Goal: Communication & Community: Share content

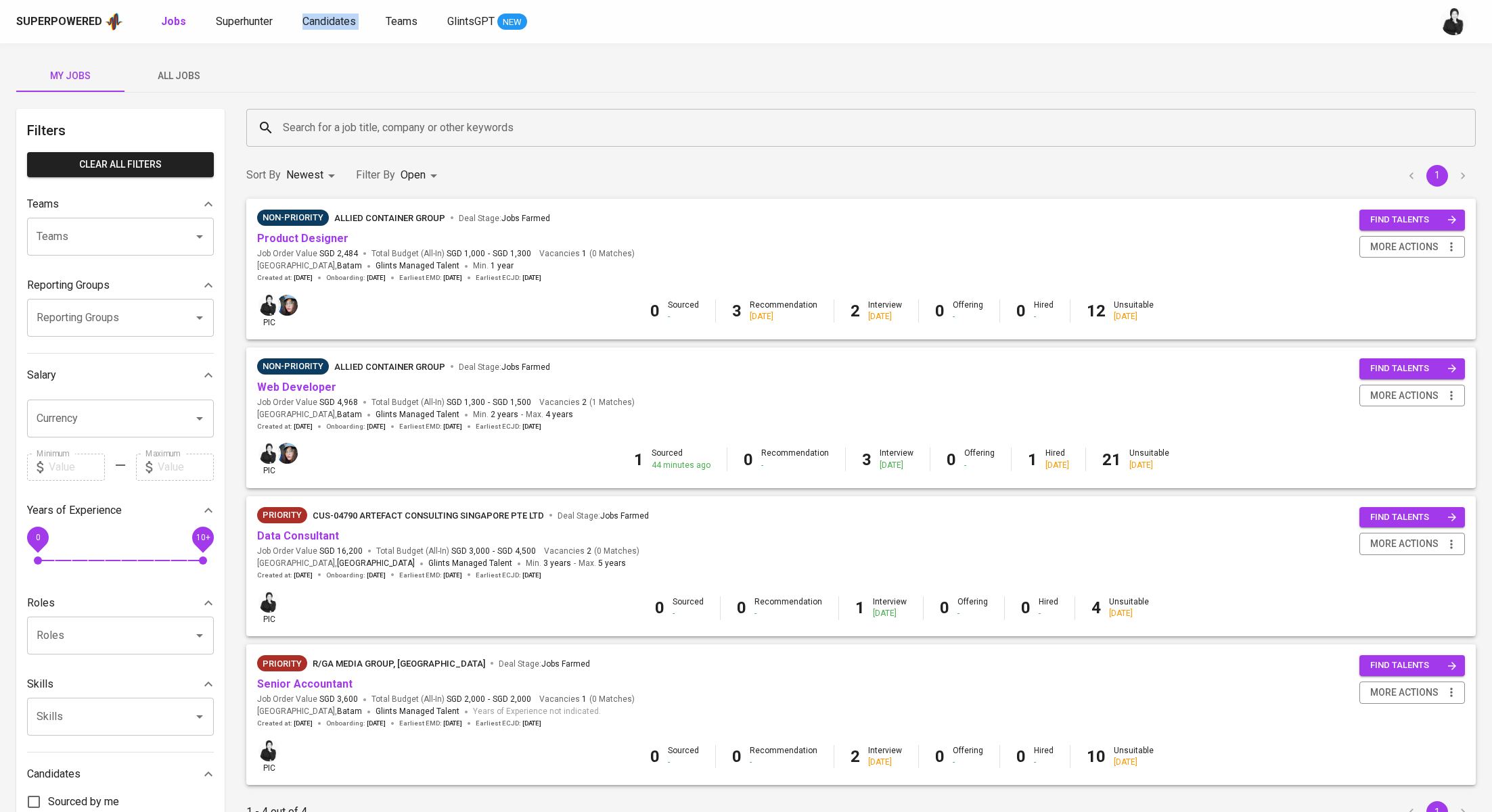
click at [171, 64] on button "All Jobs" at bounding box center [179, 76] width 108 height 33
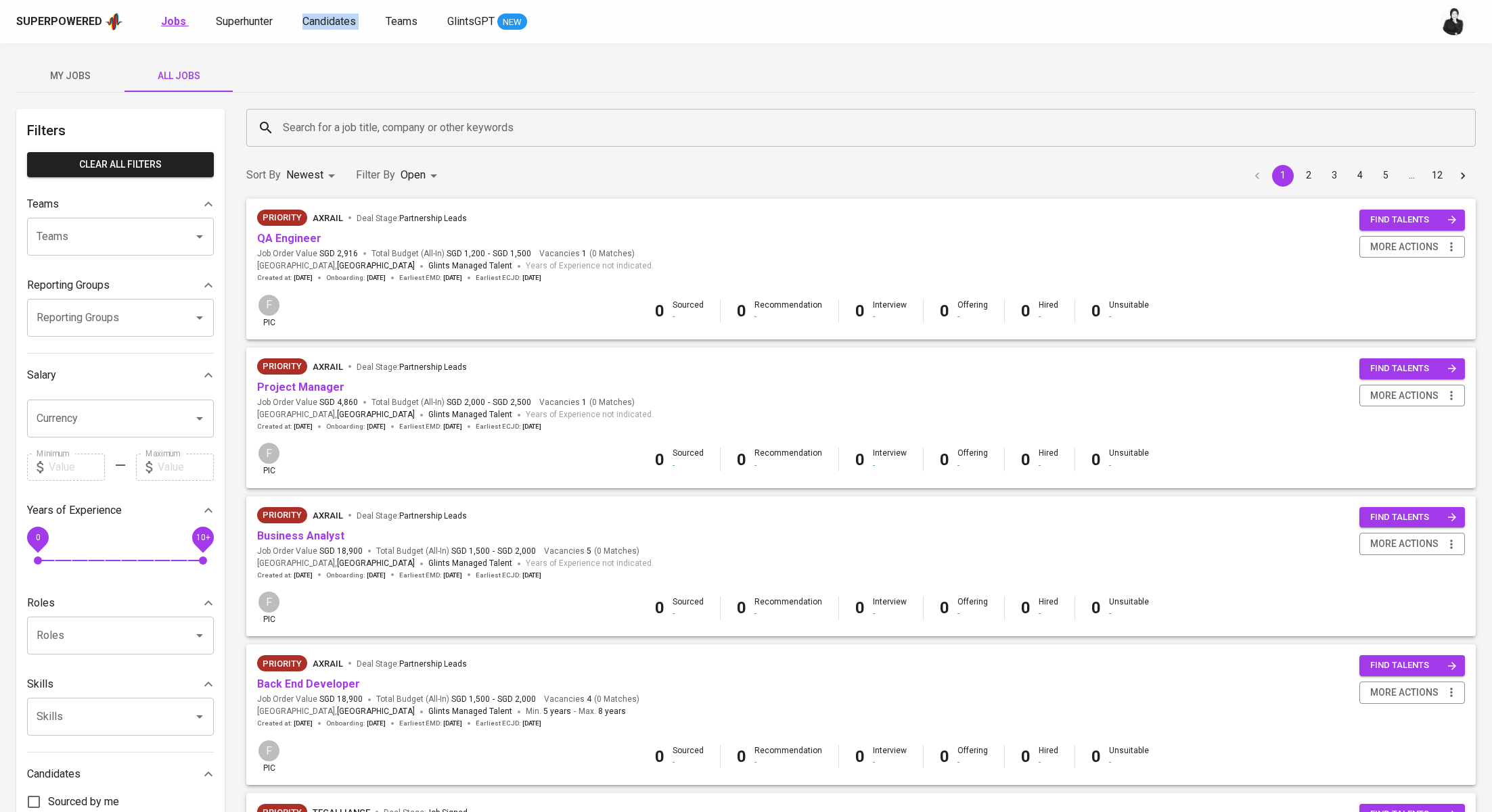
click at [170, 29] on link "Jobs" at bounding box center [174, 22] width 28 height 17
type input "OPEN"
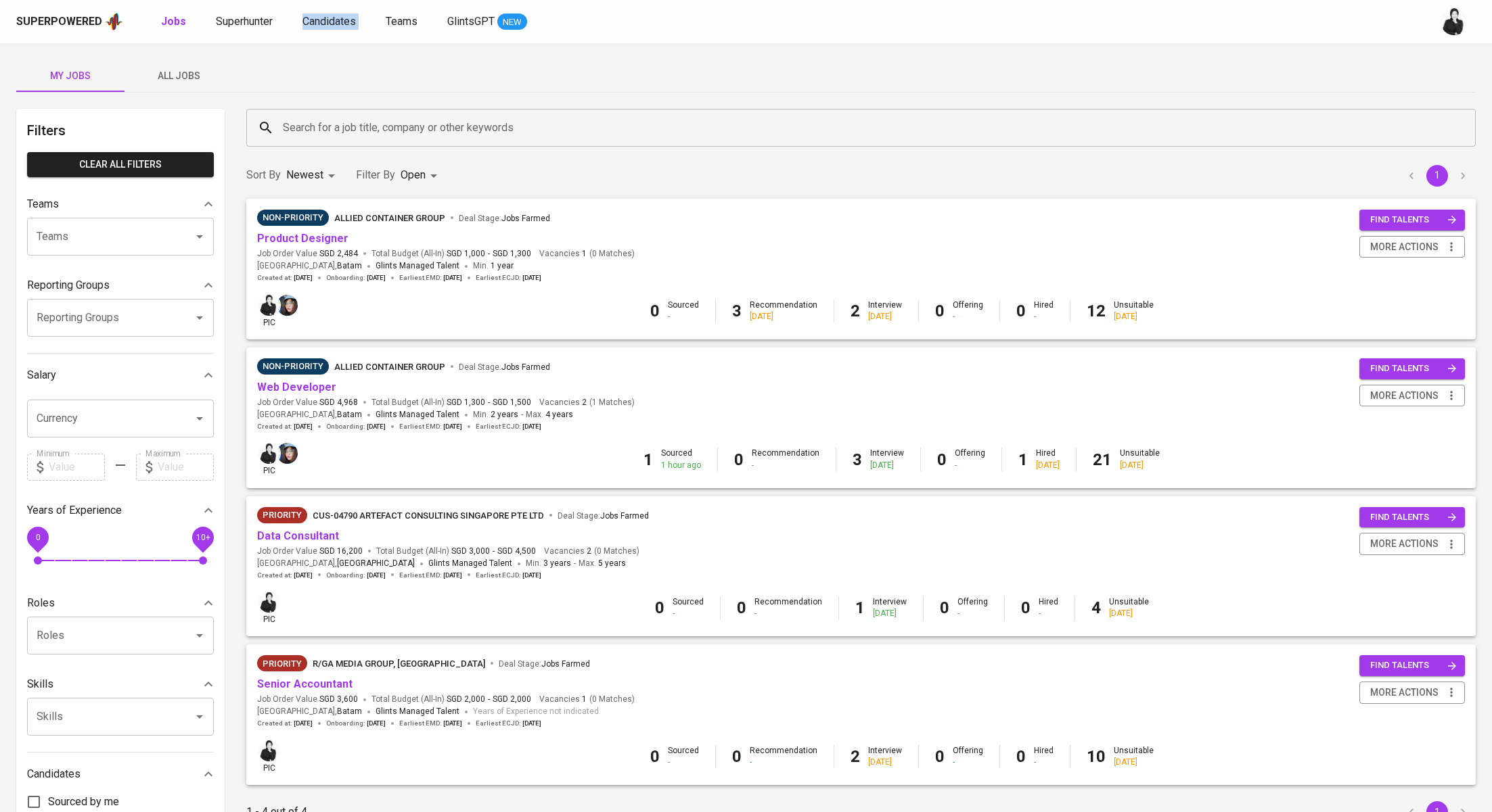
click at [163, 88] on button "All Jobs" at bounding box center [179, 76] width 108 height 33
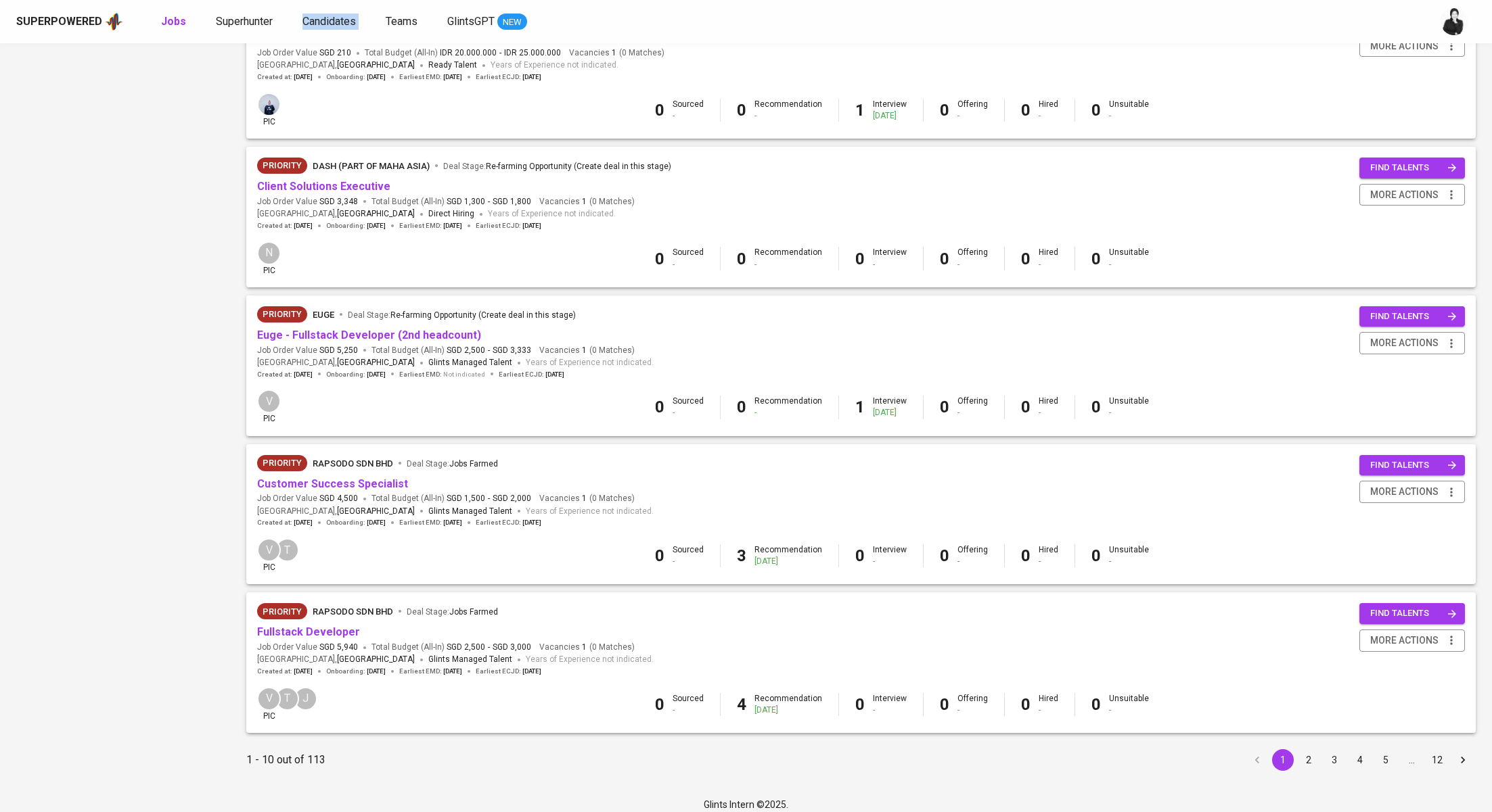
scroll to position [958, 0]
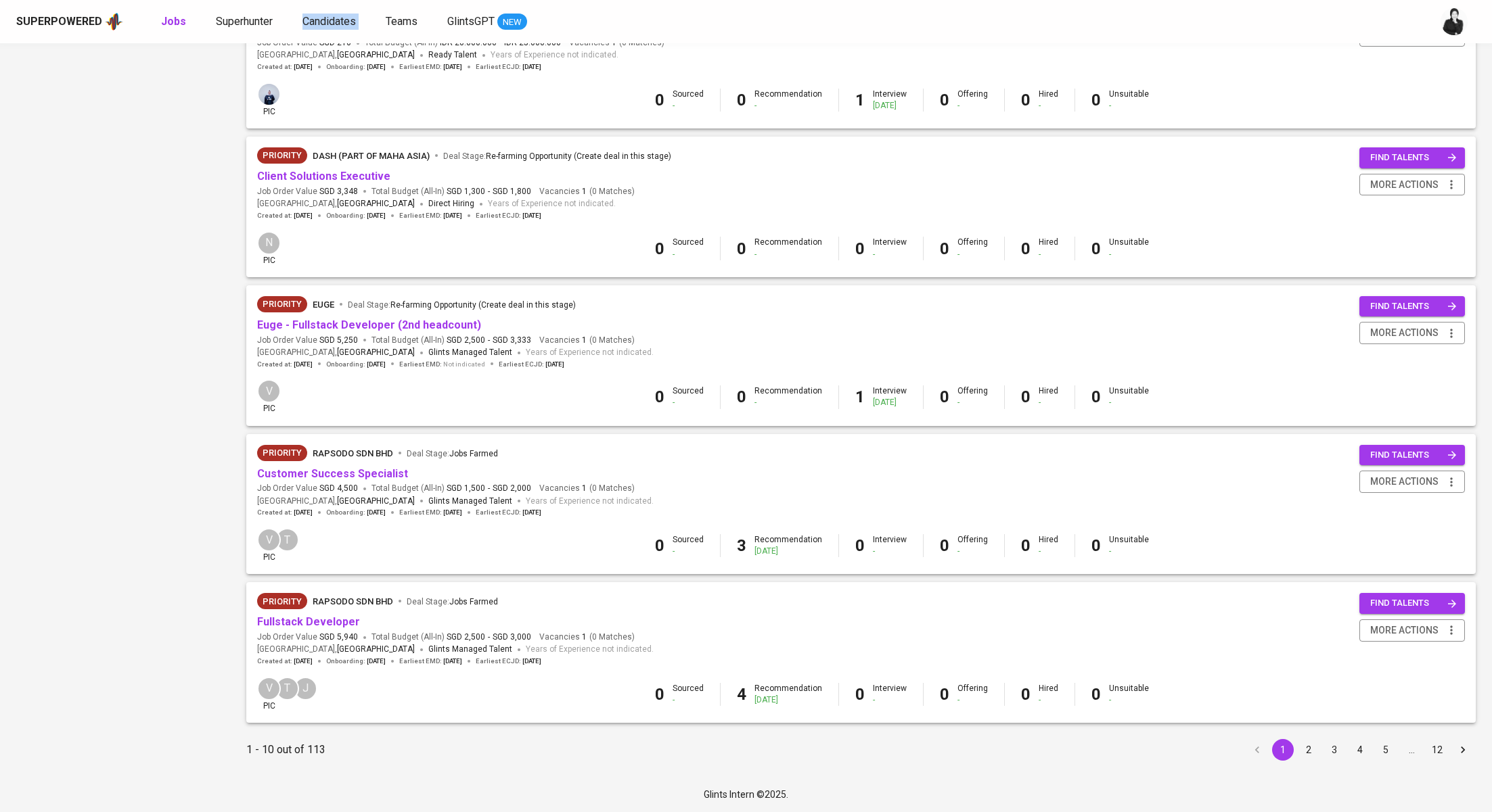
click at [1307, 747] on button "2" at bounding box center [1308, 751] width 22 height 22
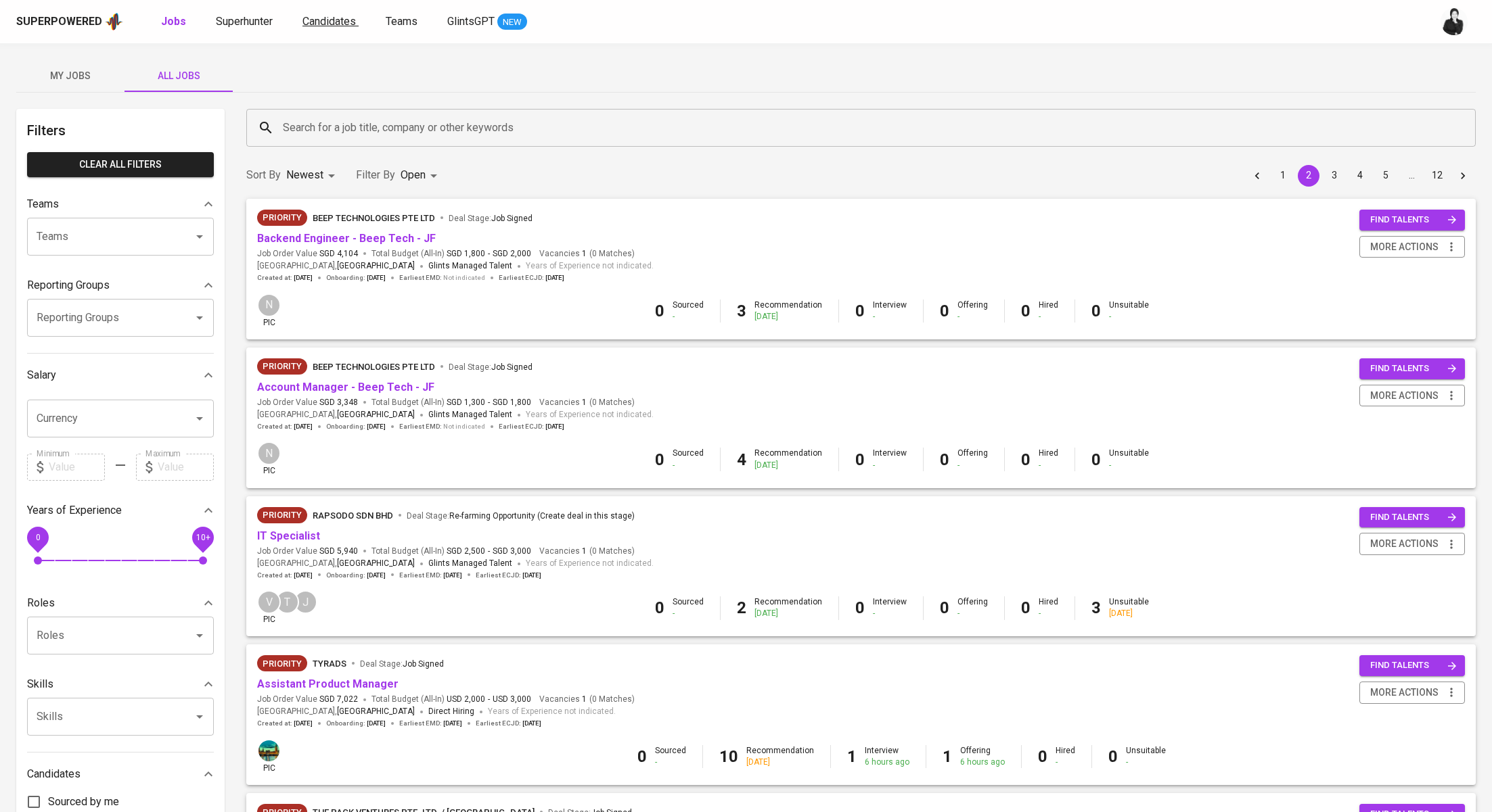
click at [328, 22] on span "Candidates" at bounding box center [329, 21] width 53 height 13
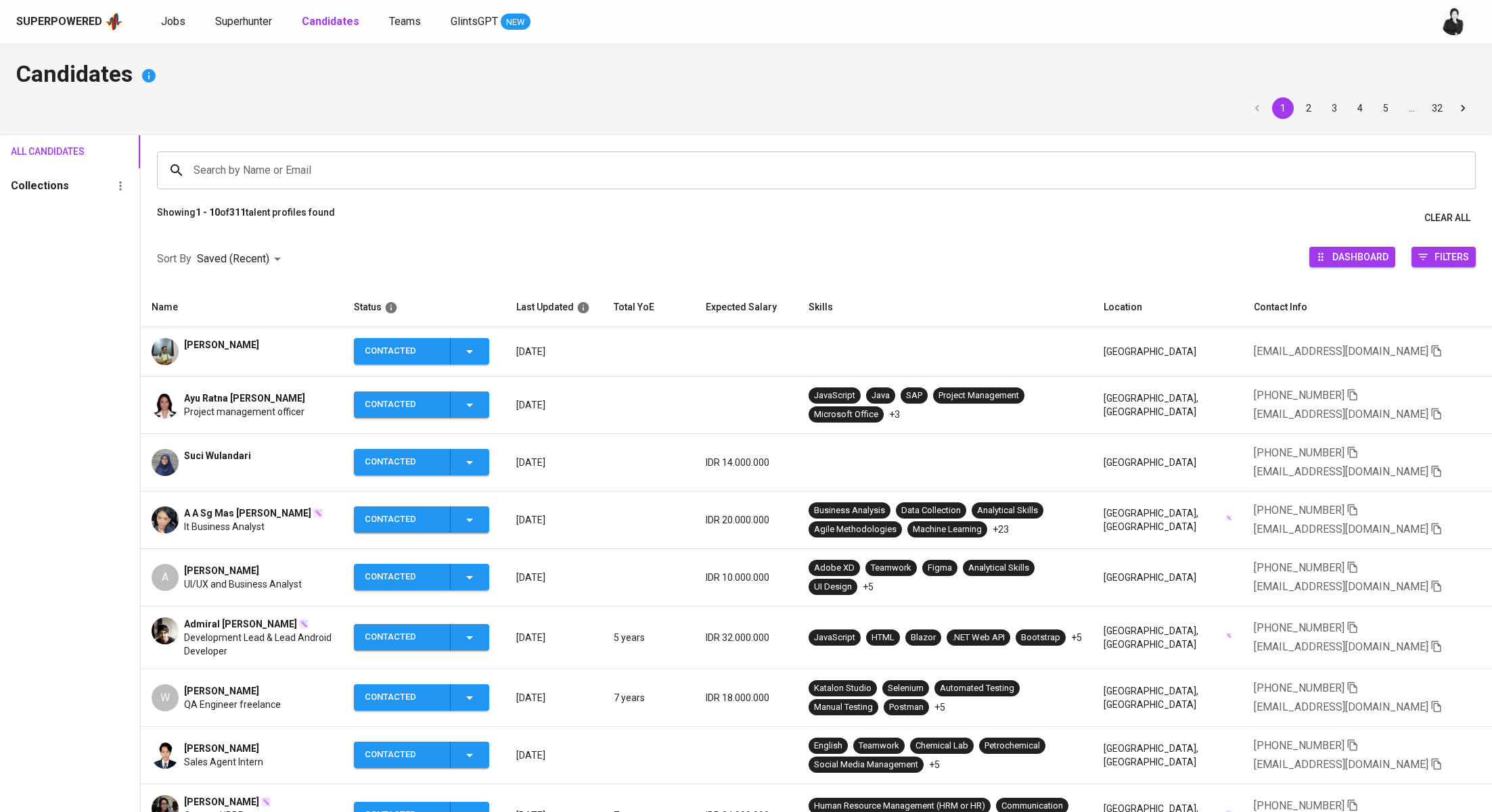
click at [366, 165] on input "Search by Name or Email" at bounding box center [820, 170] width 1259 height 26
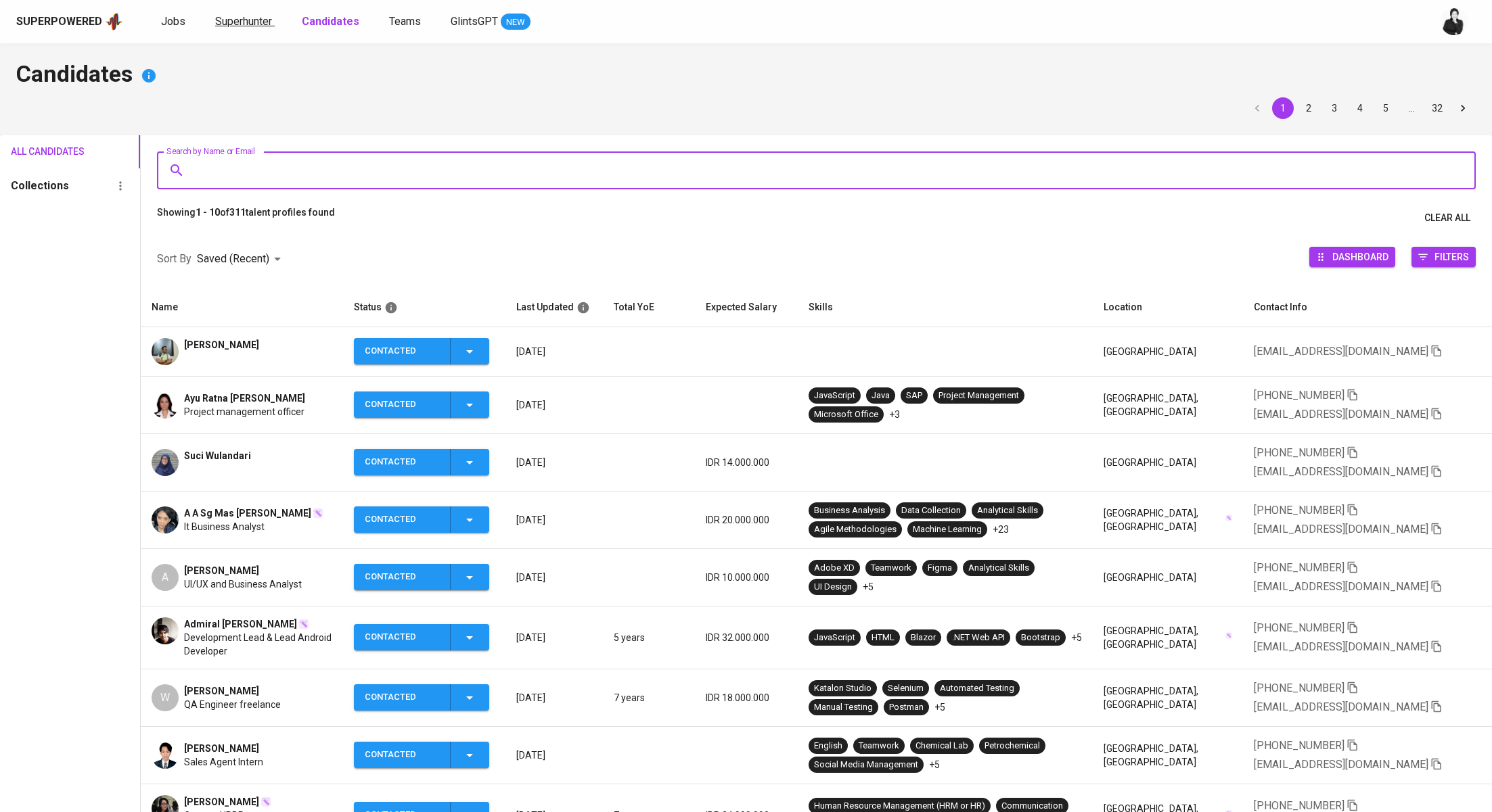
click at [254, 25] on span "Superhunter" at bounding box center [243, 21] width 56 height 13
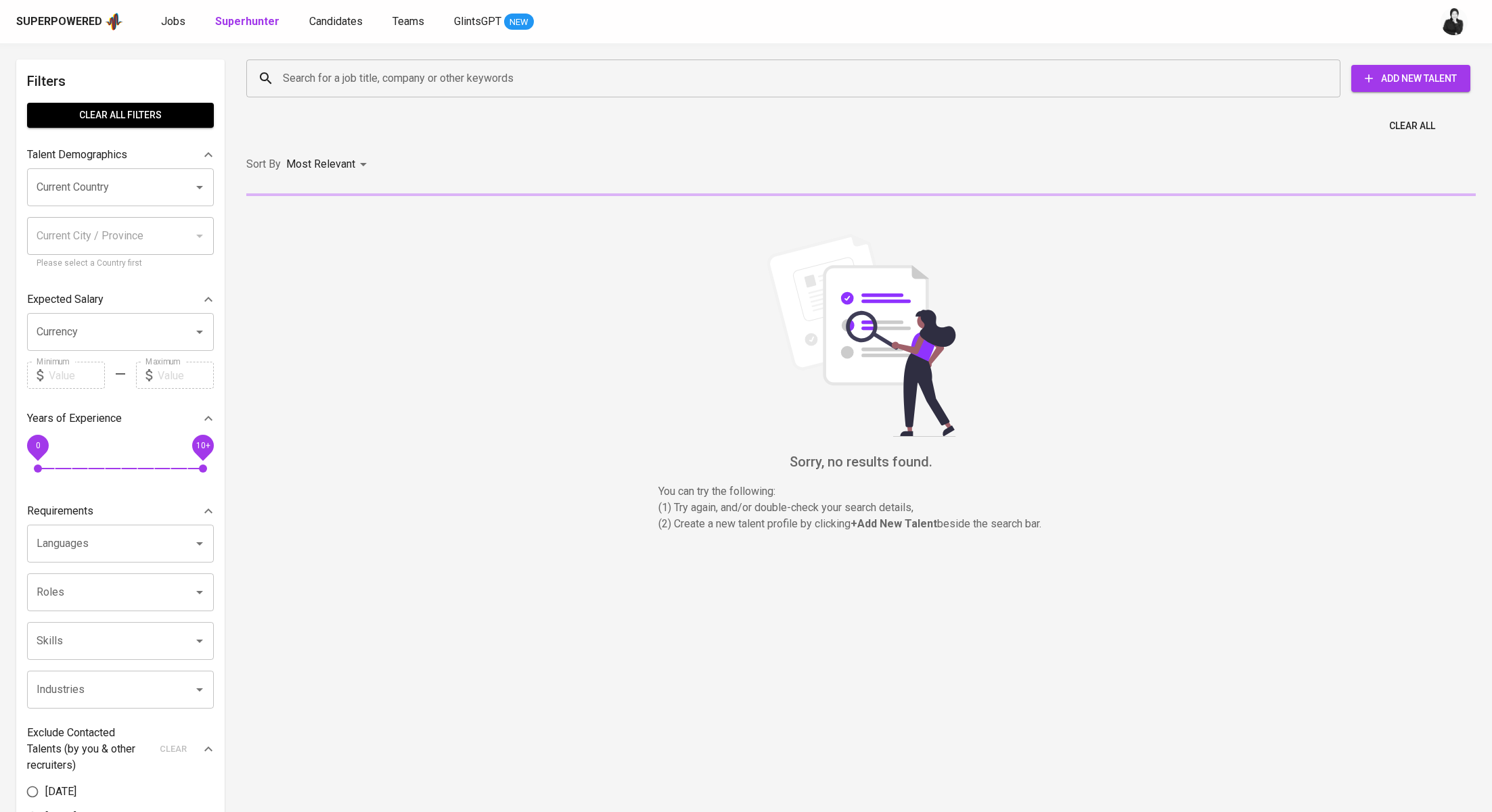
click at [352, 88] on input "Search for a job title, company or other keywords" at bounding box center [797, 78] width 1035 height 26
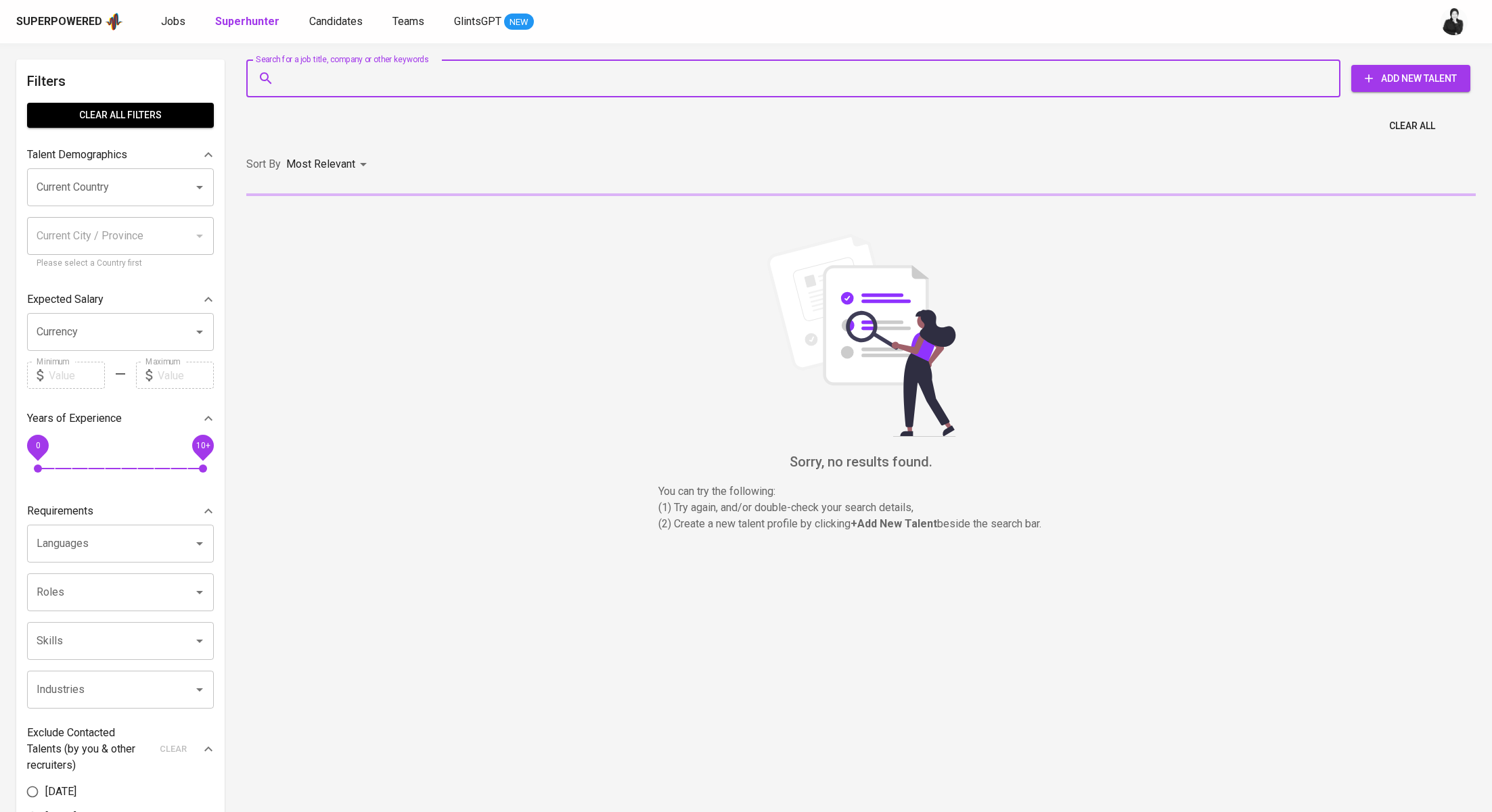
paste input "shabrina.kartika@gmail.com"
type input "shabrina.kartika@gmail.com"
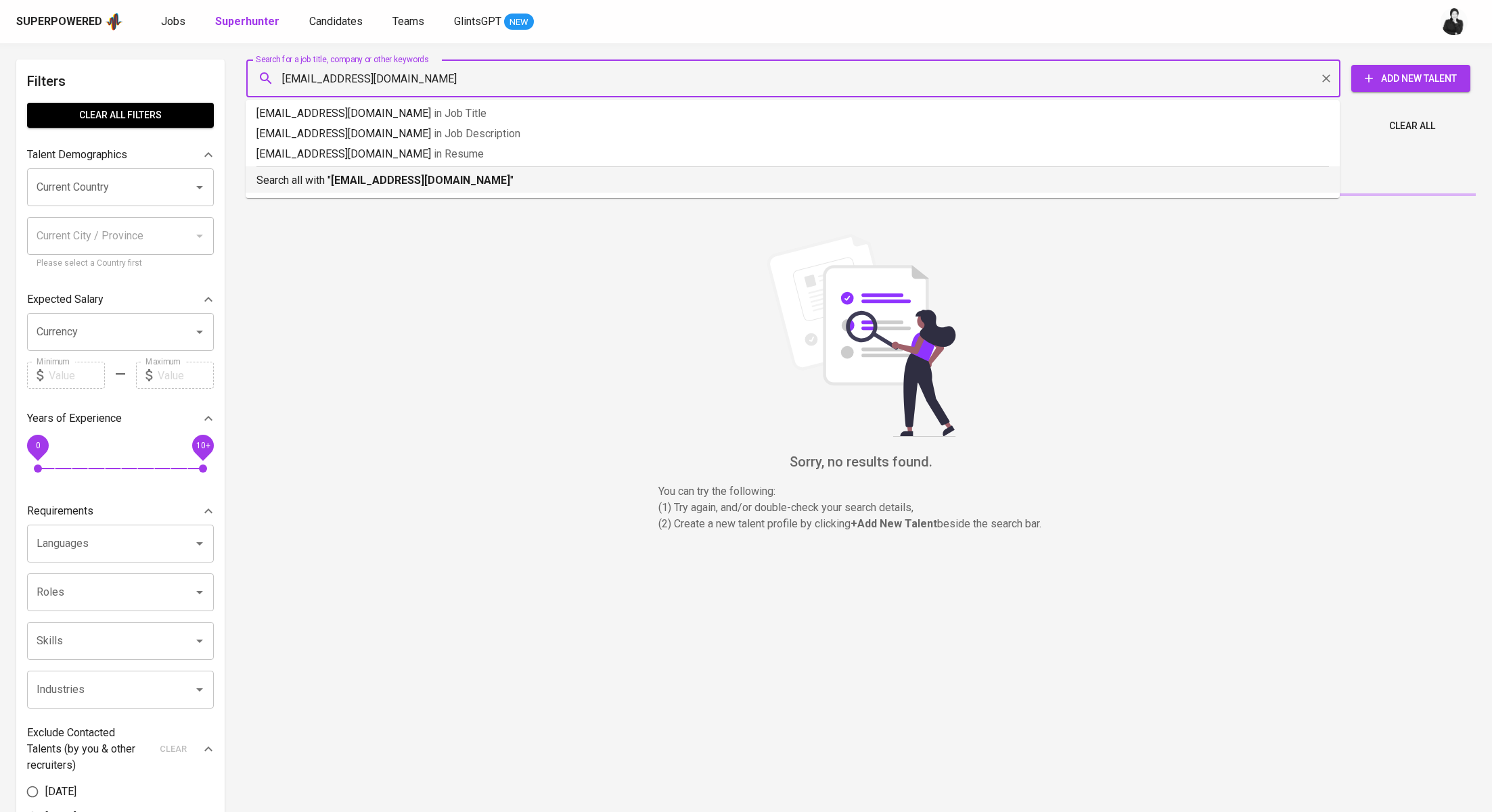
click at [387, 177] on b "shabrina.kartika@gmail.com" at bounding box center [420, 179] width 179 height 13
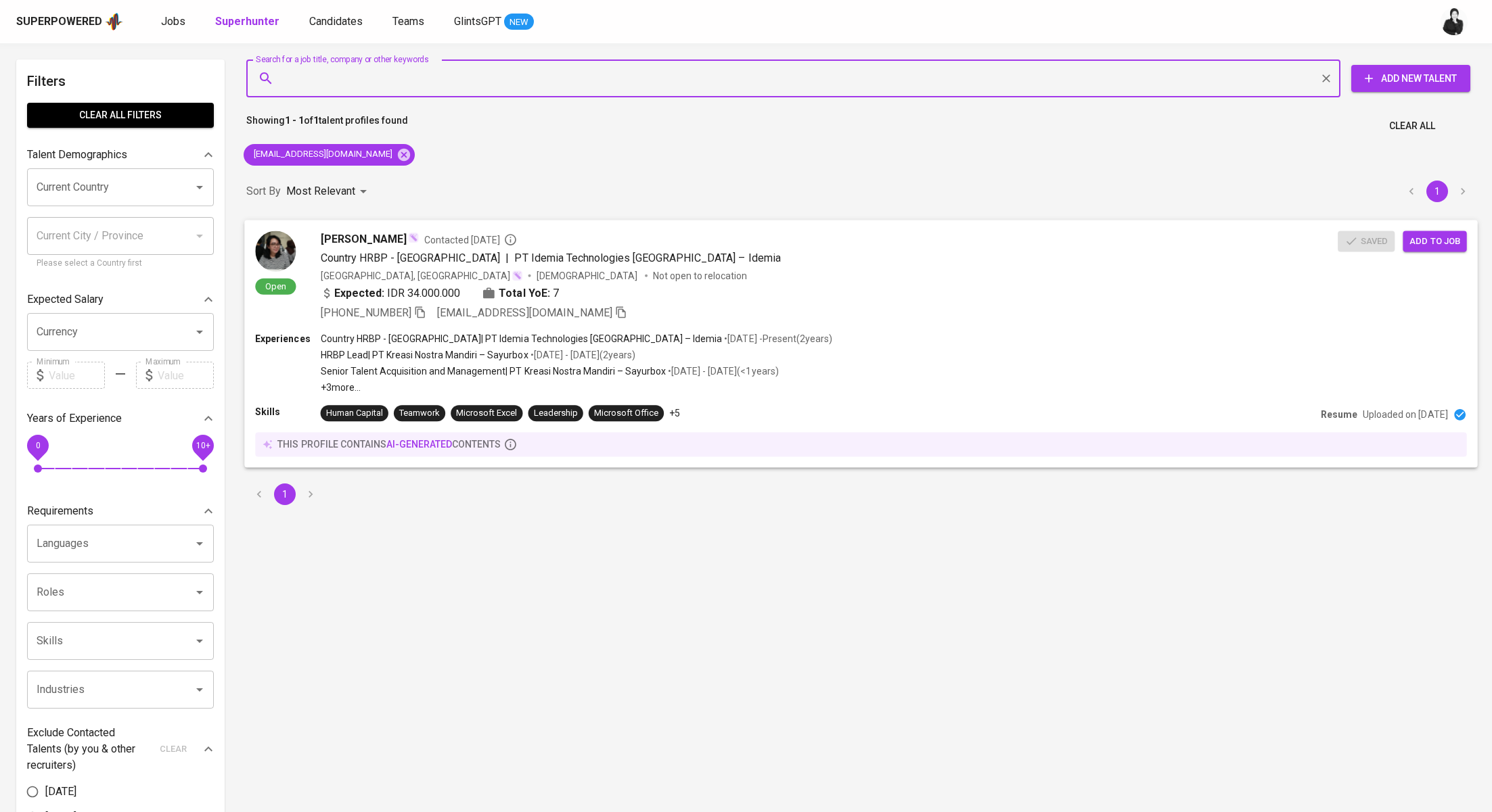
click at [1442, 234] on span "Add to job" at bounding box center [1434, 241] width 50 height 15
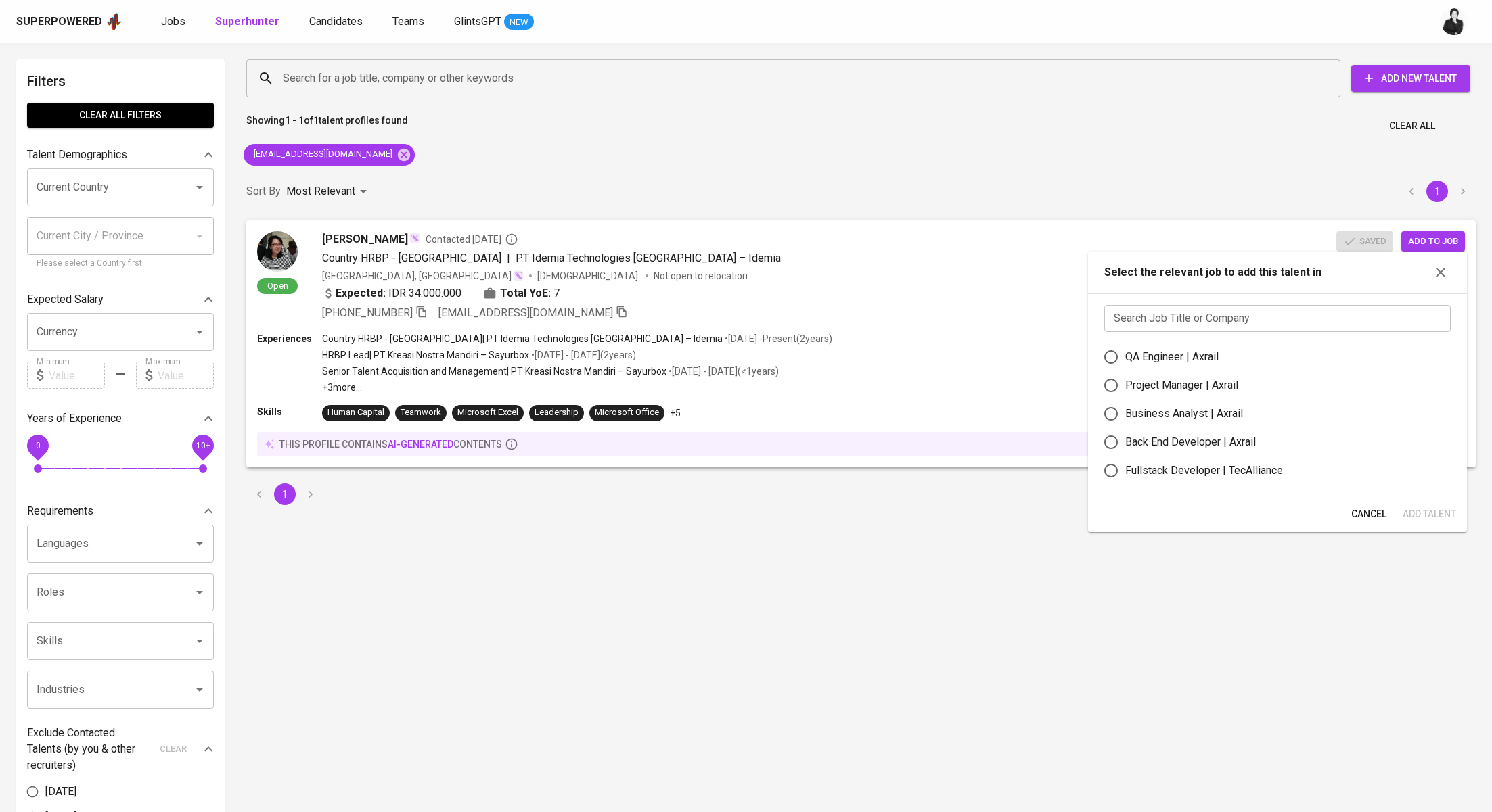
click at [1444, 276] on icon "button" at bounding box center [1440, 272] width 16 height 16
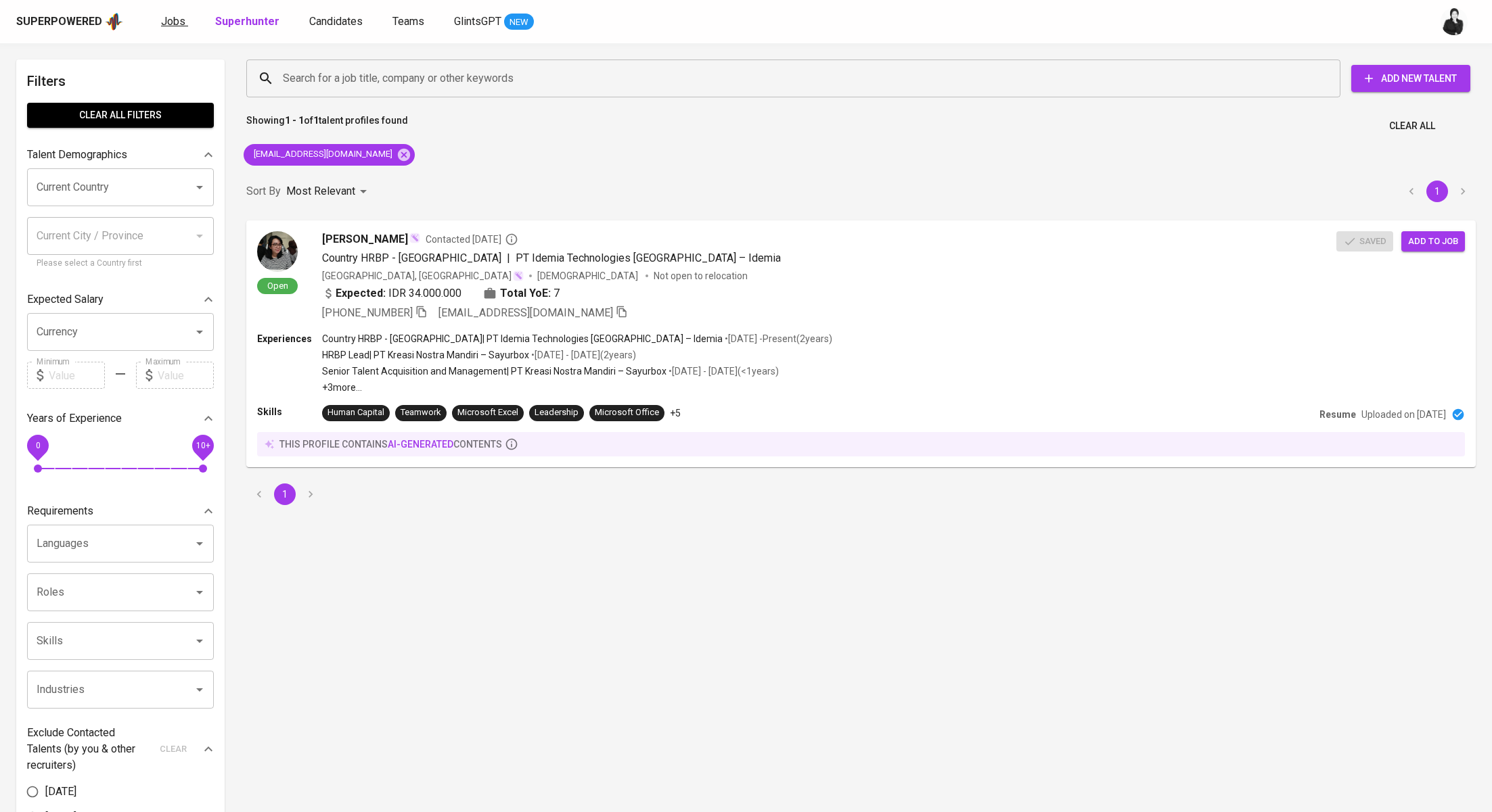
click at [174, 27] on link "Jobs" at bounding box center [174, 22] width 27 height 17
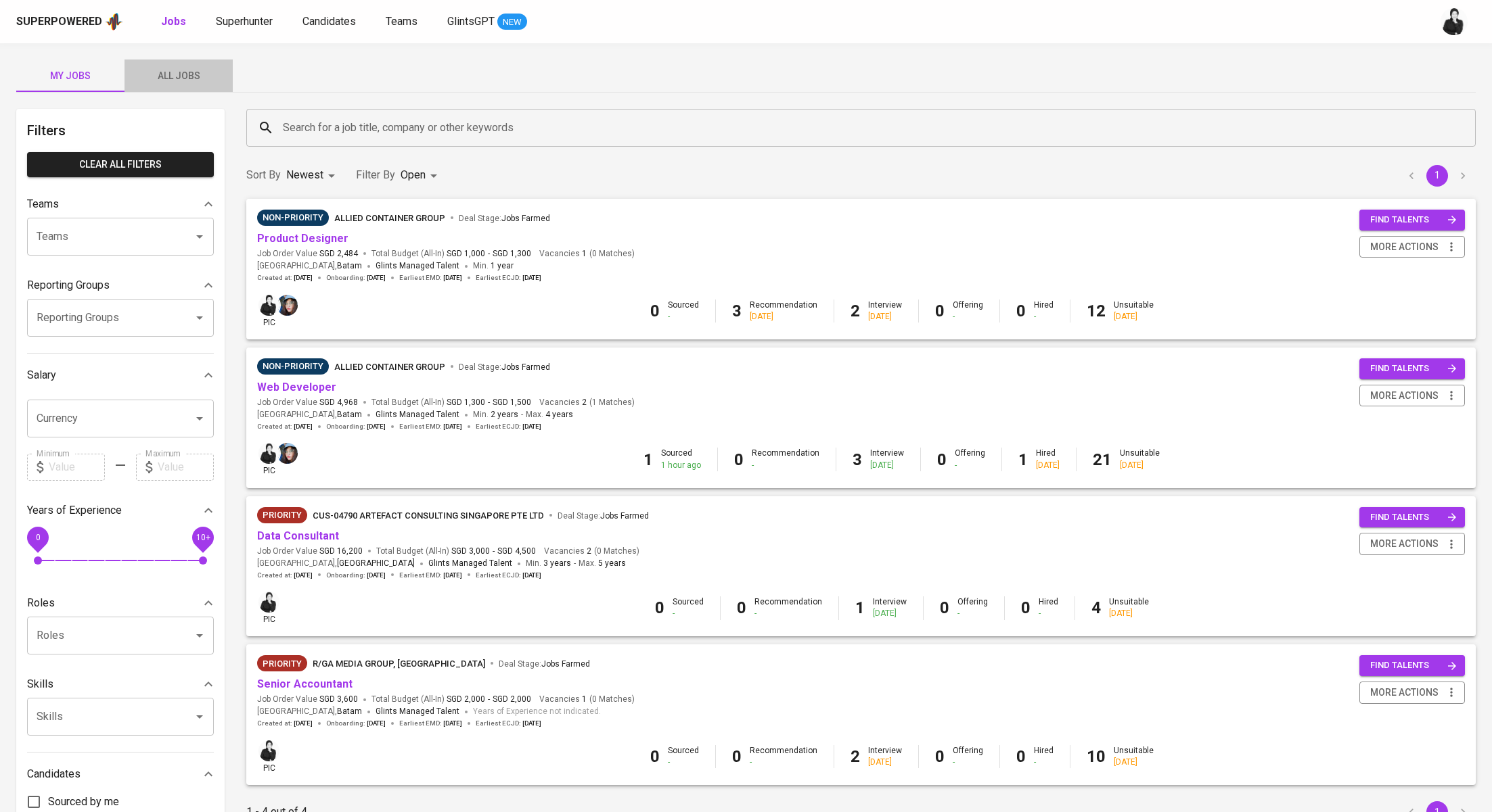
click at [195, 74] on span "All Jobs" at bounding box center [178, 76] width 92 height 17
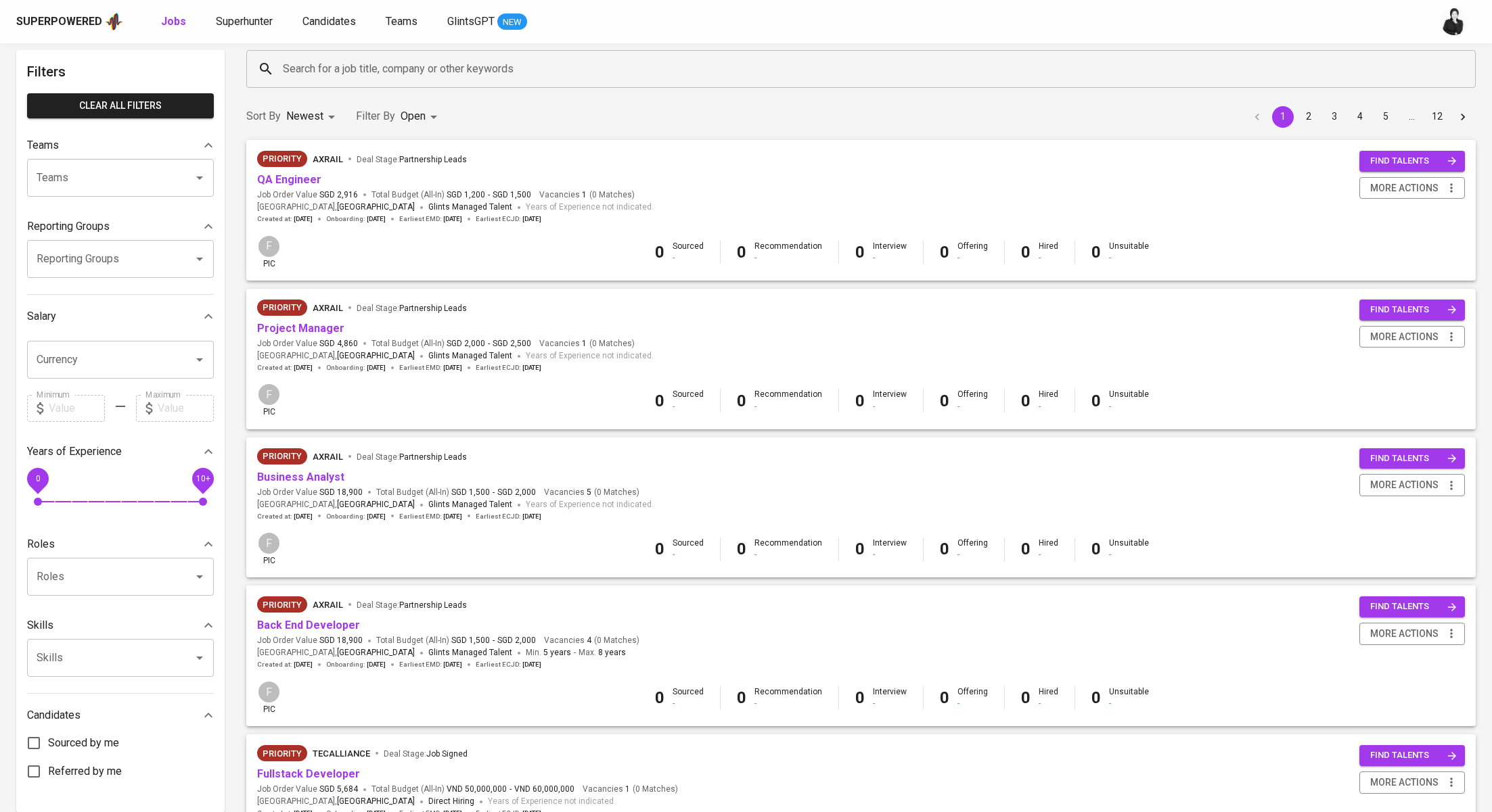
scroll to position [69, 0]
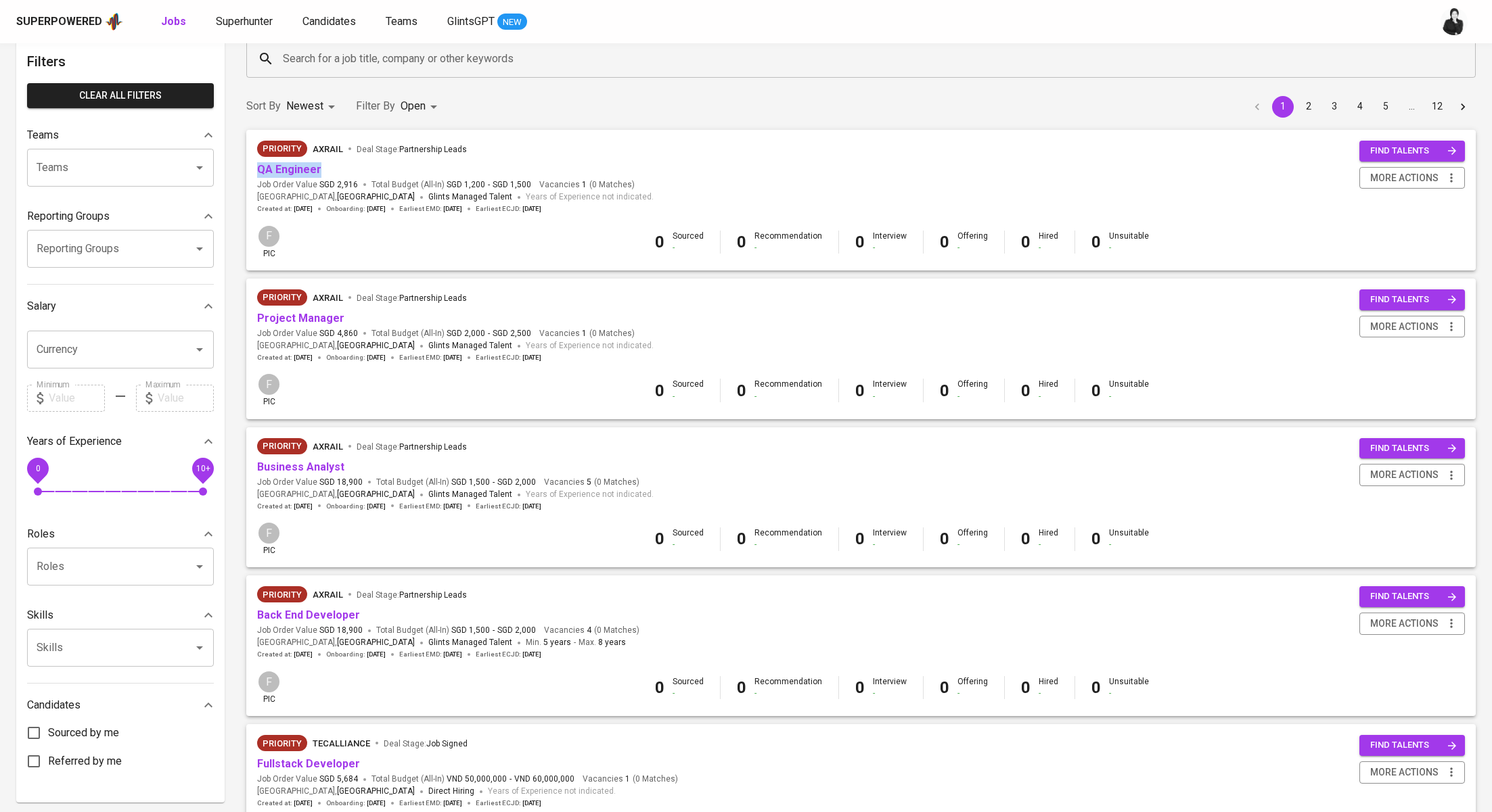
click at [479, 61] on input "Search for a job title, company or other keywords" at bounding box center [864, 59] width 1169 height 26
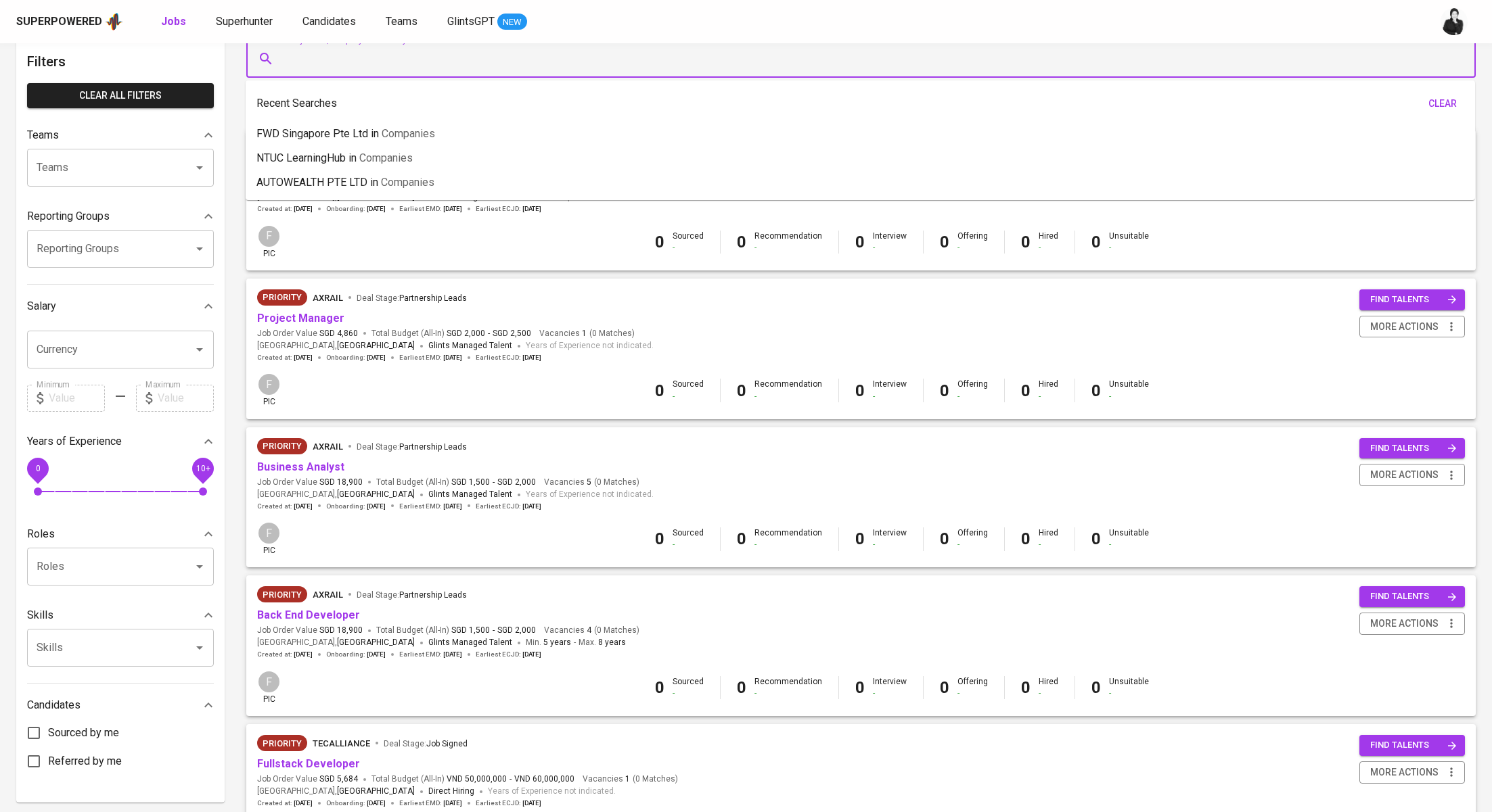
paste input "andreassyahputra03@gmail.com"
type input "andreassyahputra03@gmail.com"
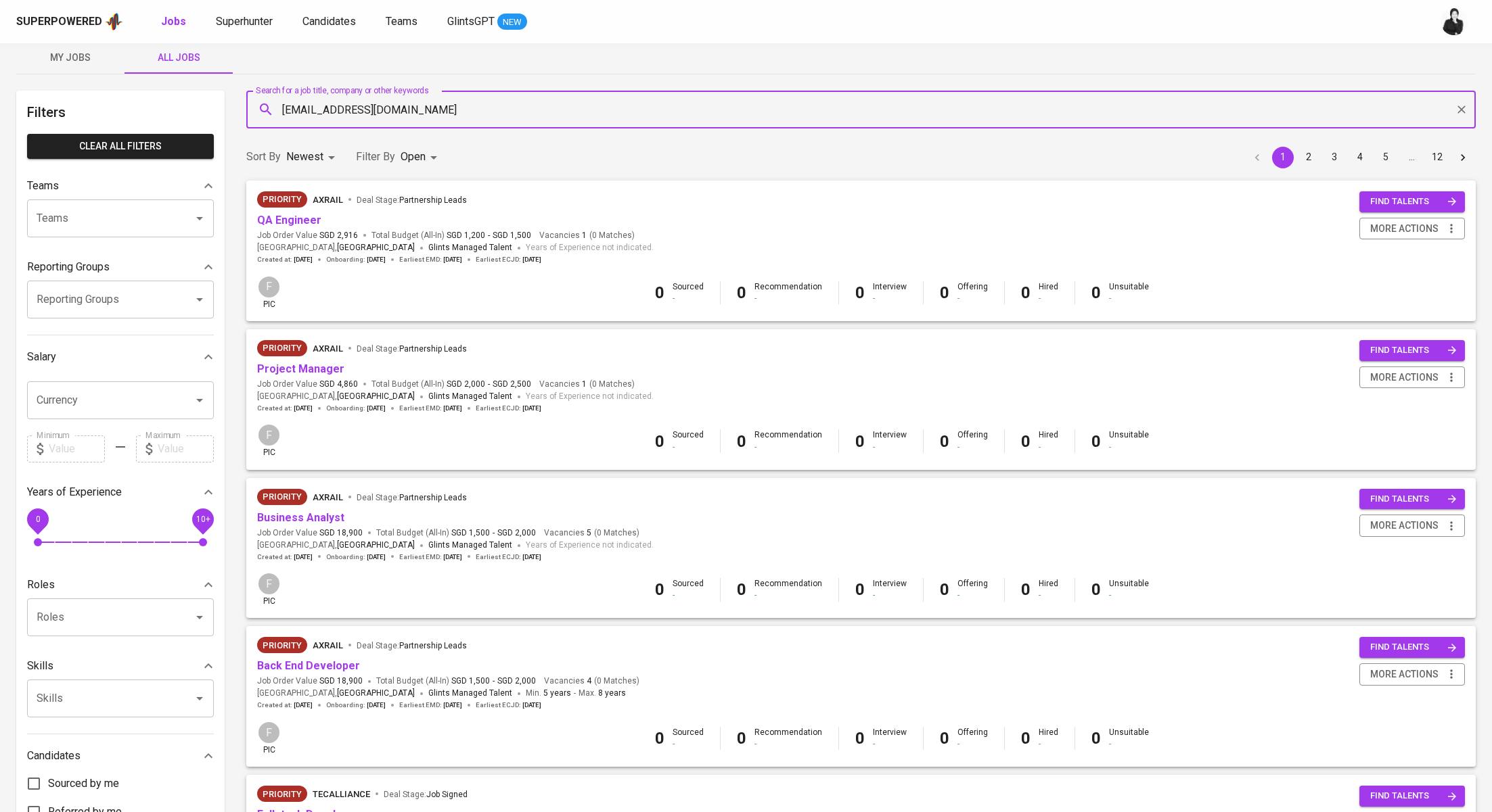
scroll to position [0, 0]
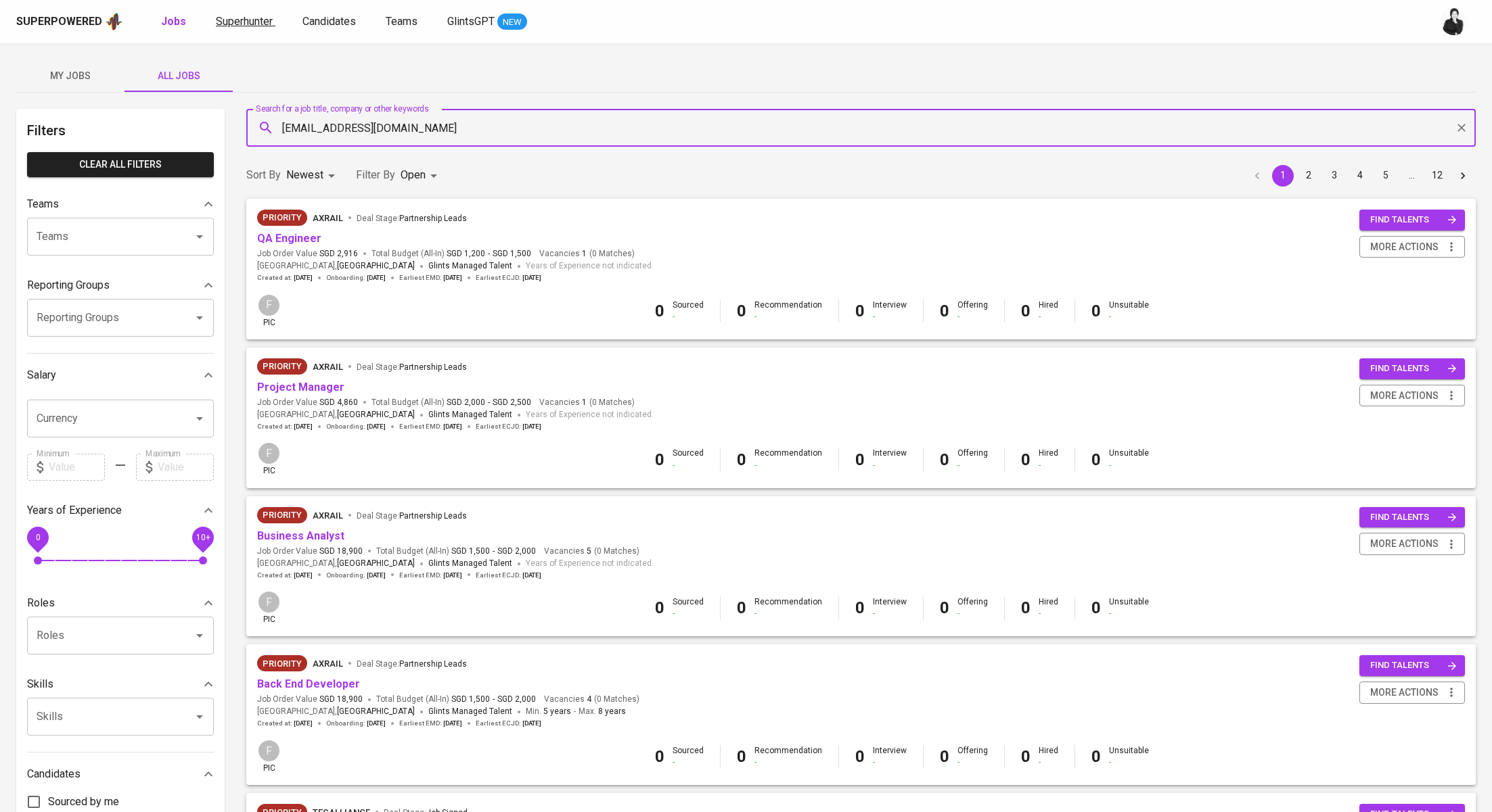
click at [244, 19] on span "Superhunter" at bounding box center [243, 21] width 56 height 13
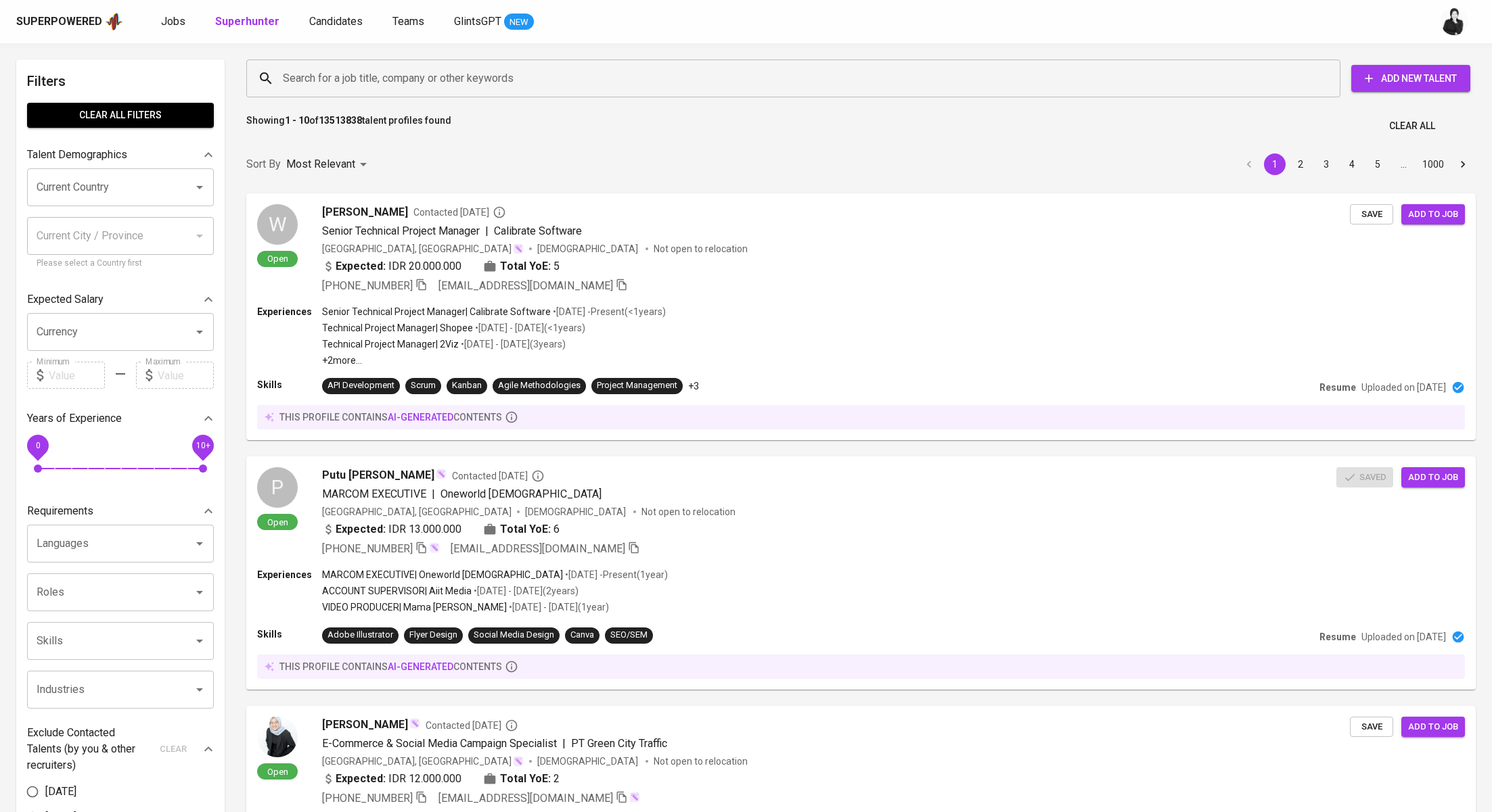
click at [436, 85] on input "Search for a job title, company or other keywords" at bounding box center [797, 78] width 1035 height 26
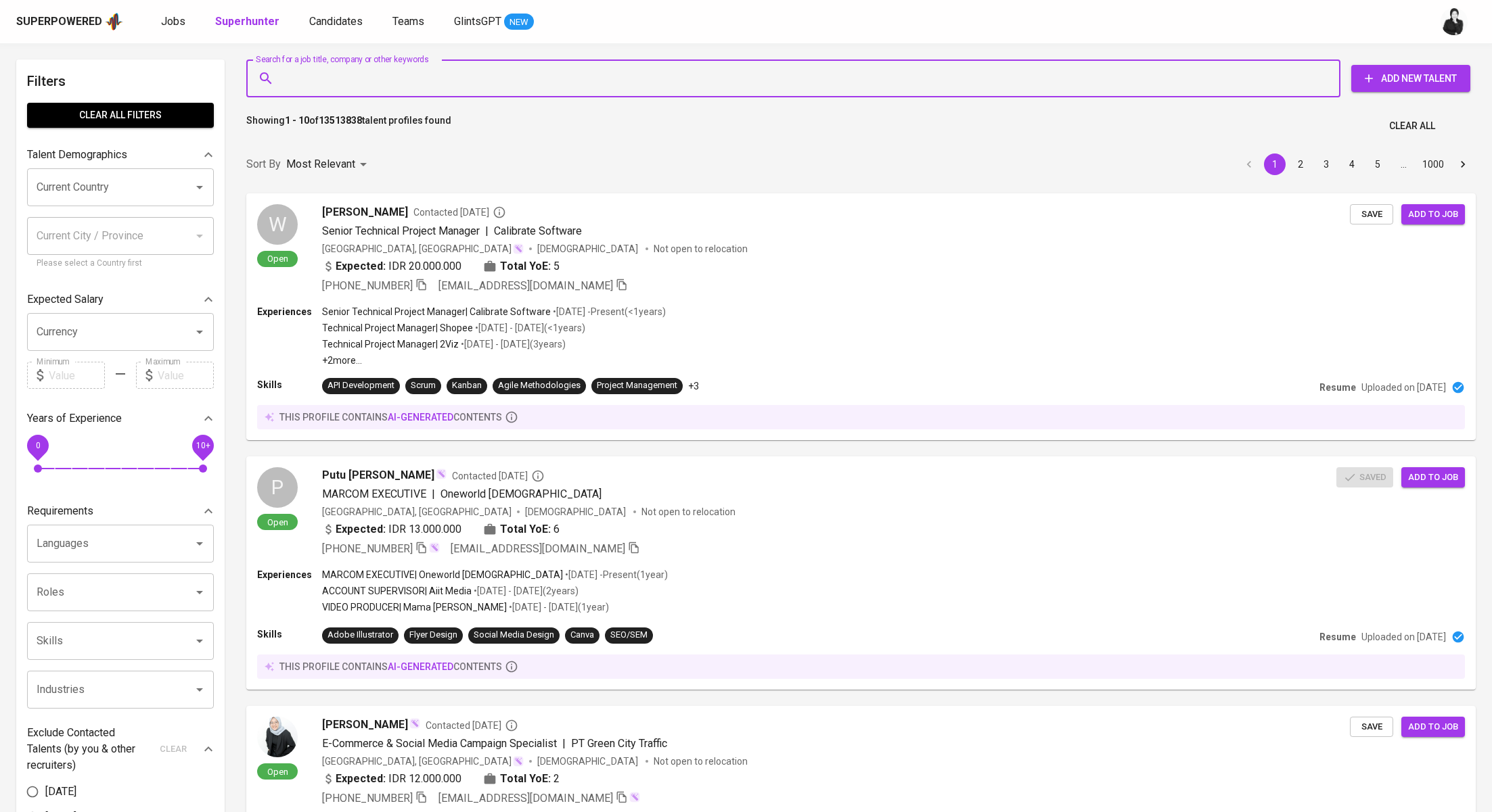
paste input "[EMAIL_ADDRESS][DOMAIN_NAME]"
type input "[EMAIL_ADDRESS][DOMAIN_NAME]"
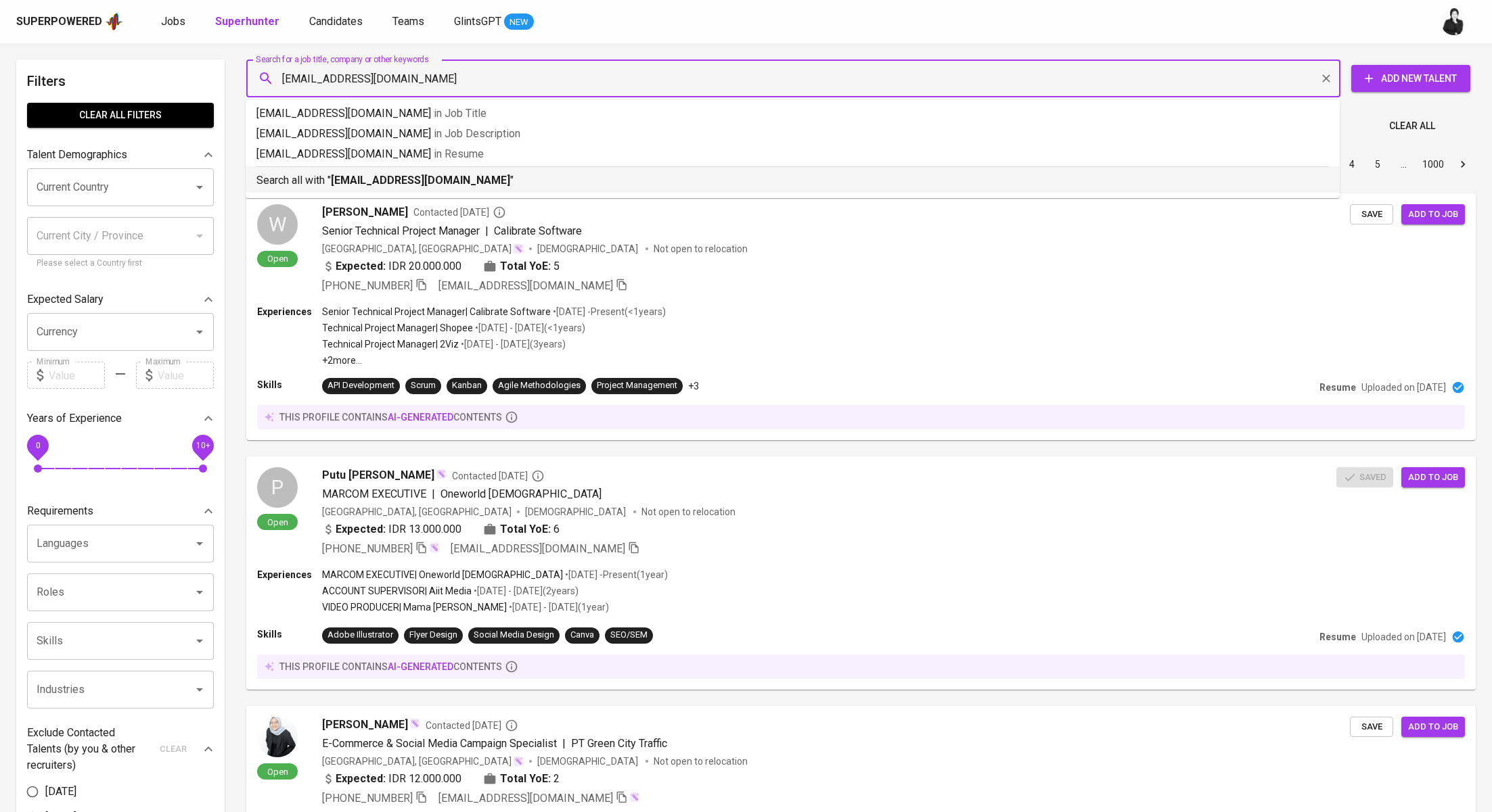
click at [450, 175] on b "[EMAIL_ADDRESS][DOMAIN_NAME]" at bounding box center [420, 179] width 179 height 13
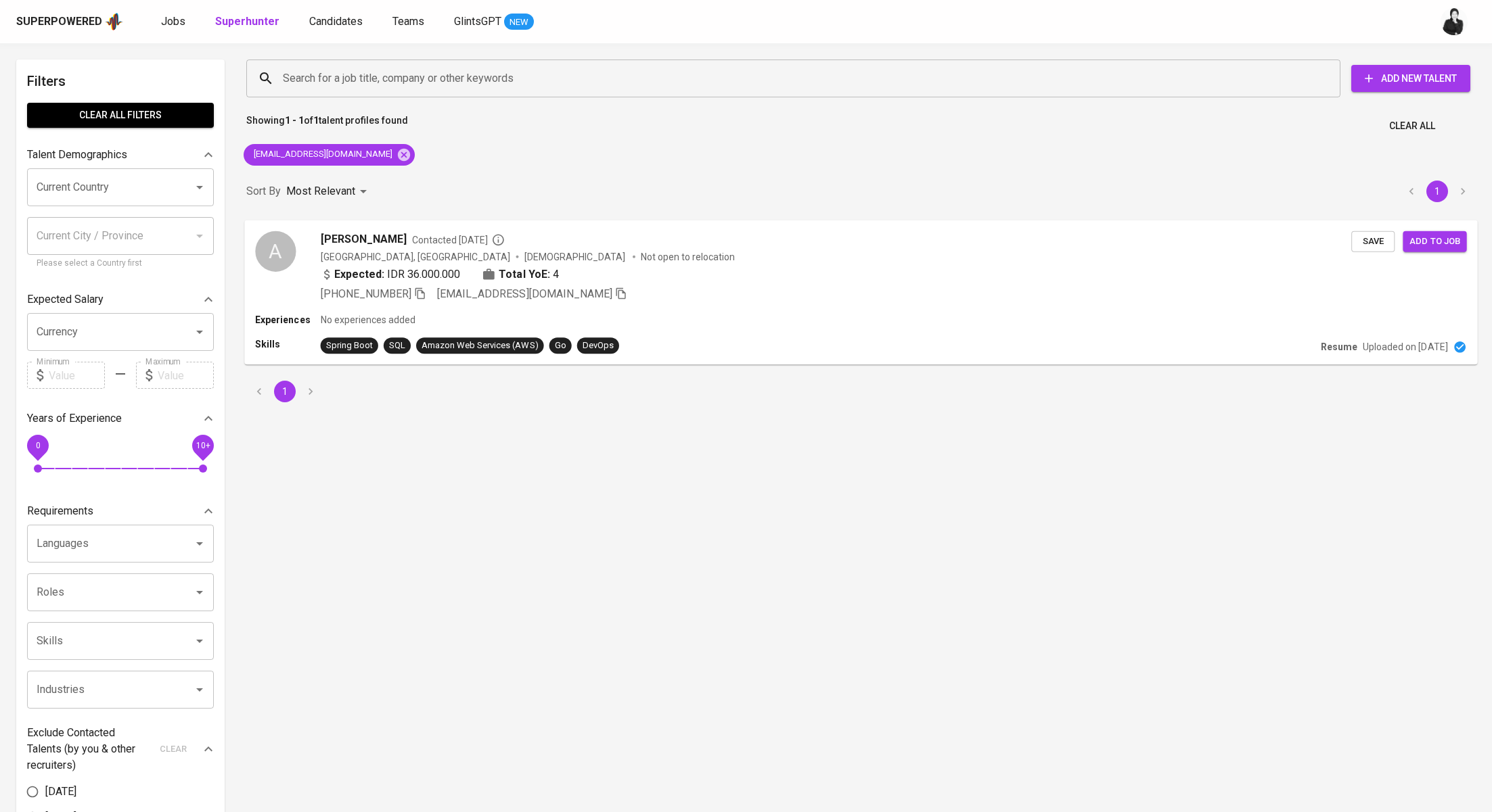
click at [640, 253] on p "Not open to relocation" at bounding box center [687, 256] width 94 height 13
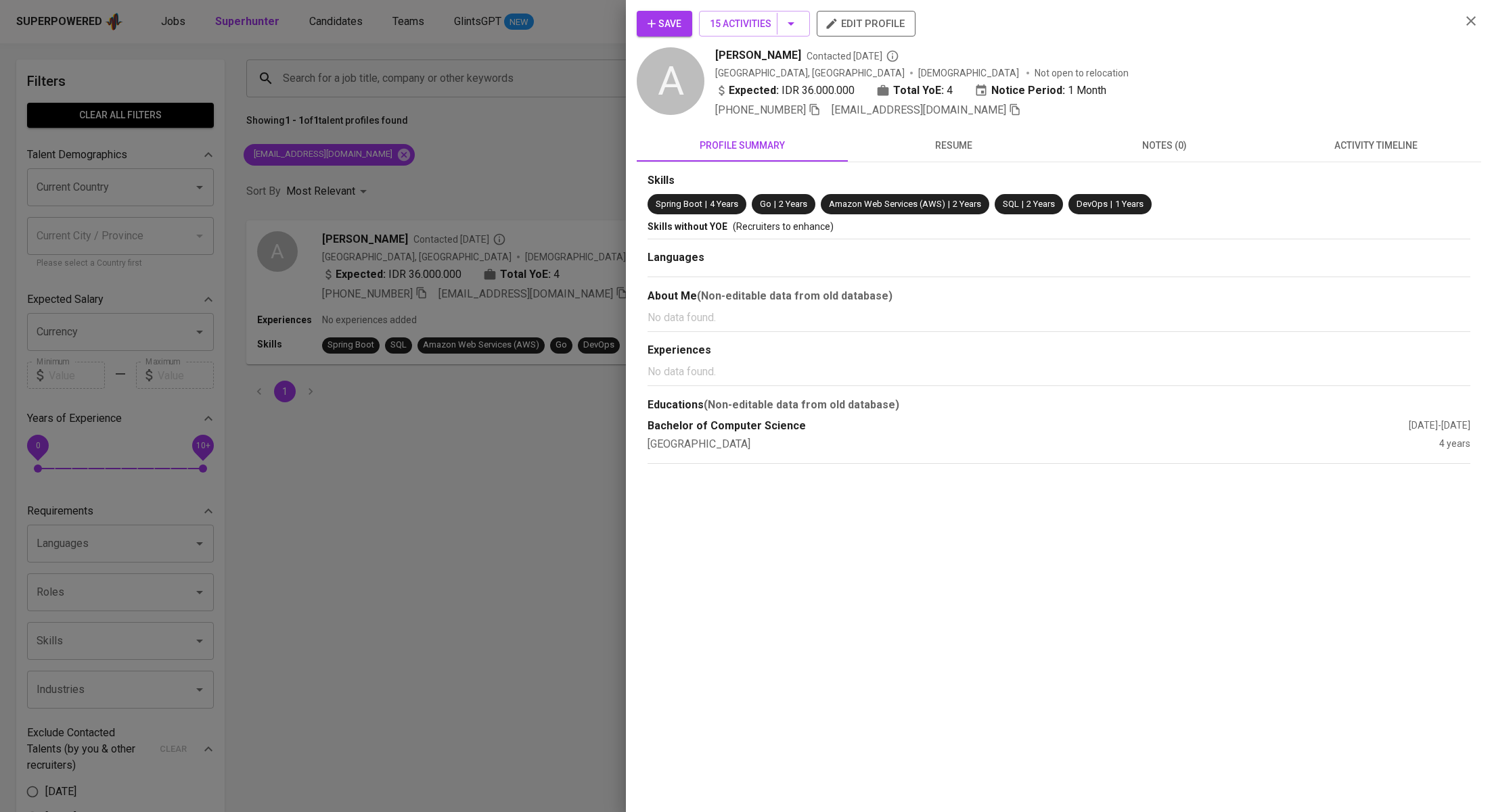
click at [1365, 163] on div "Skills Spring Boot | 4 Years Go | 2 Years Amazon Web Services (AWS) | 2 Years S…" at bounding box center [1059, 313] width 844 height 301
click at [1376, 146] on span "activity timeline" at bounding box center [1375, 146] width 195 height 17
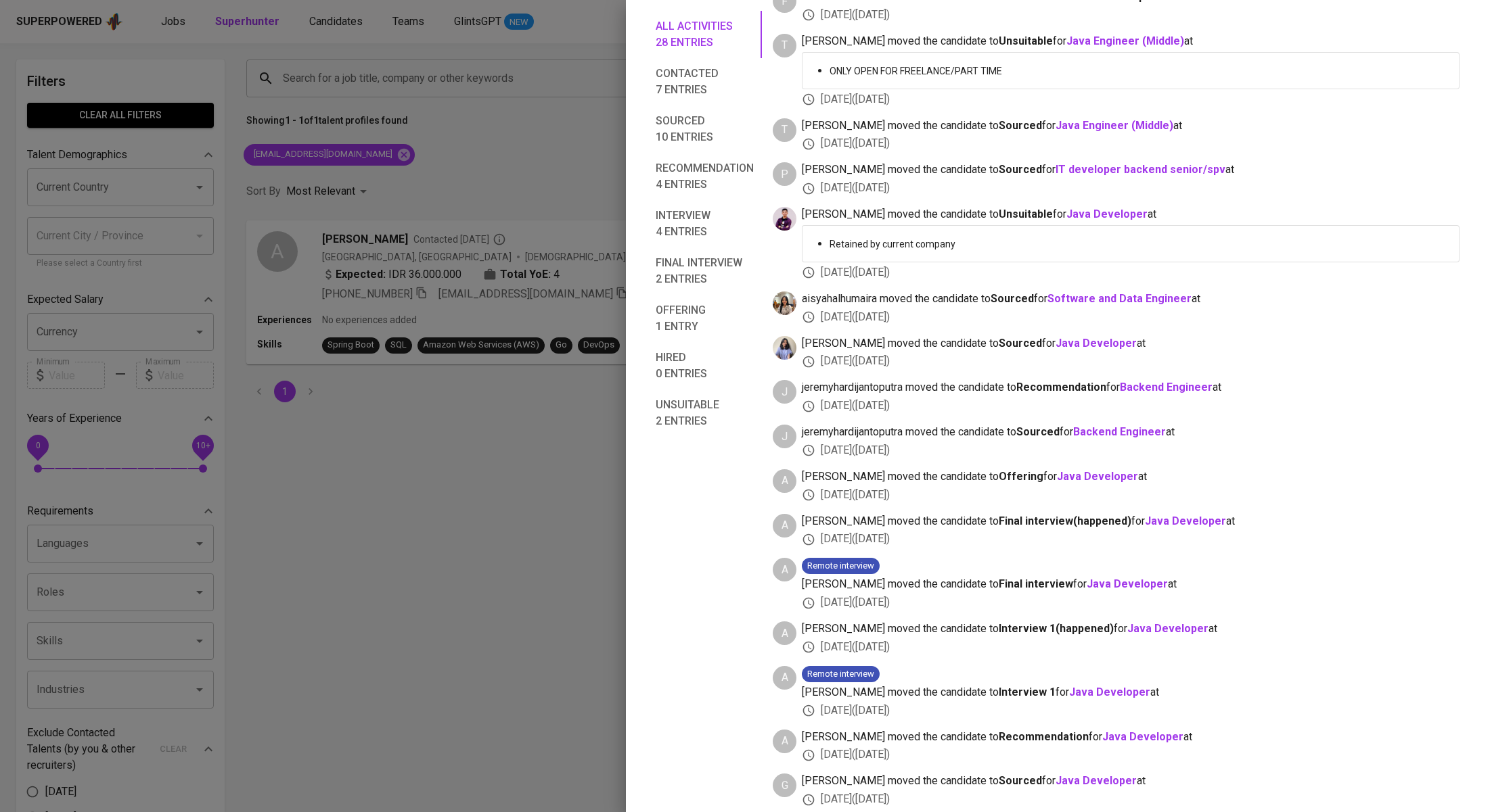
scroll to position [755, 0]
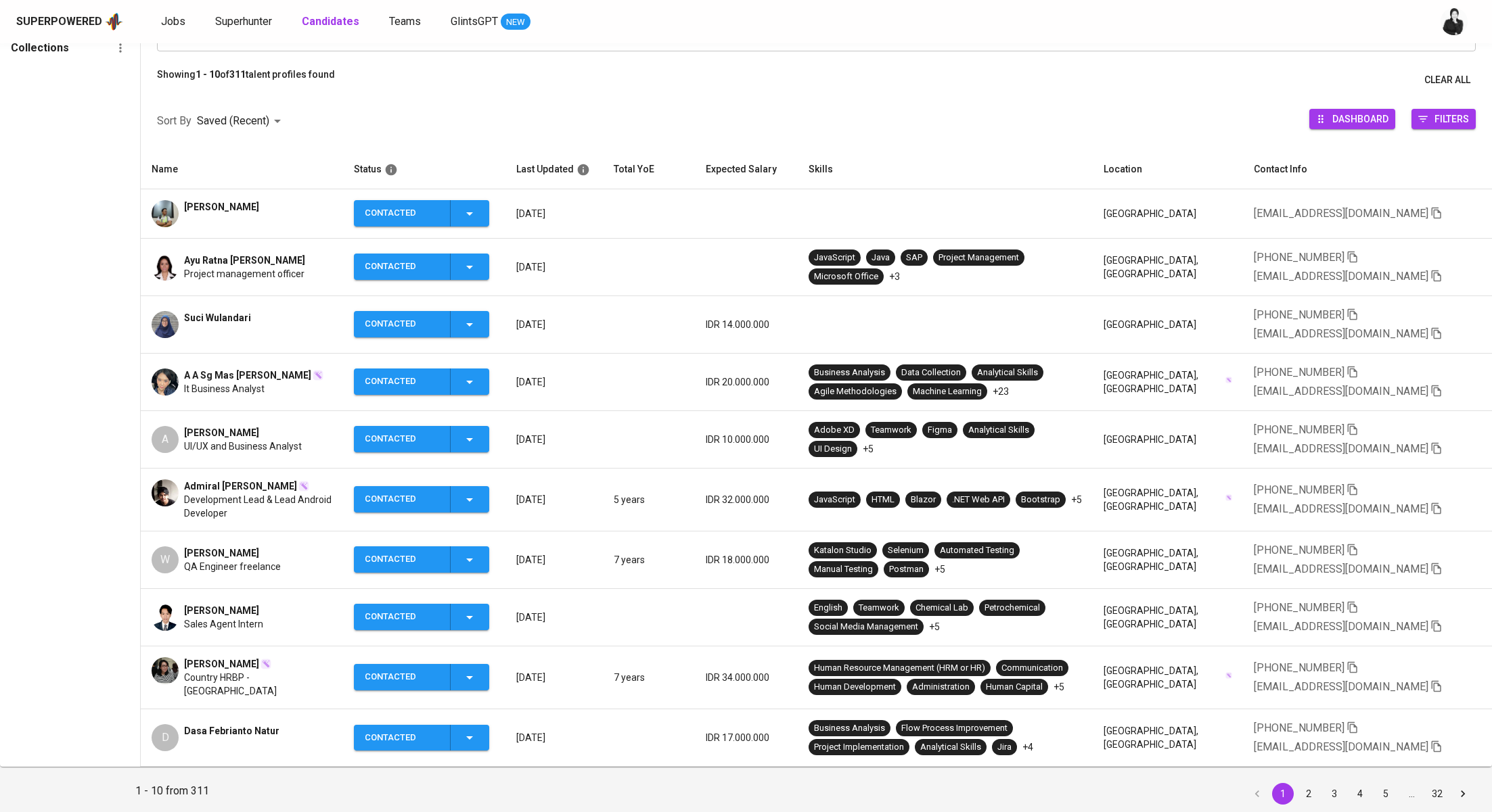
scroll to position [174, 0]
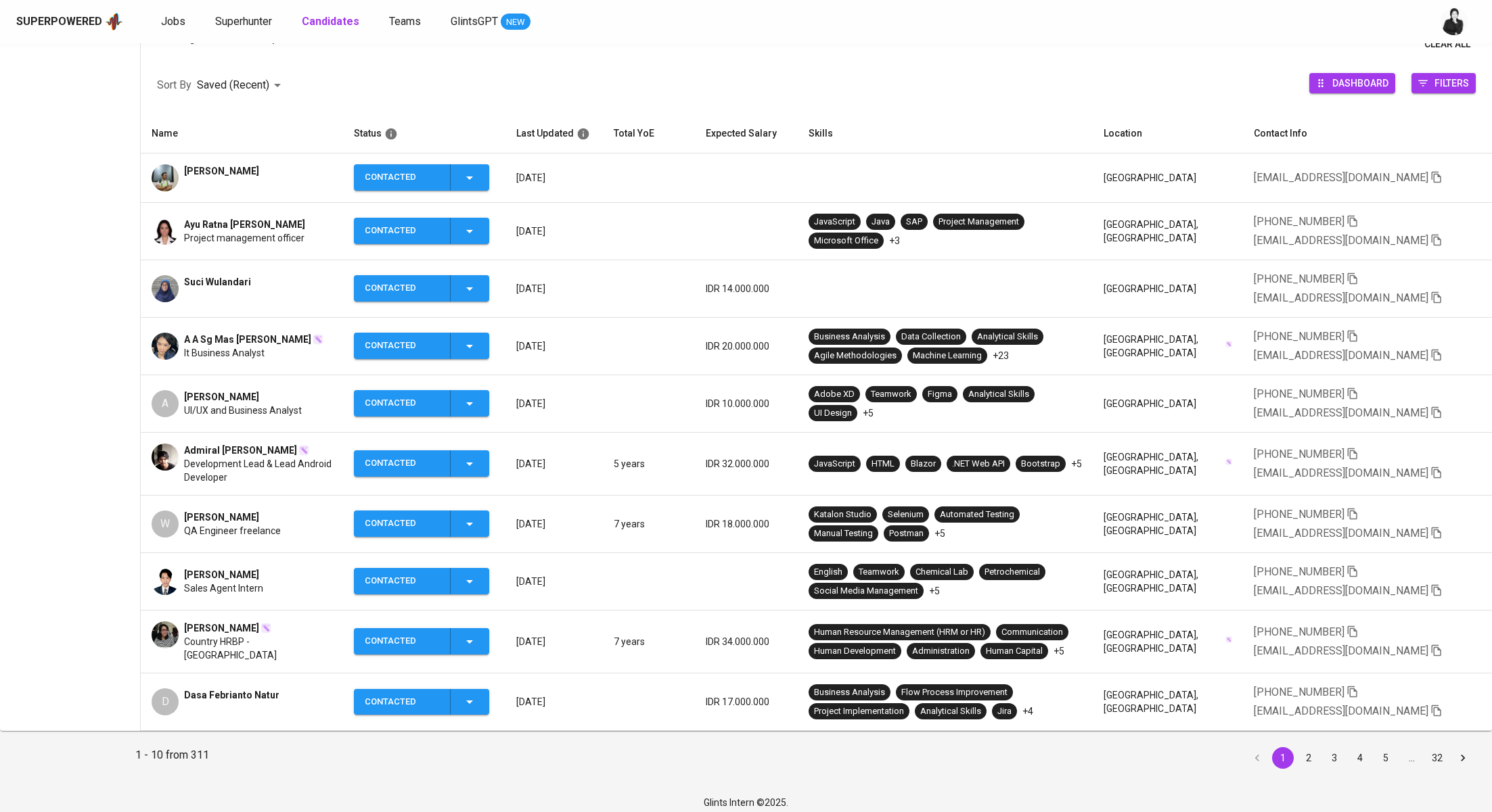
click at [242, 628] on span "Shabrina HAFIANA" at bounding box center [221, 628] width 75 height 13
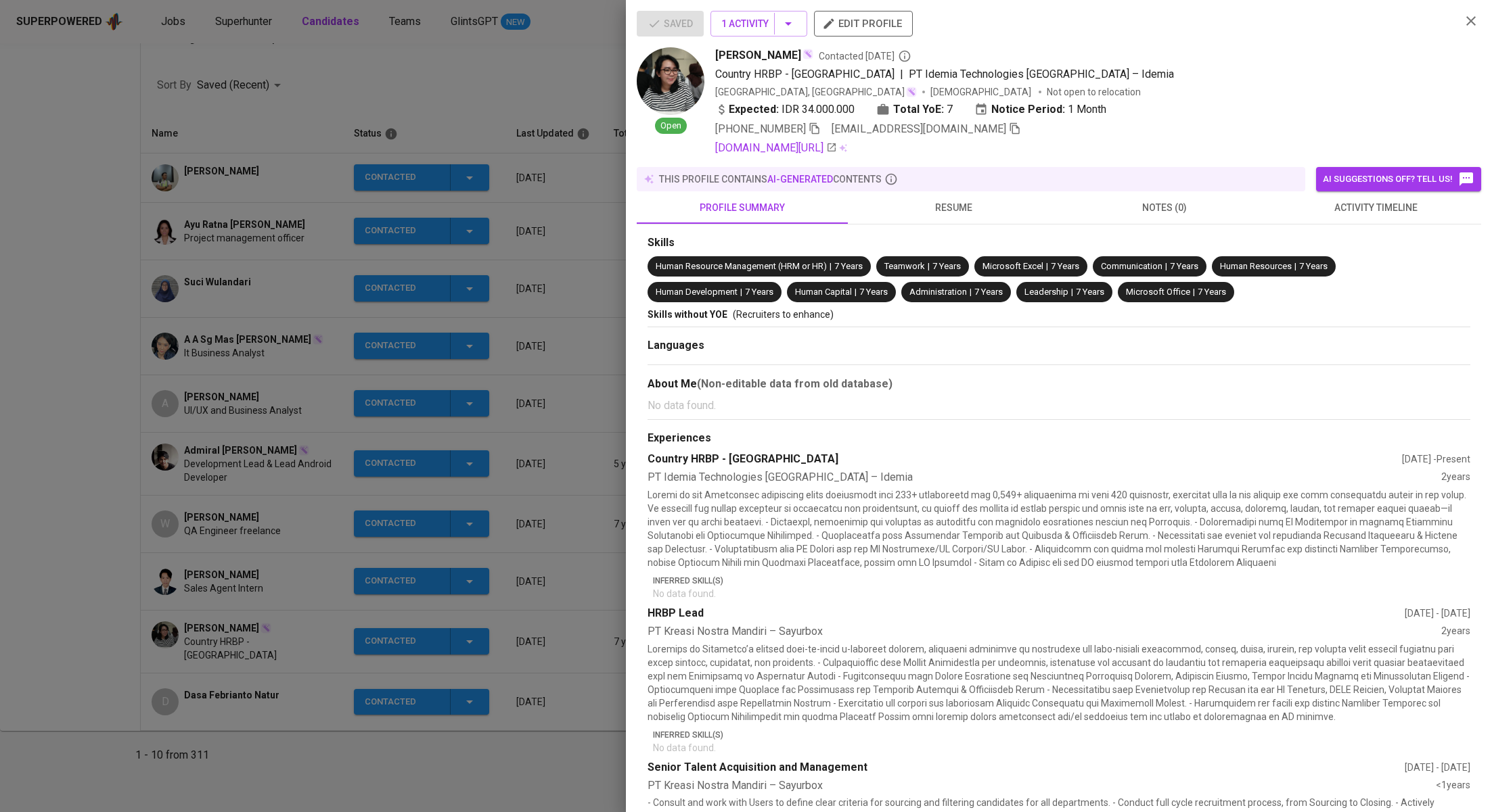
click at [1008, 134] on icon "button" at bounding box center [1014, 128] width 12 height 12
click at [560, 137] on div at bounding box center [746, 406] width 1492 height 812
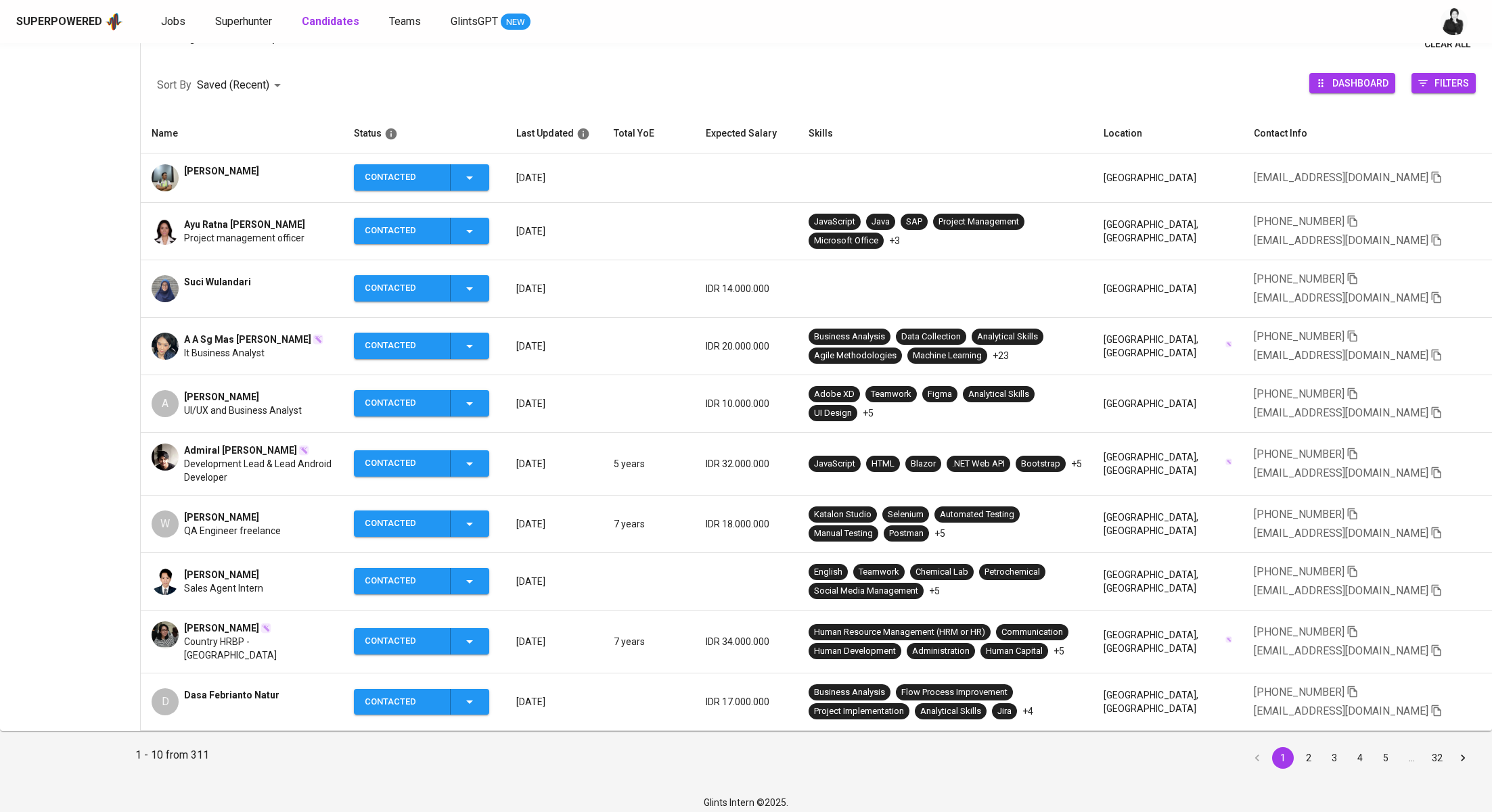
click at [259, 273] on td "Suci Wulandari" at bounding box center [242, 289] width 202 height 57
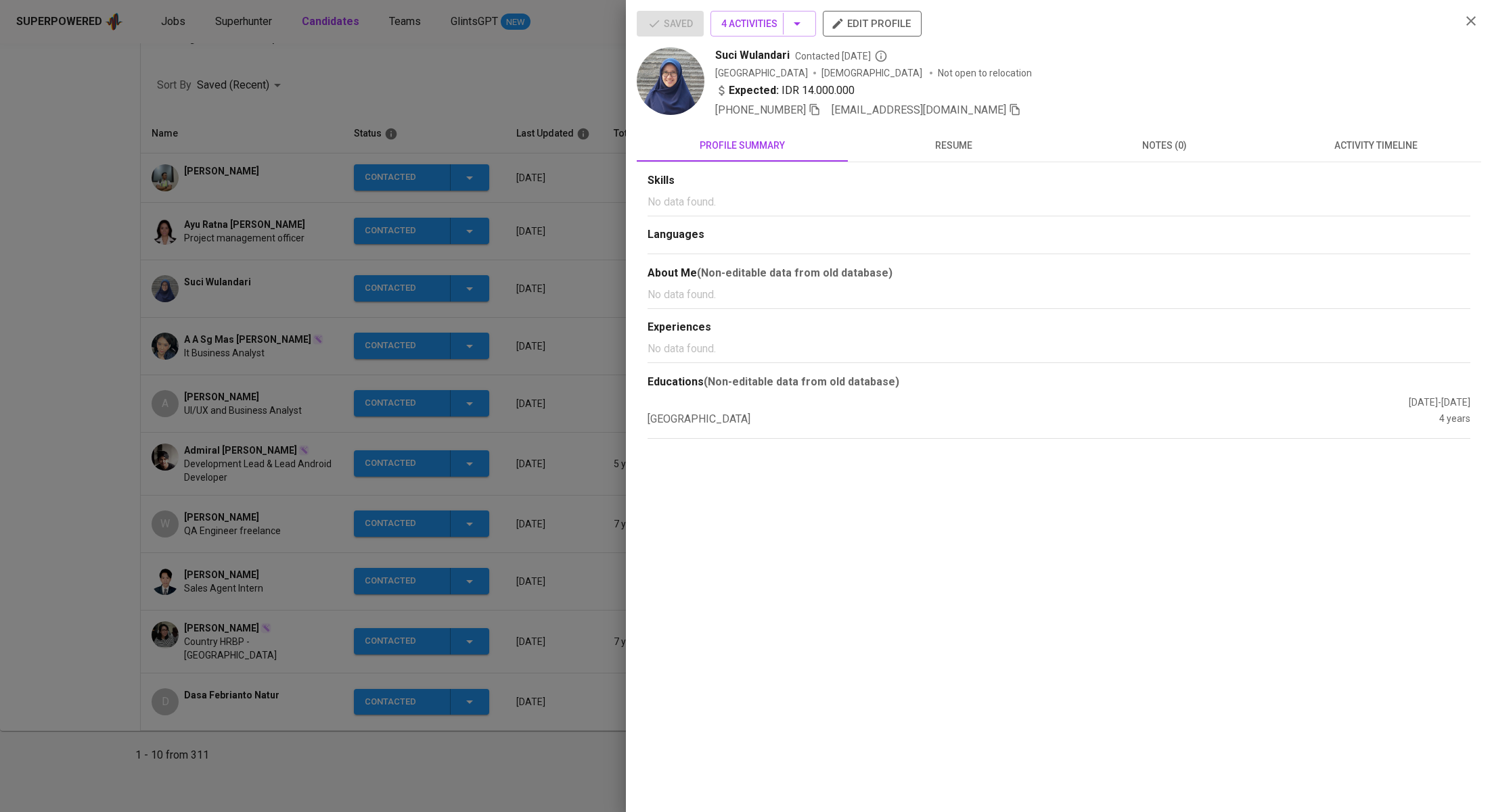
click at [1365, 137] on span "activity timeline" at bounding box center [1375, 146] width 195 height 17
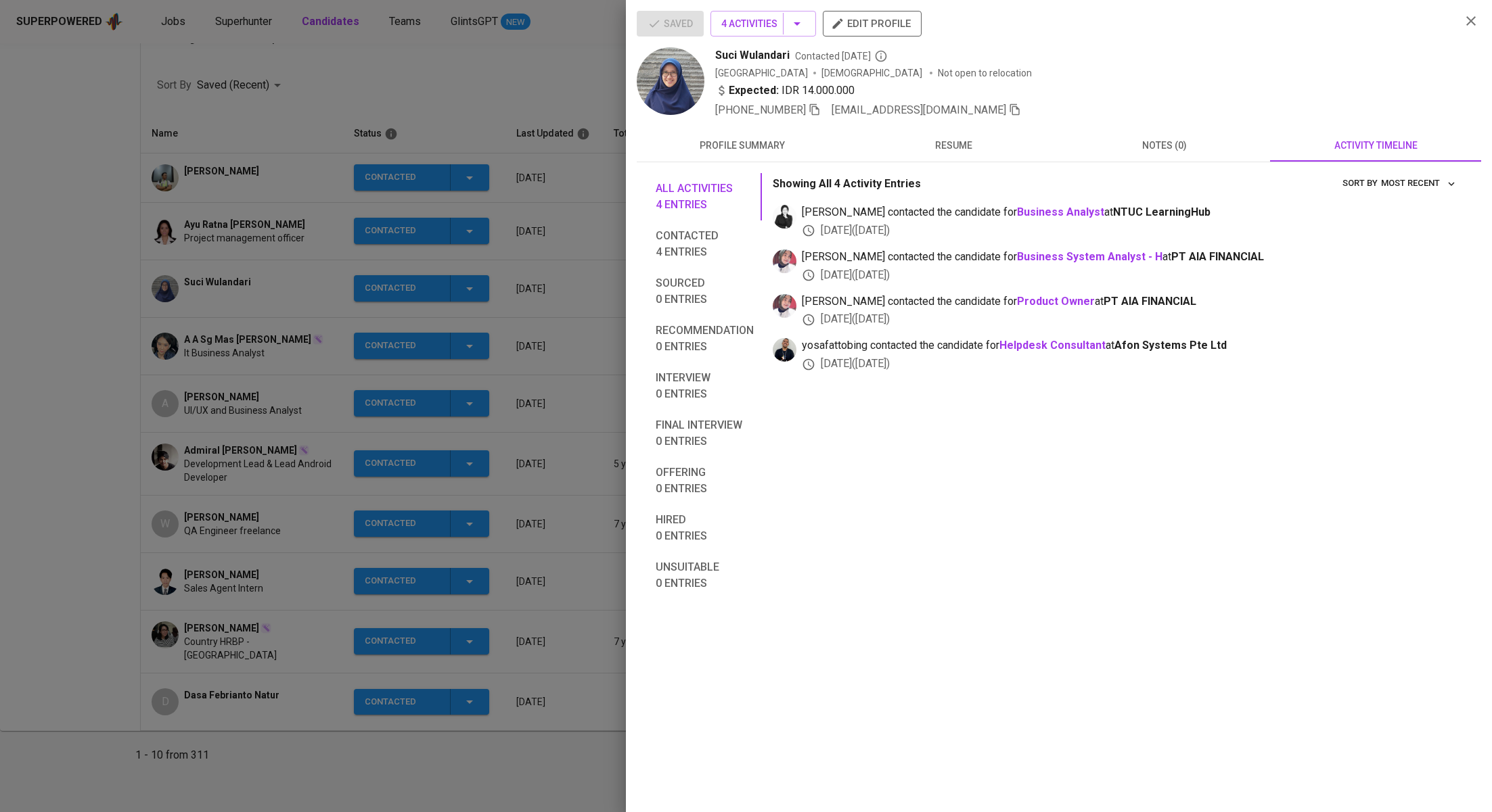
click at [1010, 104] on icon "button" at bounding box center [1014, 110] width 9 height 12
click at [281, 278] on div at bounding box center [746, 406] width 1492 height 812
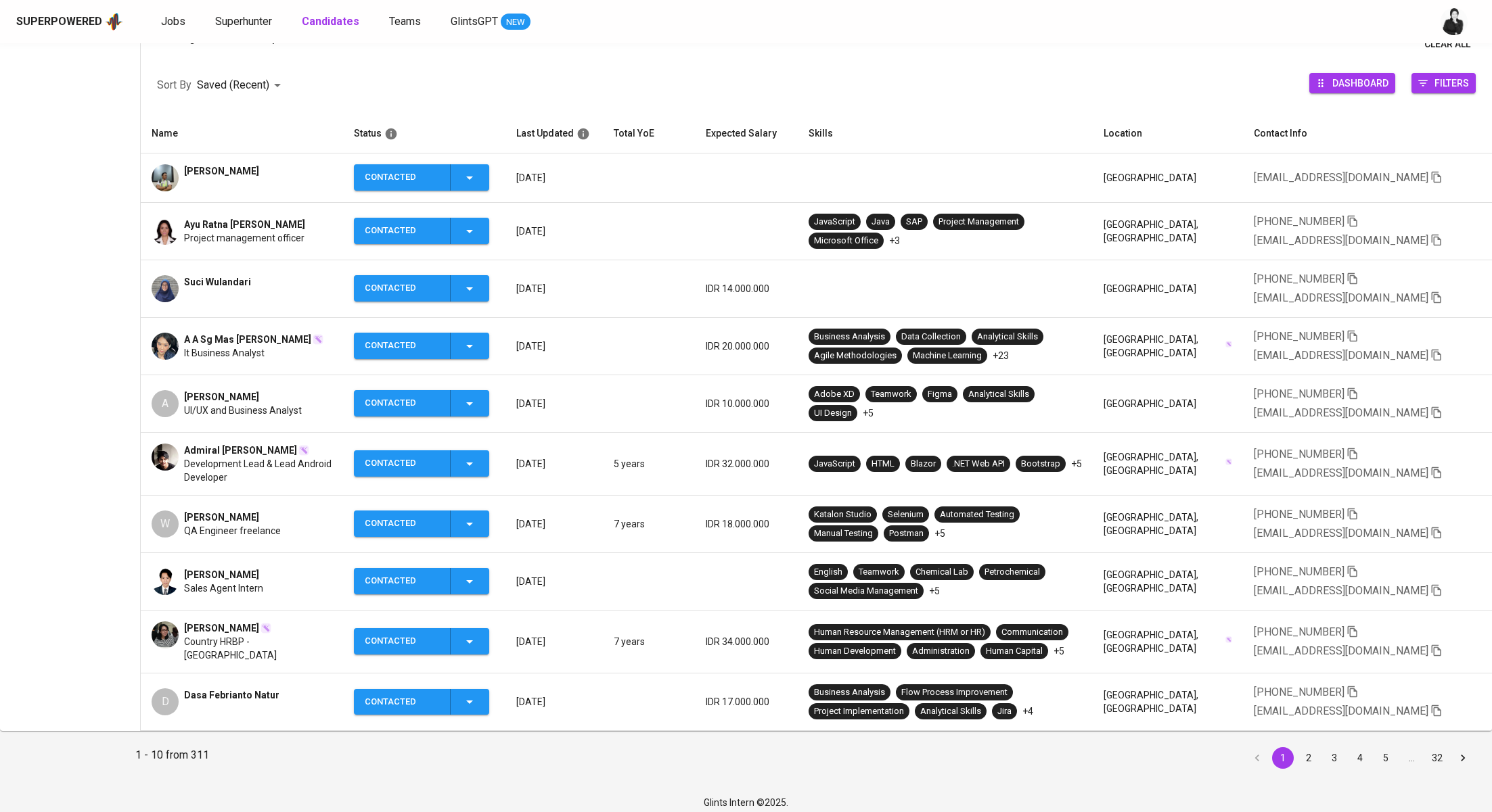
click at [473, 290] on icon "button" at bounding box center [469, 288] width 16 height 16
click at [461, 397] on li "Contacted for another job" at bounding box center [436, 394] width 152 height 24
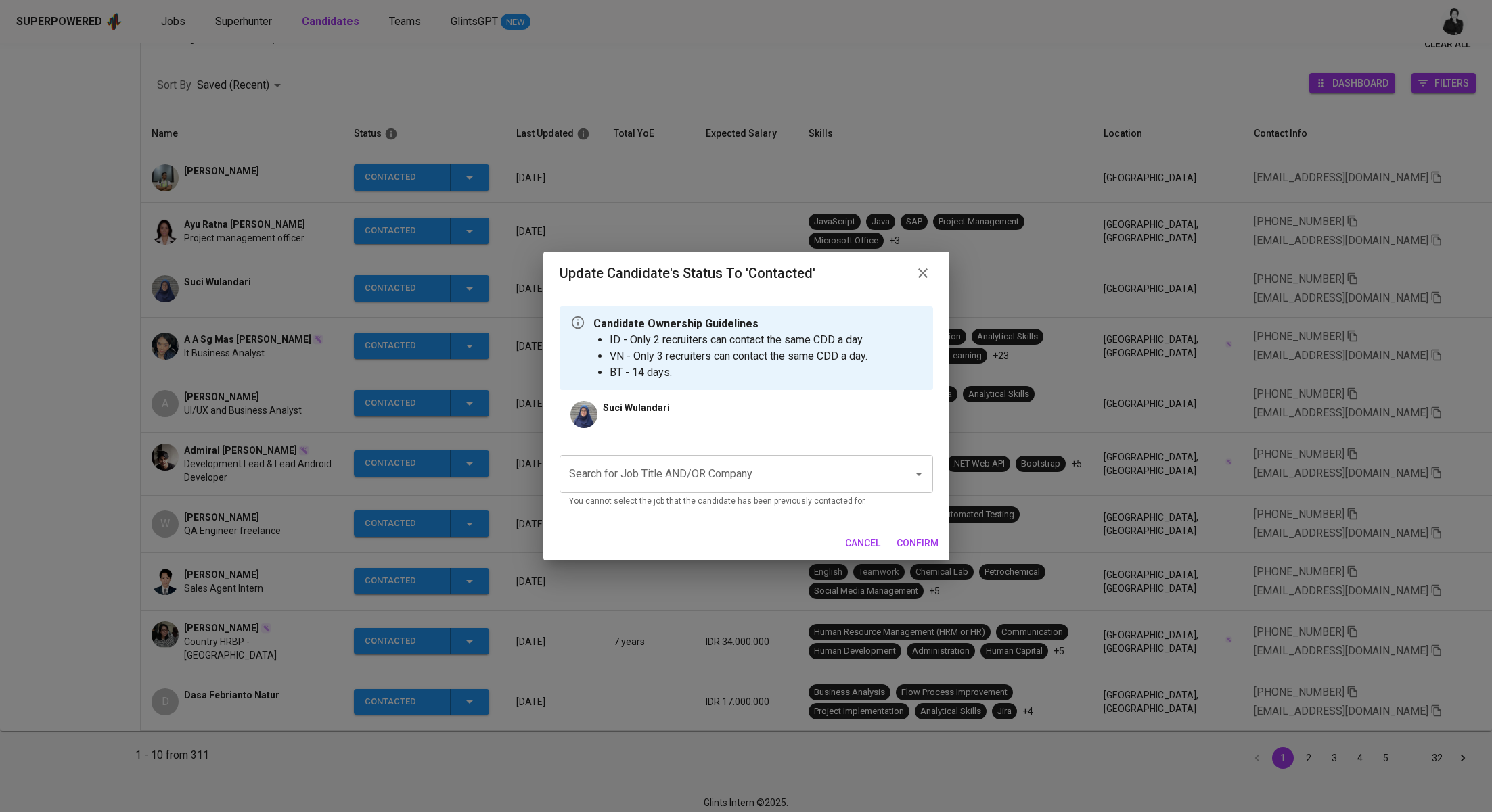
click at [676, 465] on input "Search for Job Title AND/OR Company" at bounding box center [727, 474] width 324 height 26
paste input "Business Analyst"
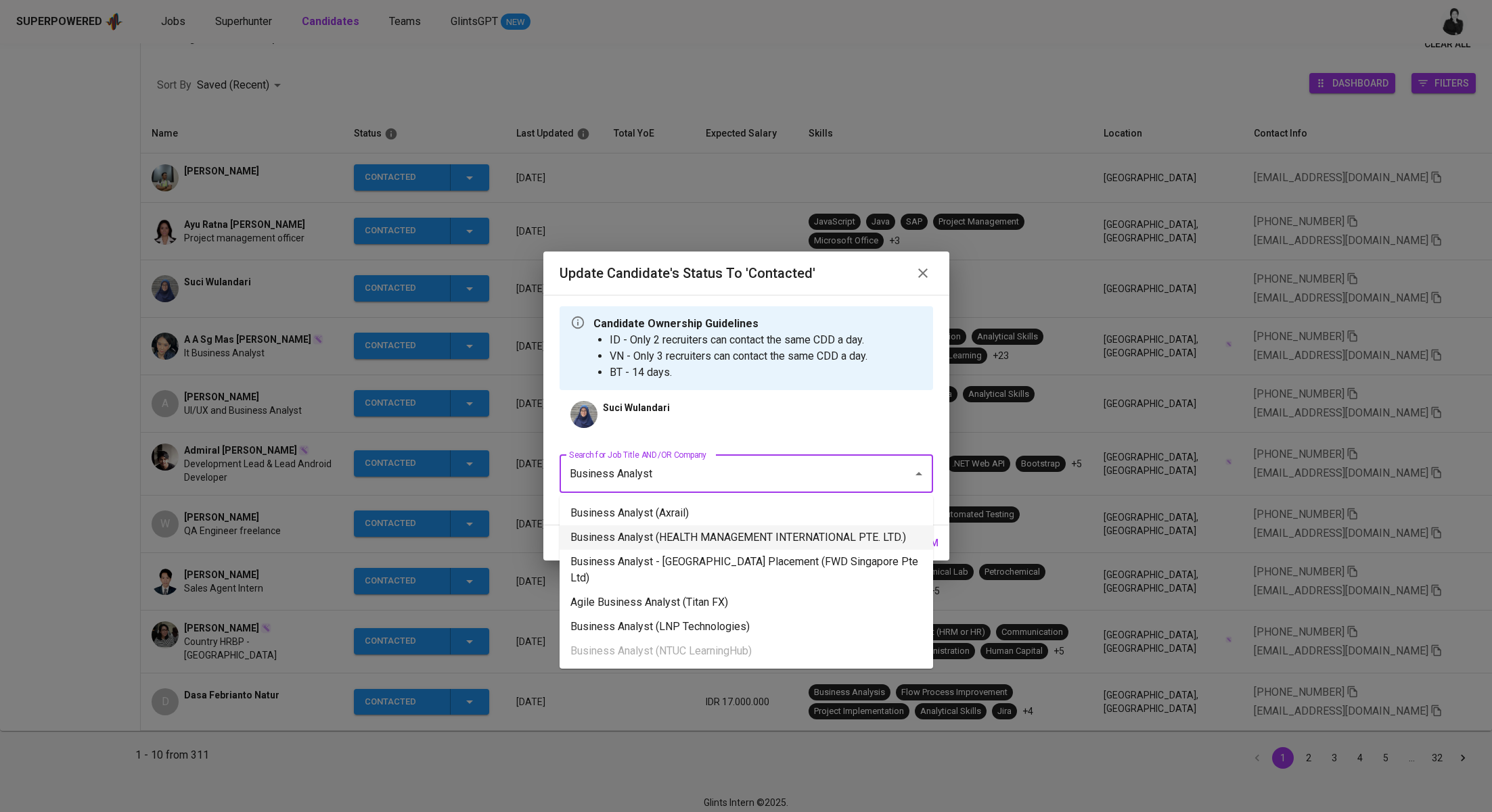
click at [897, 537] on li "Business Analyst (HEALTH MANAGEMENT INTERNATIONAL PTE. LTD.)" at bounding box center [746, 537] width 373 height 24
type input "Business Analyst"
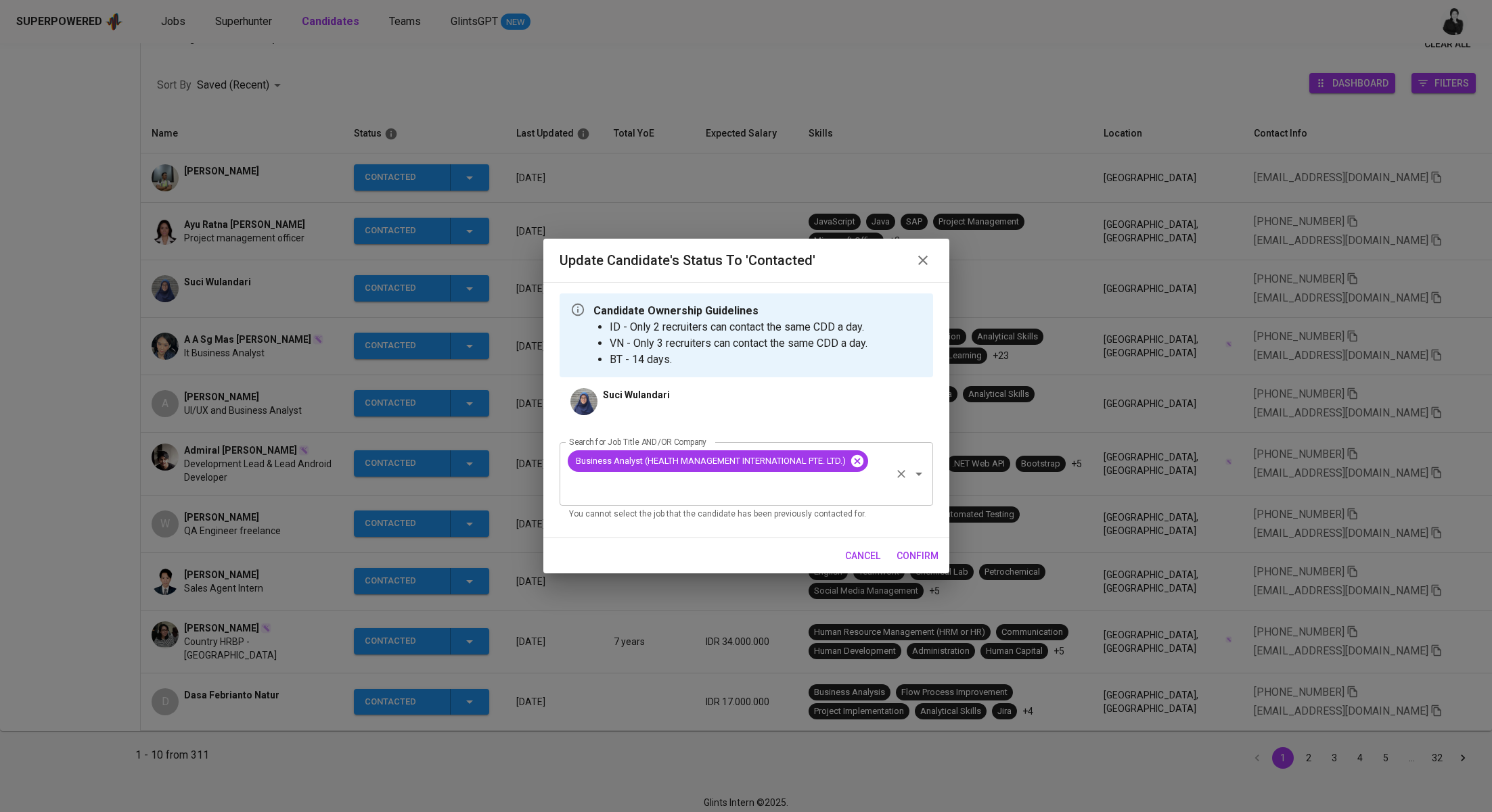
click at [863, 467] on icon at bounding box center [856, 461] width 12 height 12
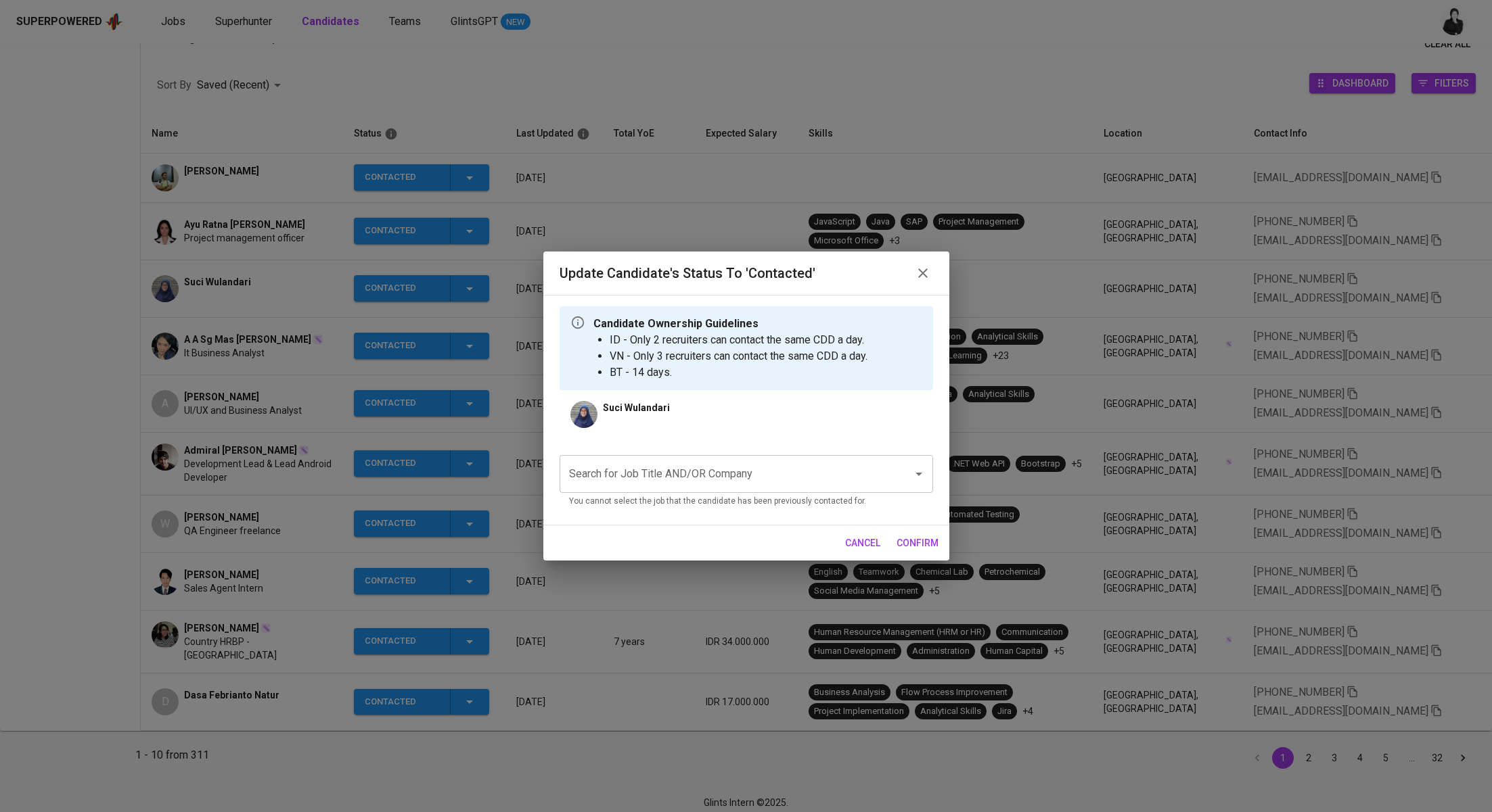
click at [853, 468] on input "Search for Job Title AND/OR Company" at bounding box center [727, 474] width 324 height 26
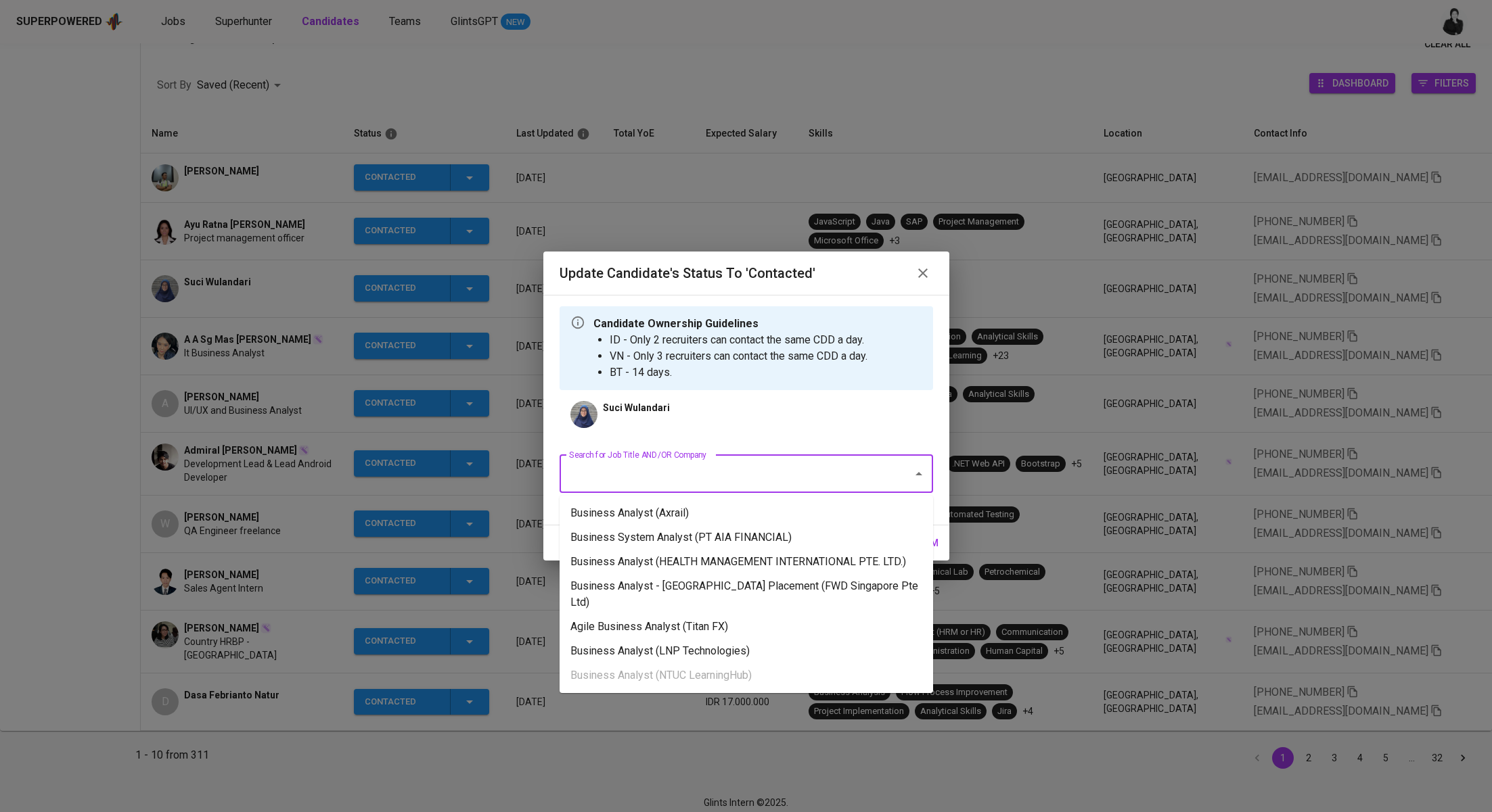
paste input "Business Analyst"
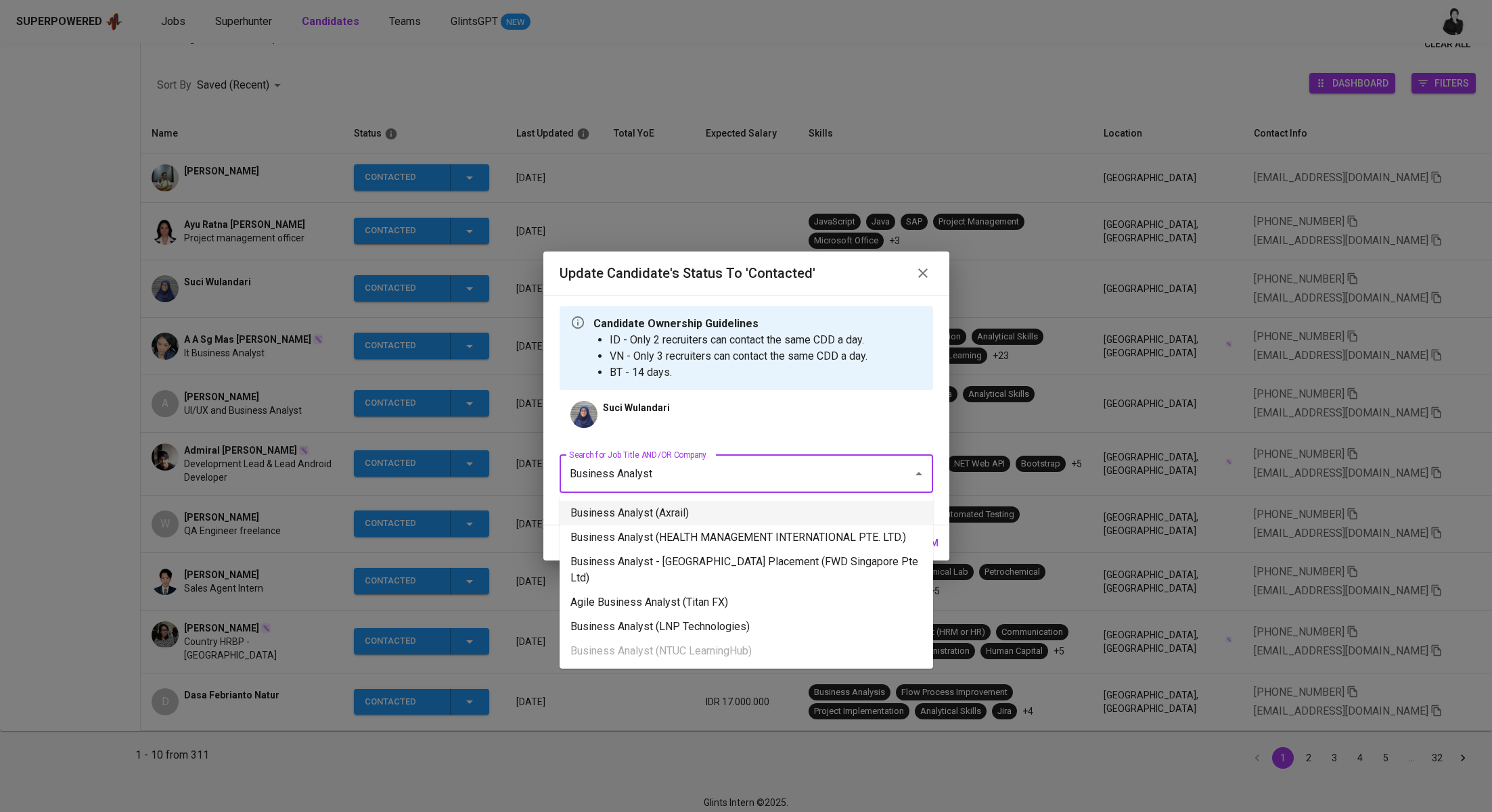
click at [821, 513] on li "Business Analyst (Axrail)" at bounding box center [746, 513] width 373 height 24
type input "Business Analyst"
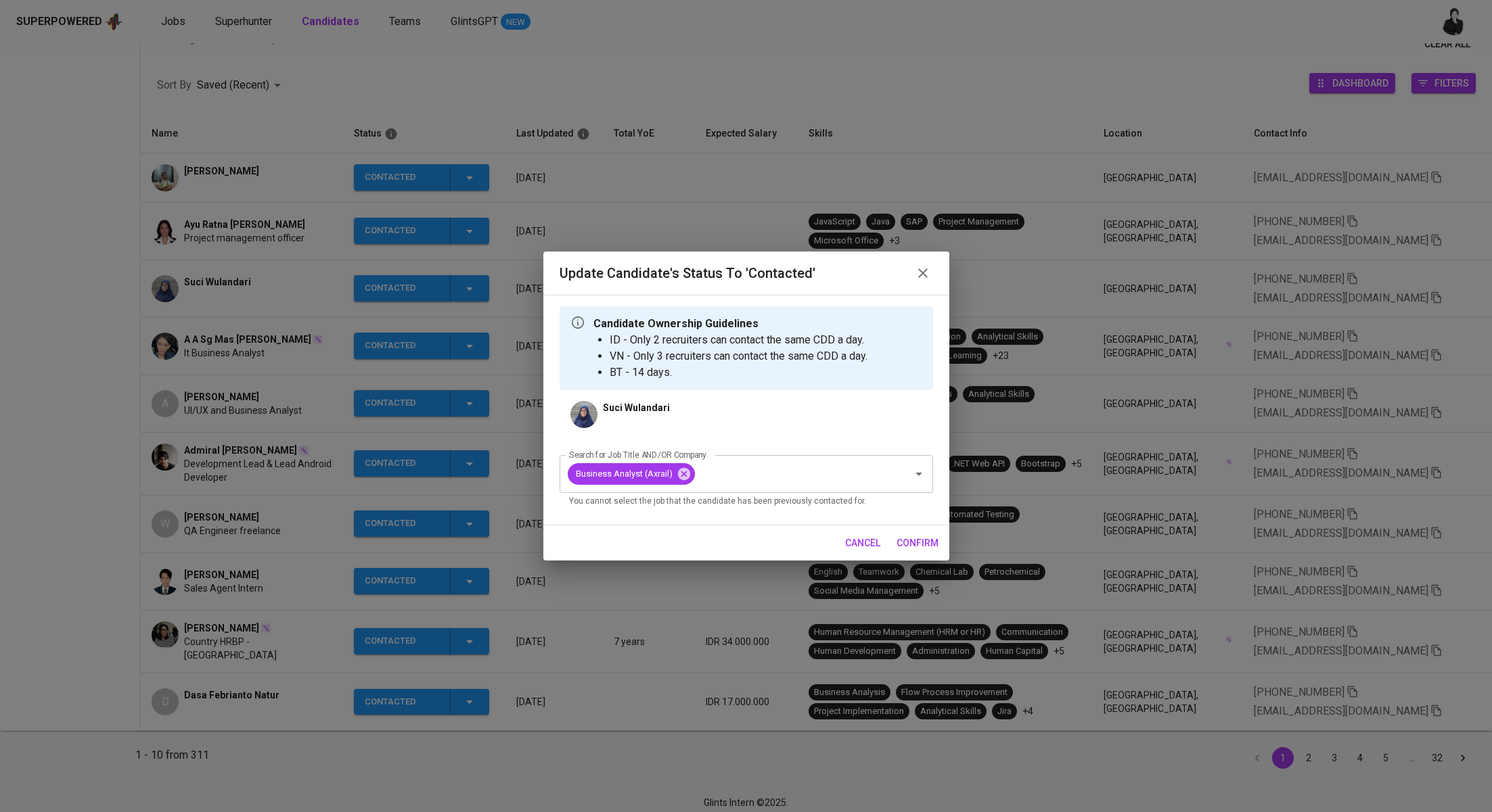
click at [901, 537] on span "confirm" at bounding box center [917, 543] width 42 height 17
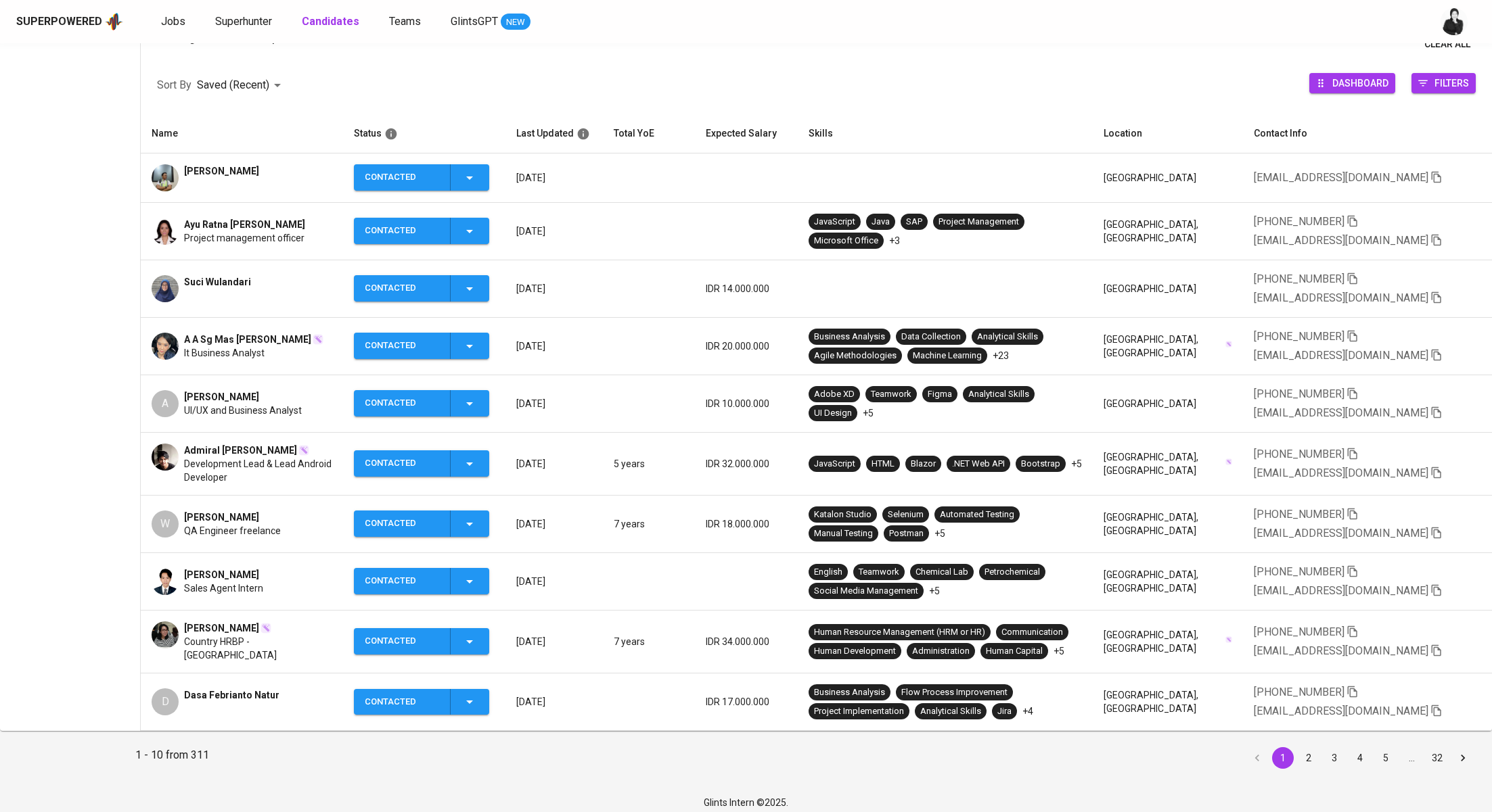
click at [256, 276] on div "Suci Wulandari" at bounding box center [242, 289] width 180 height 27
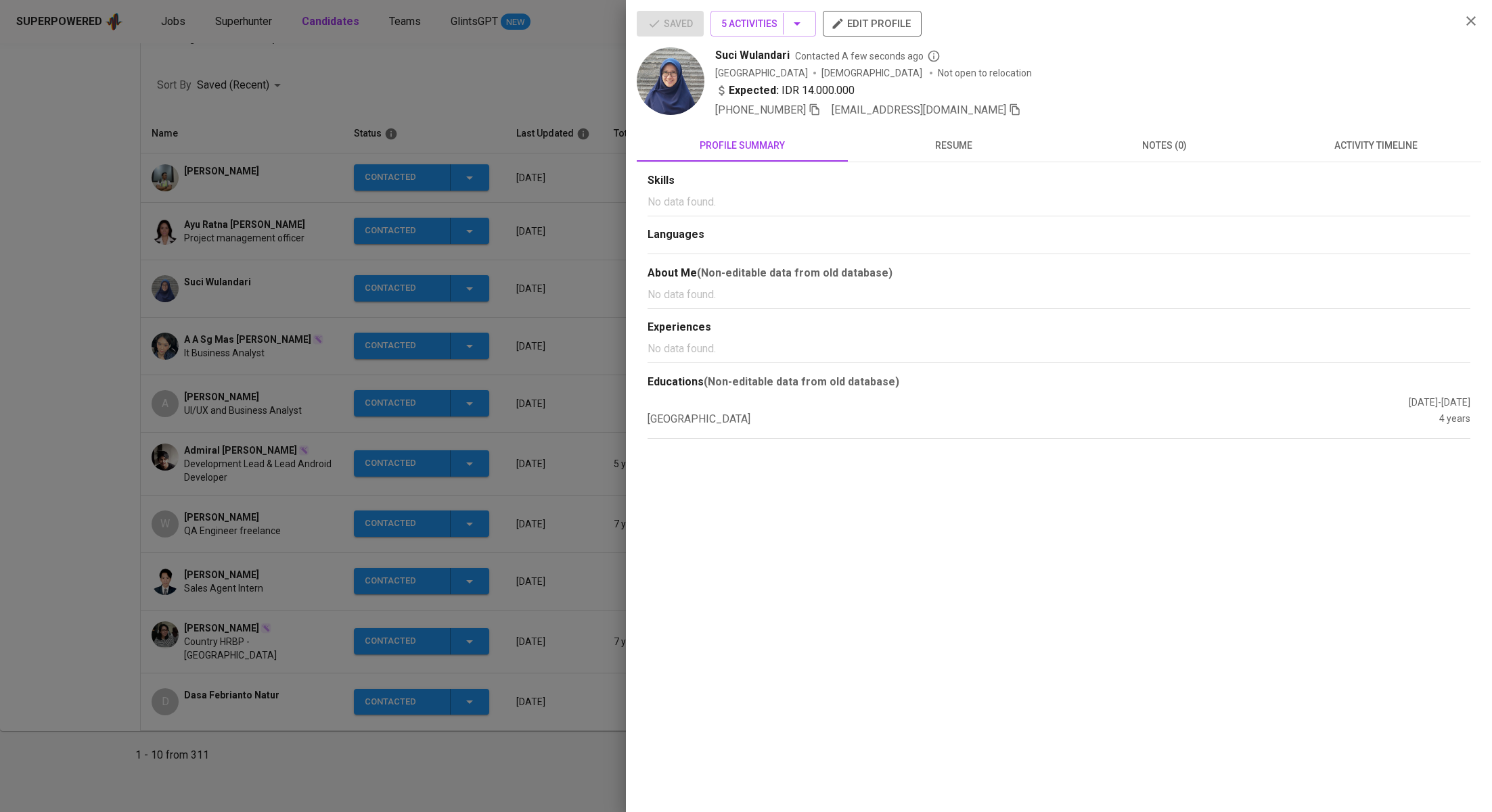
click at [962, 111] on div "+62 857-1534-5717 sucidari31@gmail.com" at bounding box center [1083, 110] width 735 height 16
click at [1008, 111] on icon "button" at bounding box center [1014, 110] width 12 height 12
click at [296, 343] on div at bounding box center [746, 406] width 1492 height 812
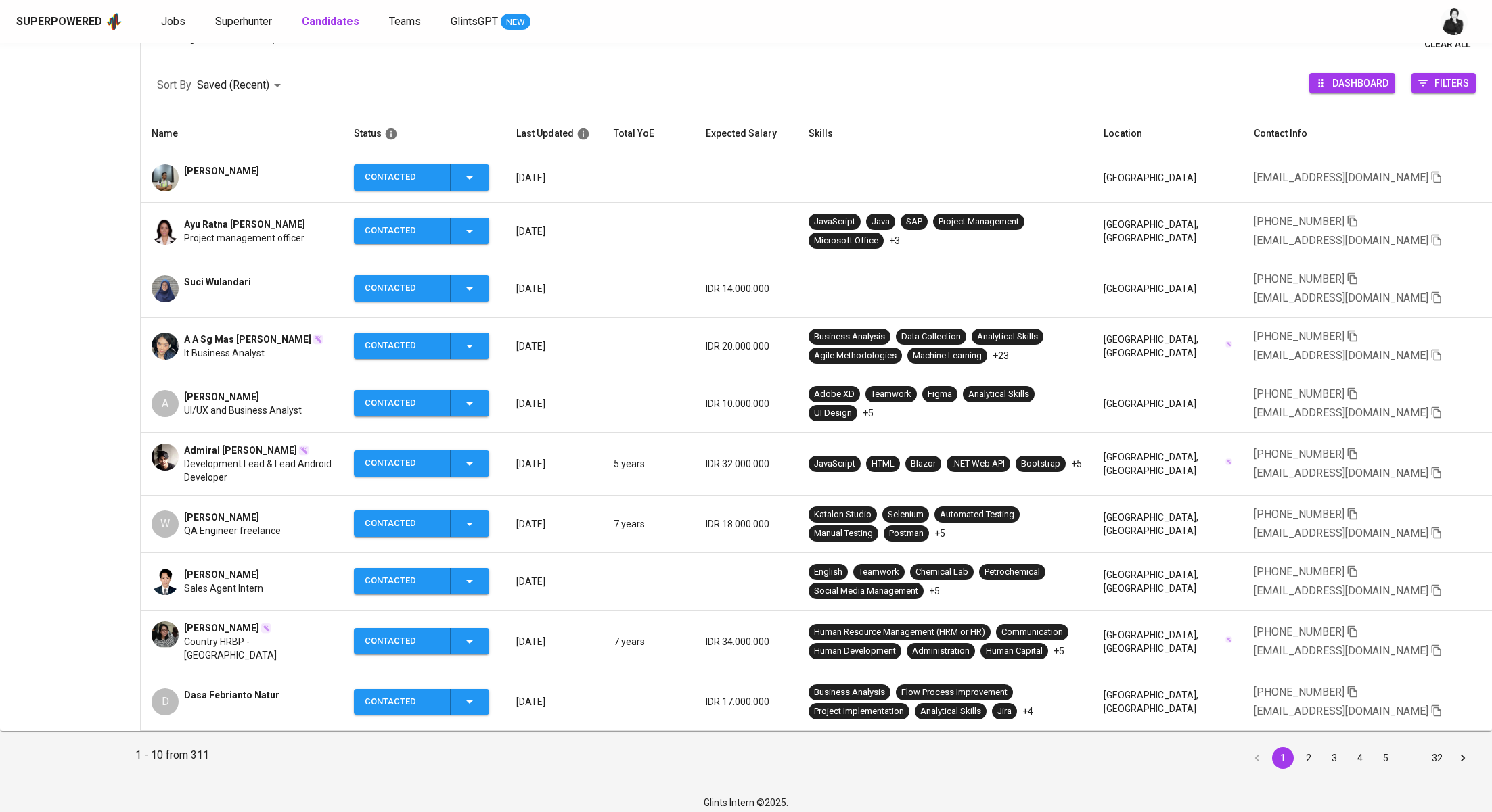
click at [284, 390] on div "[PERSON_NAME]" at bounding box center [243, 397] width 118 height 13
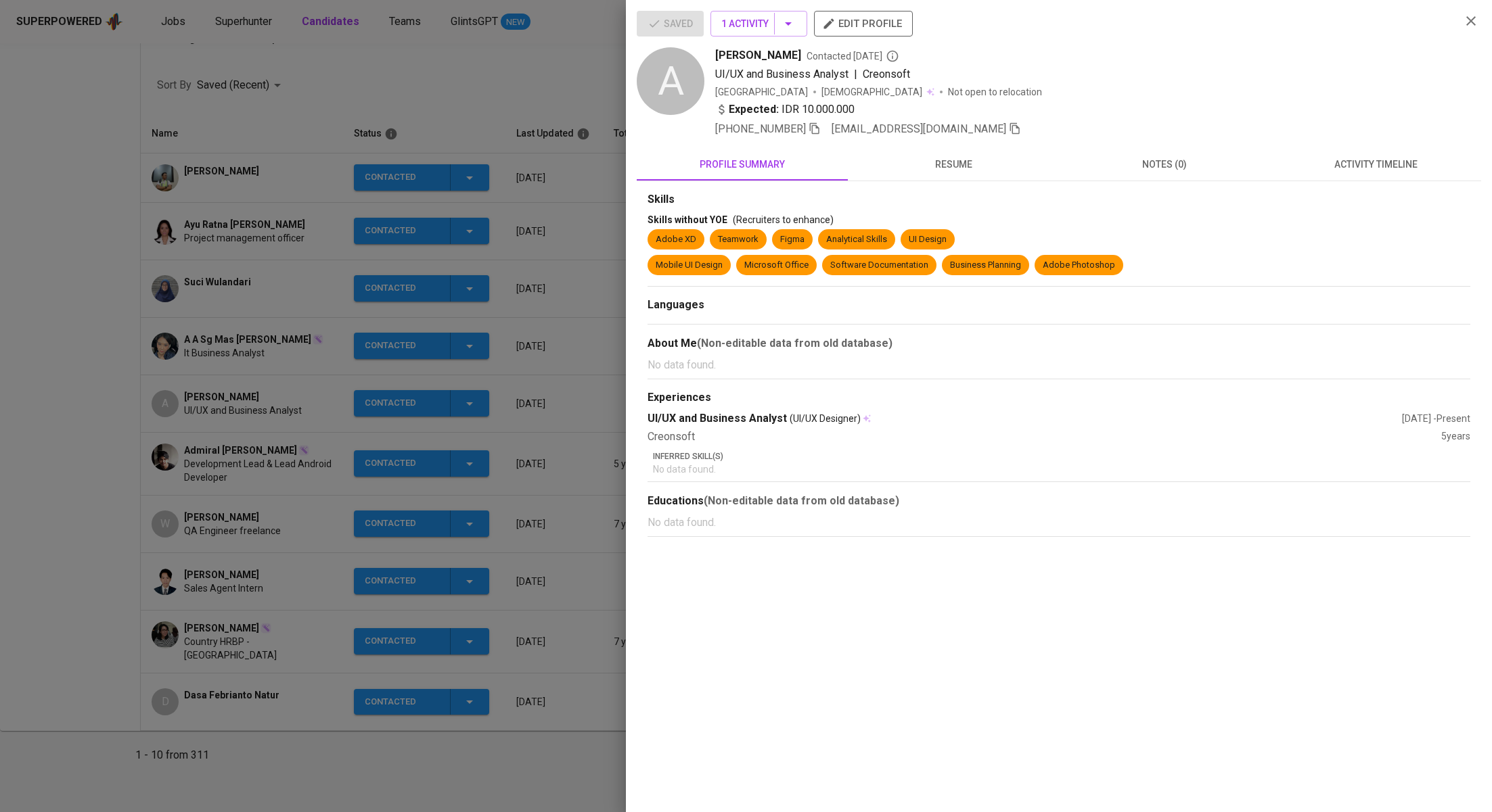
click at [1370, 168] on span "activity timeline" at bounding box center [1375, 164] width 195 height 17
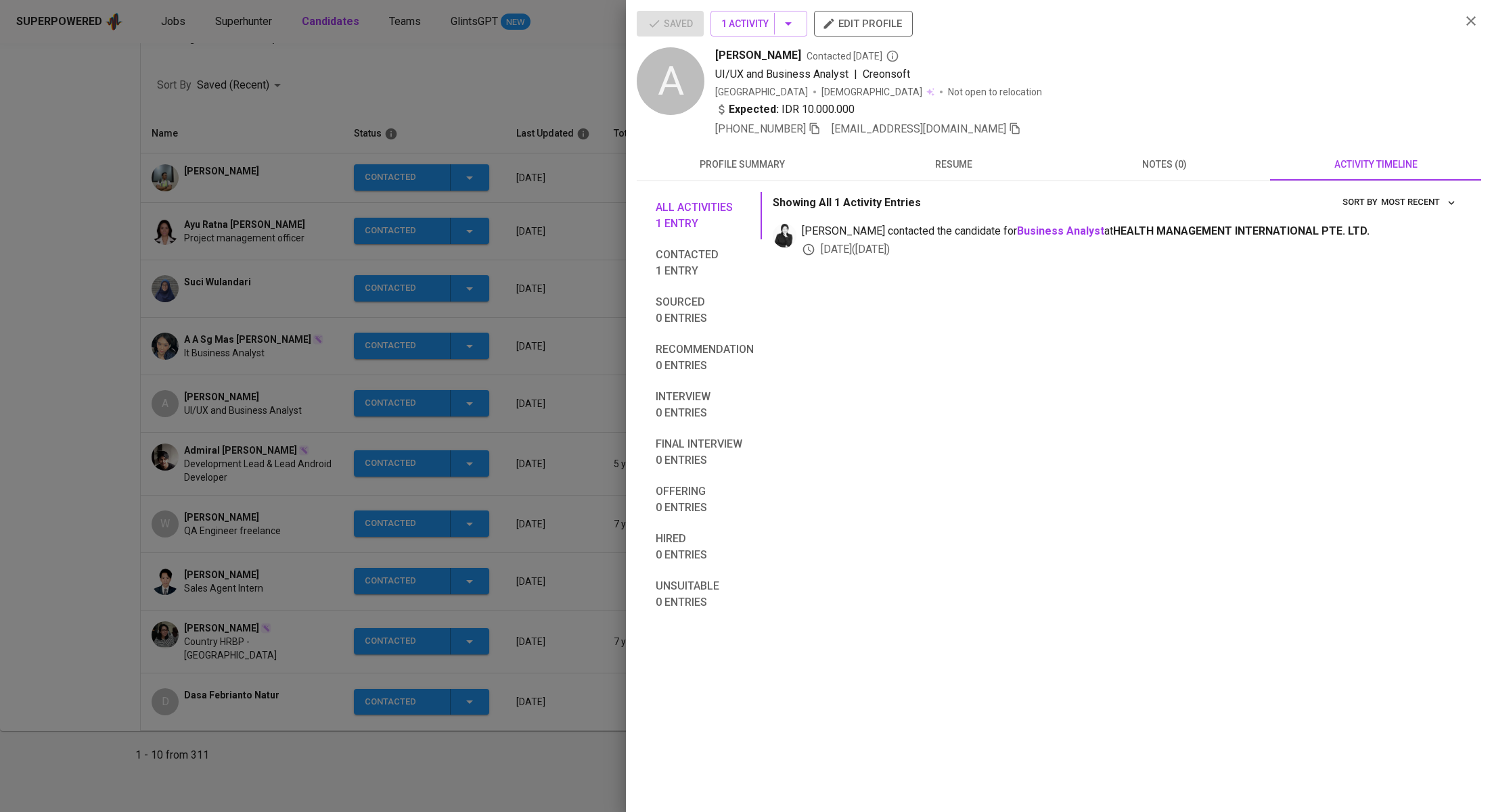
click at [280, 383] on div at bounding box center [746, 406] width 1492 height 812
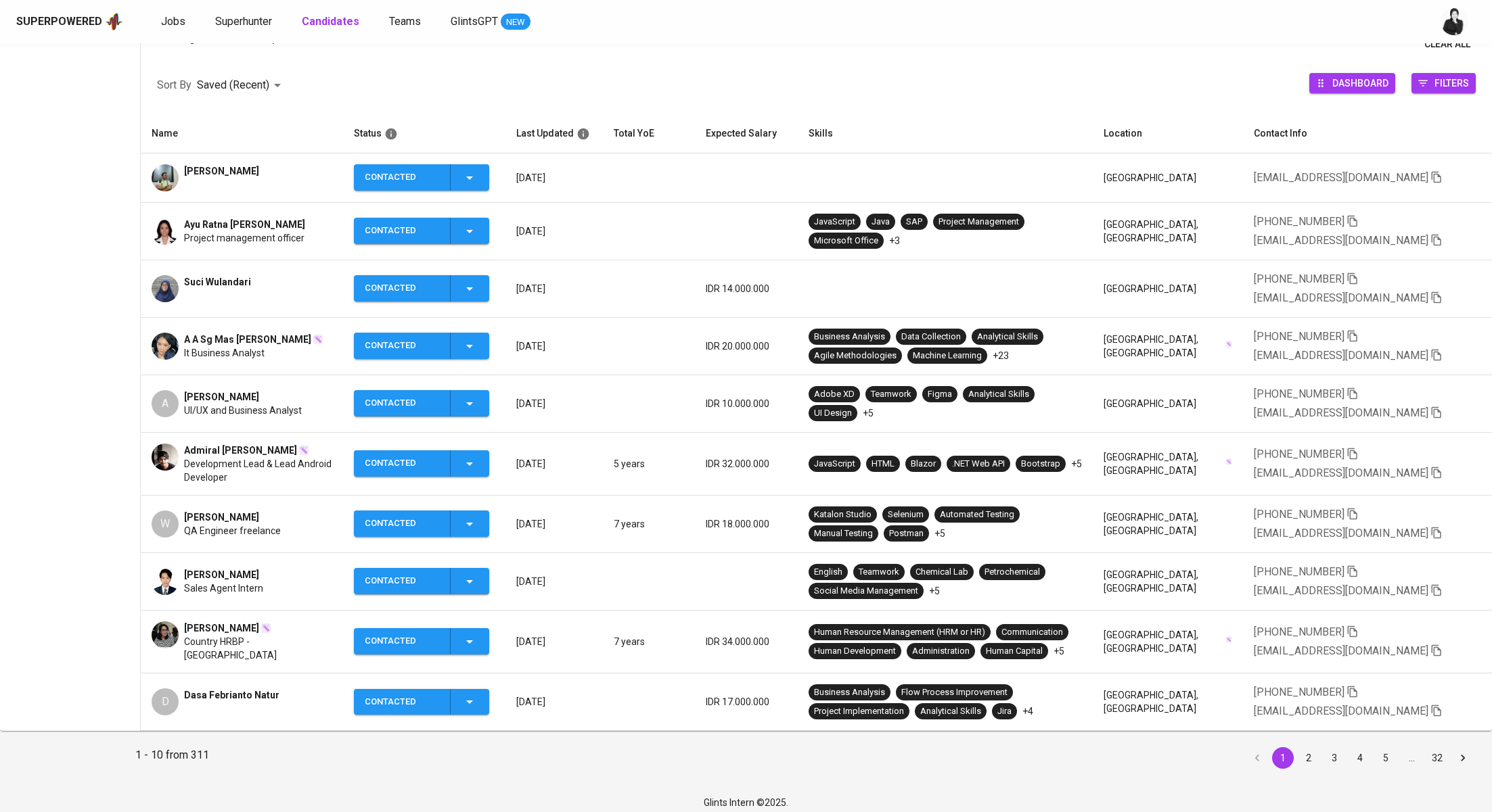
click at [474, 403] on icon "button" at bounding box center [469, 403] width 16 height 16
click at [466, 505] on li "Contacted for another job" at bounding box center [436, 508] width 152 height 24
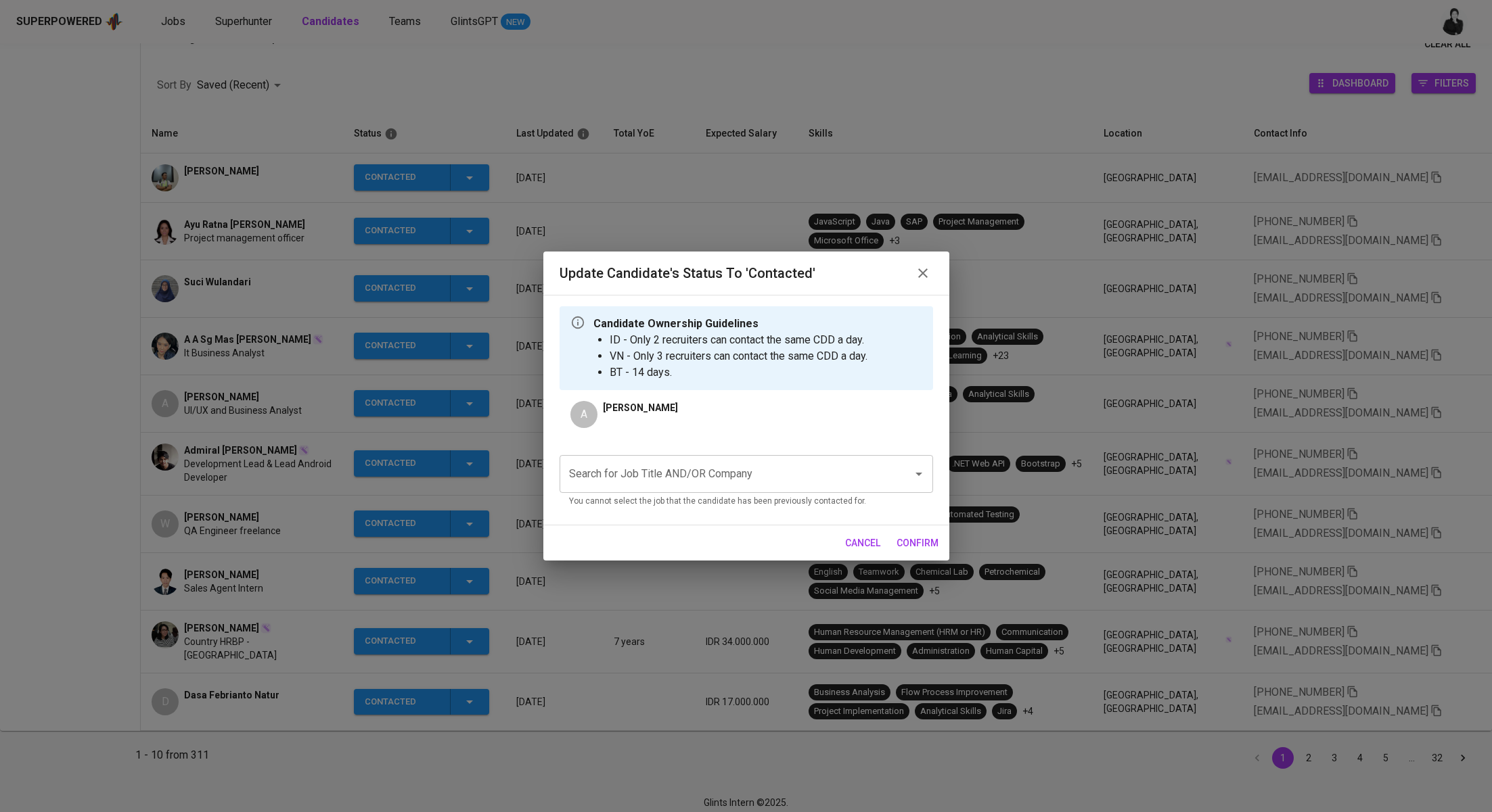
click at [633, 472] on input "Search for Job Title AND/OR Company" at bounding box center [727, 474] width 324 height 26
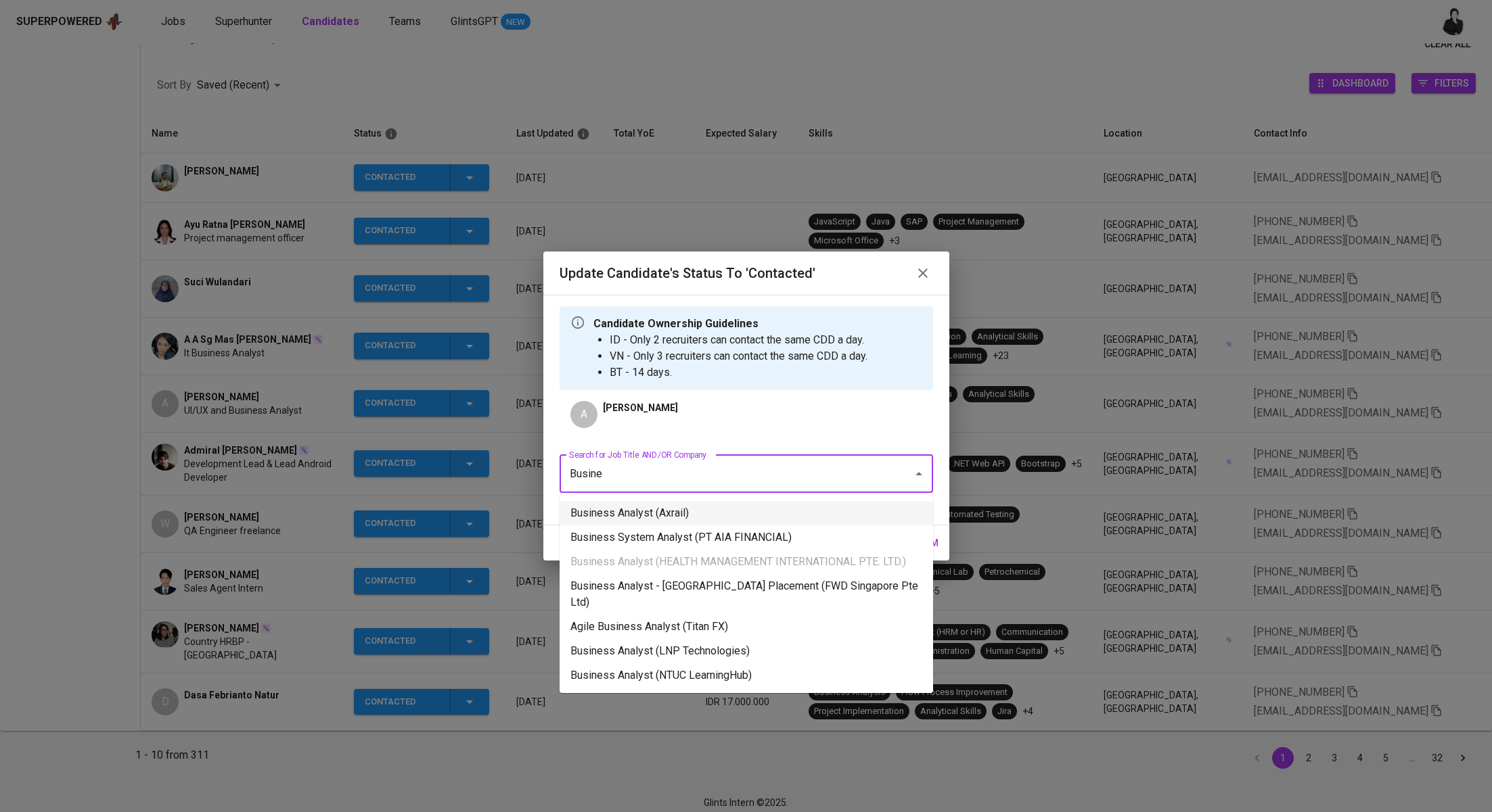
click at [669, 503] on li "Business Analyst (Axrail)" at bounding box center [746, 513] width 373 height 24
type input "Busine"
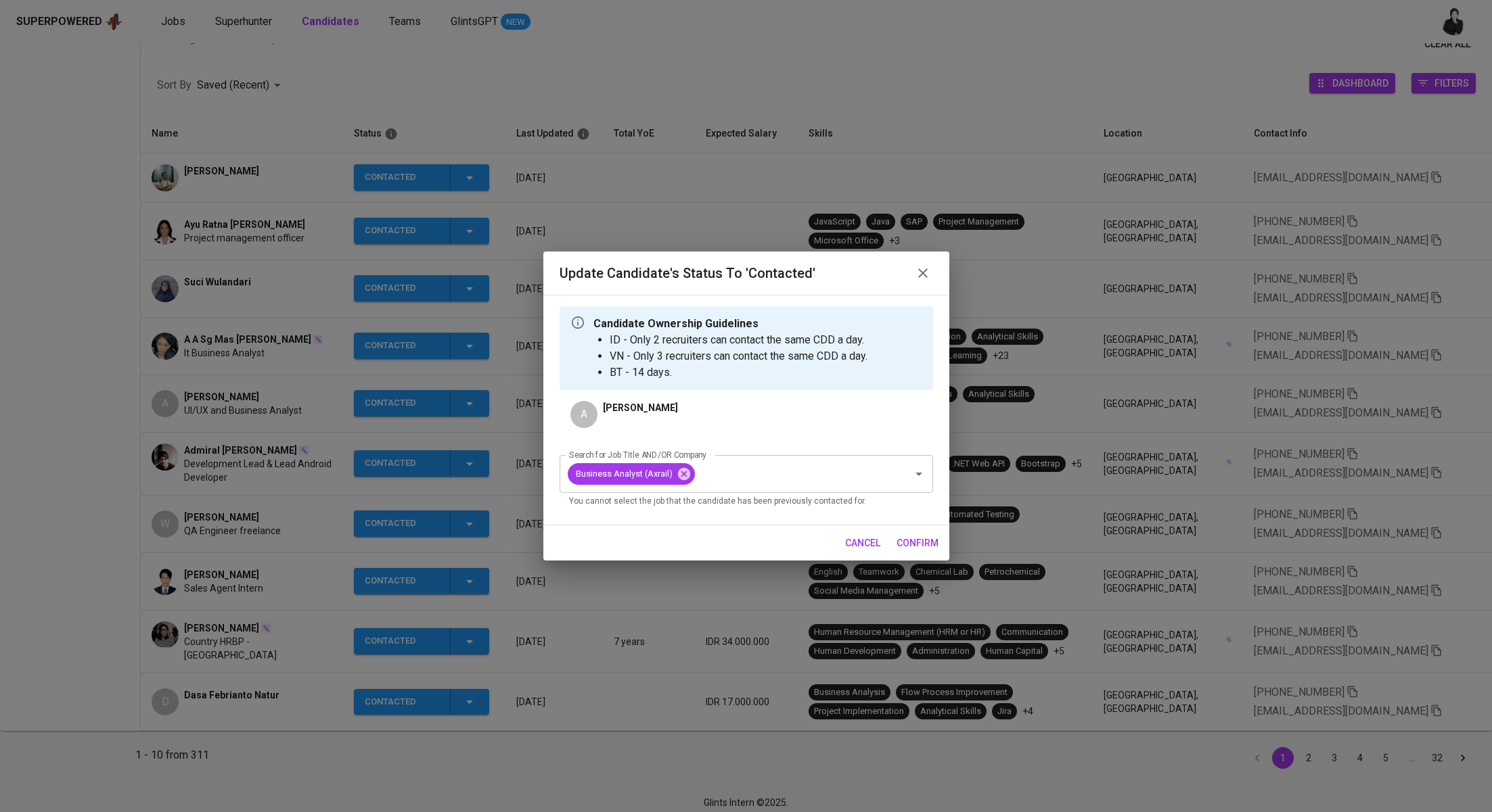
click at [925, 542] on span "confirm" at bounding box center [917, 543] width 42 height 17
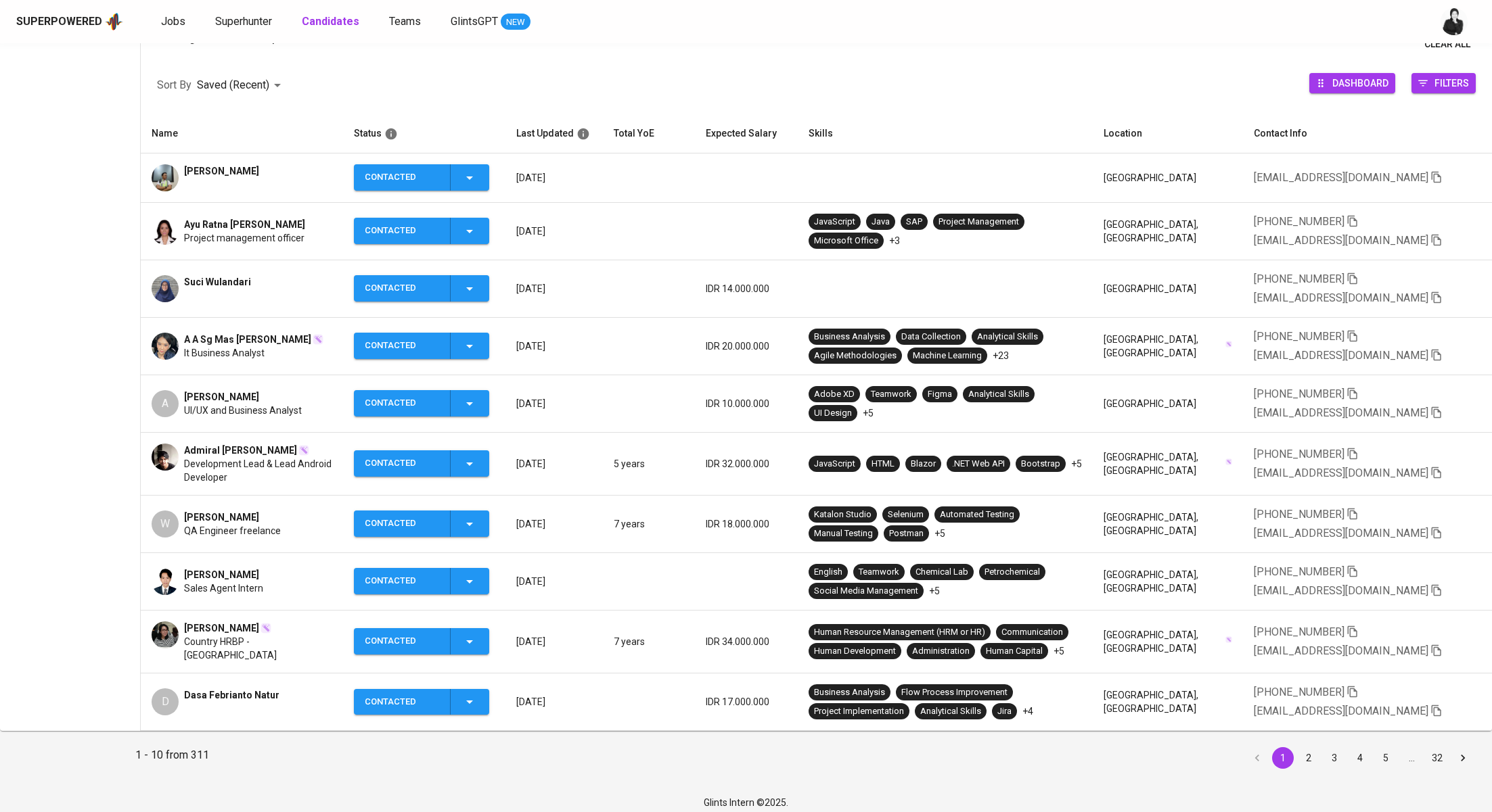
click at [295, 407] on span "UI/UX and Business Analyst" at bounding box center [243, 410] width 118 height 13
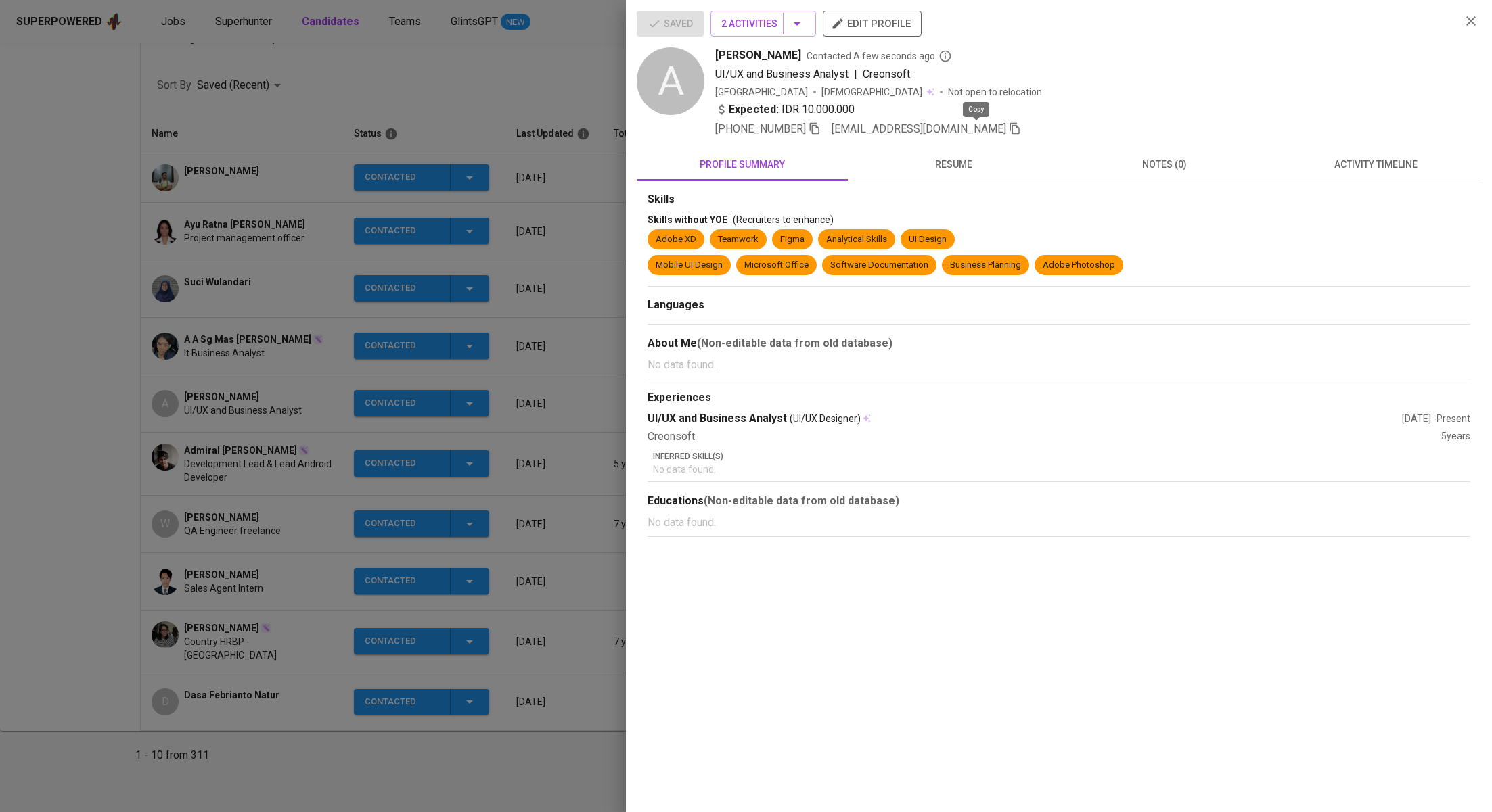
click at [1008, 131] on icon "button" at bounding box center [1014, 128] width 12 height 12
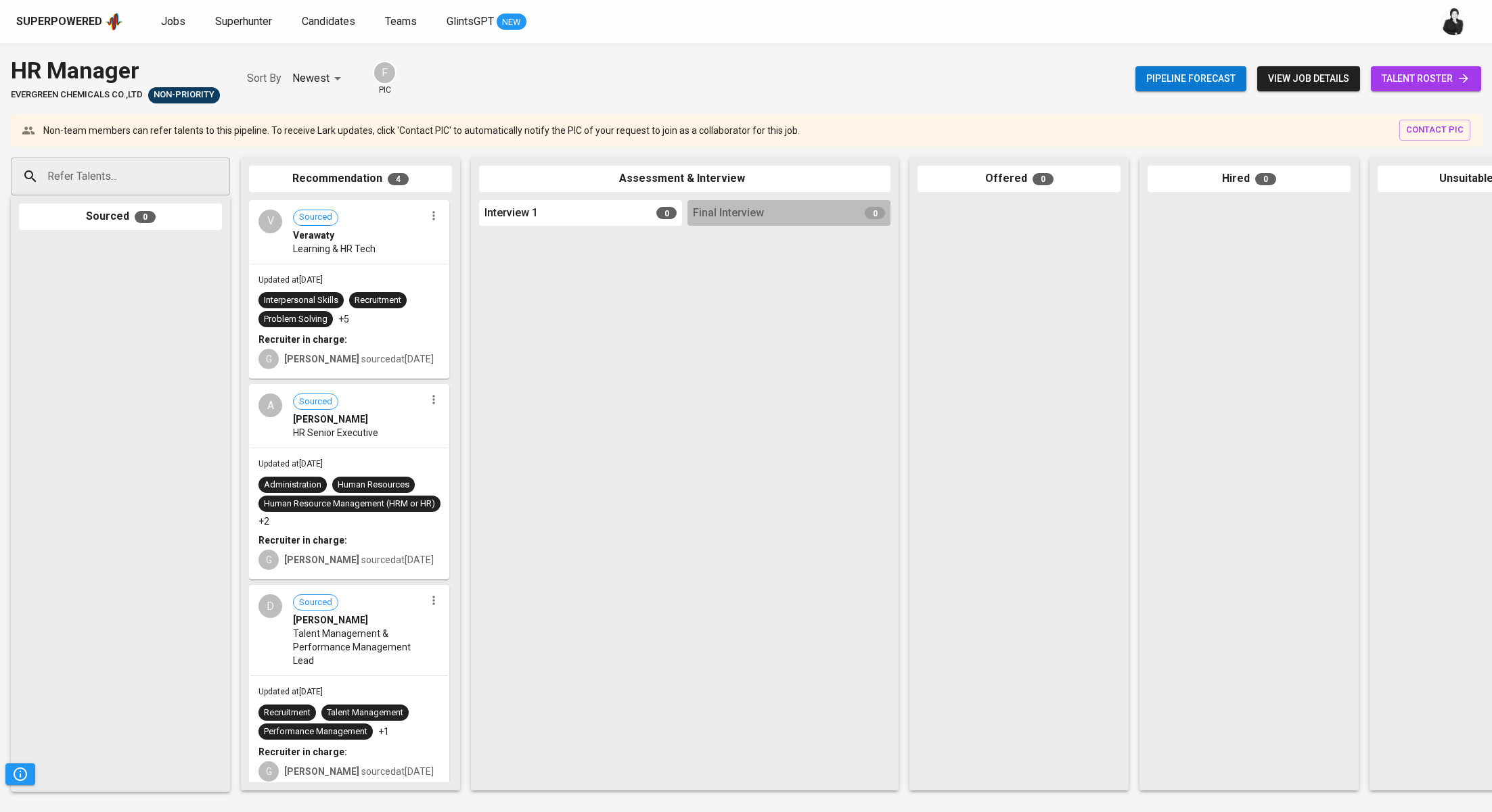
click at [135, 165] on input "Refer Talents..." at bounding box center [115, 176] width 142 height 26
paste input "[EMAIL_ADDRESS][DOMAIN_NAME]"
type input "[EMAIL_ADDRESS][DOMAIN_NAME]"
click at [152, 222] on div "Country HRBP - [GEOGRAPHIC_DATA]" at bounding box center [124, 228] width 136 height 13
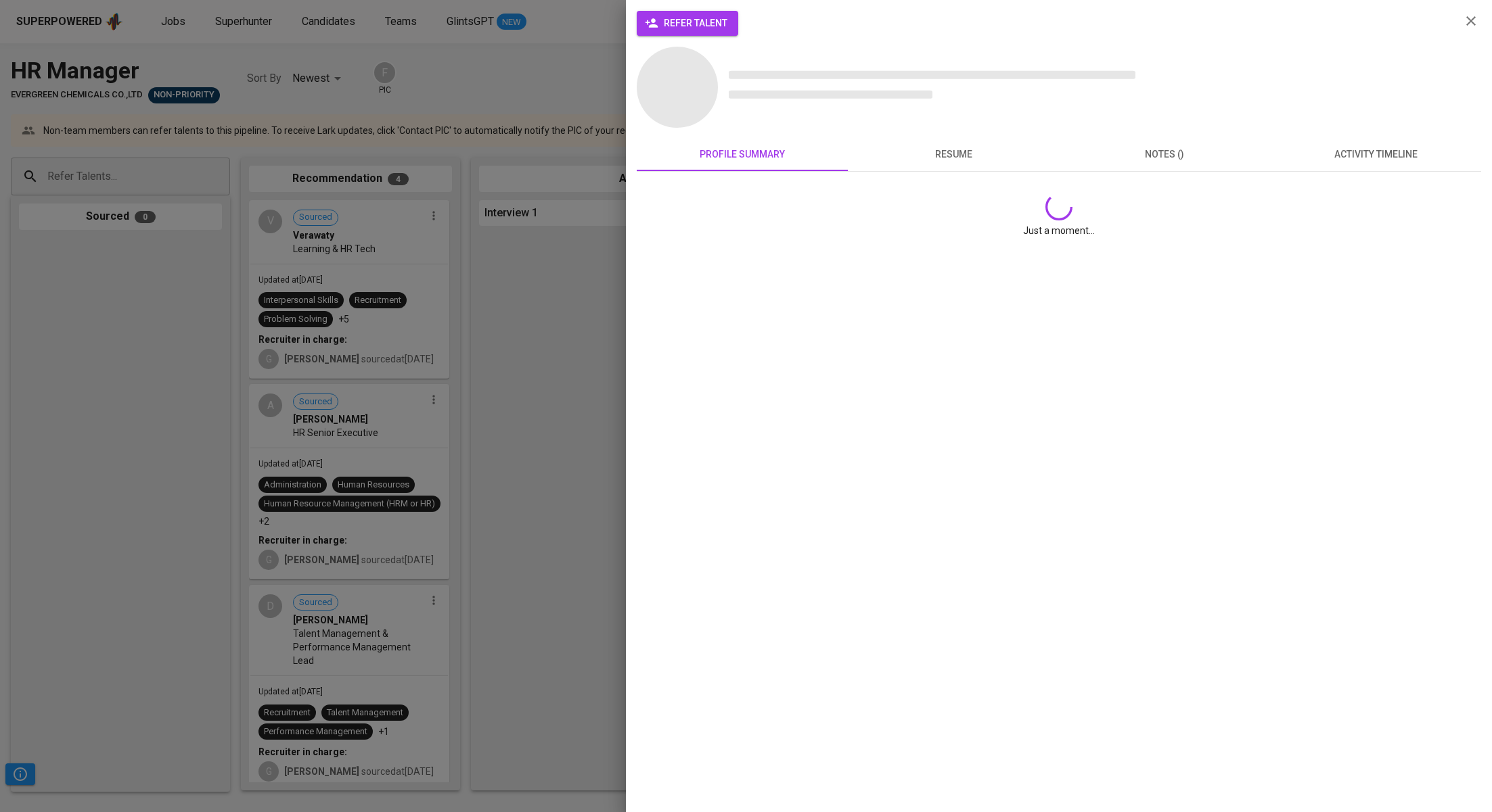
scroll to position [0, 0]
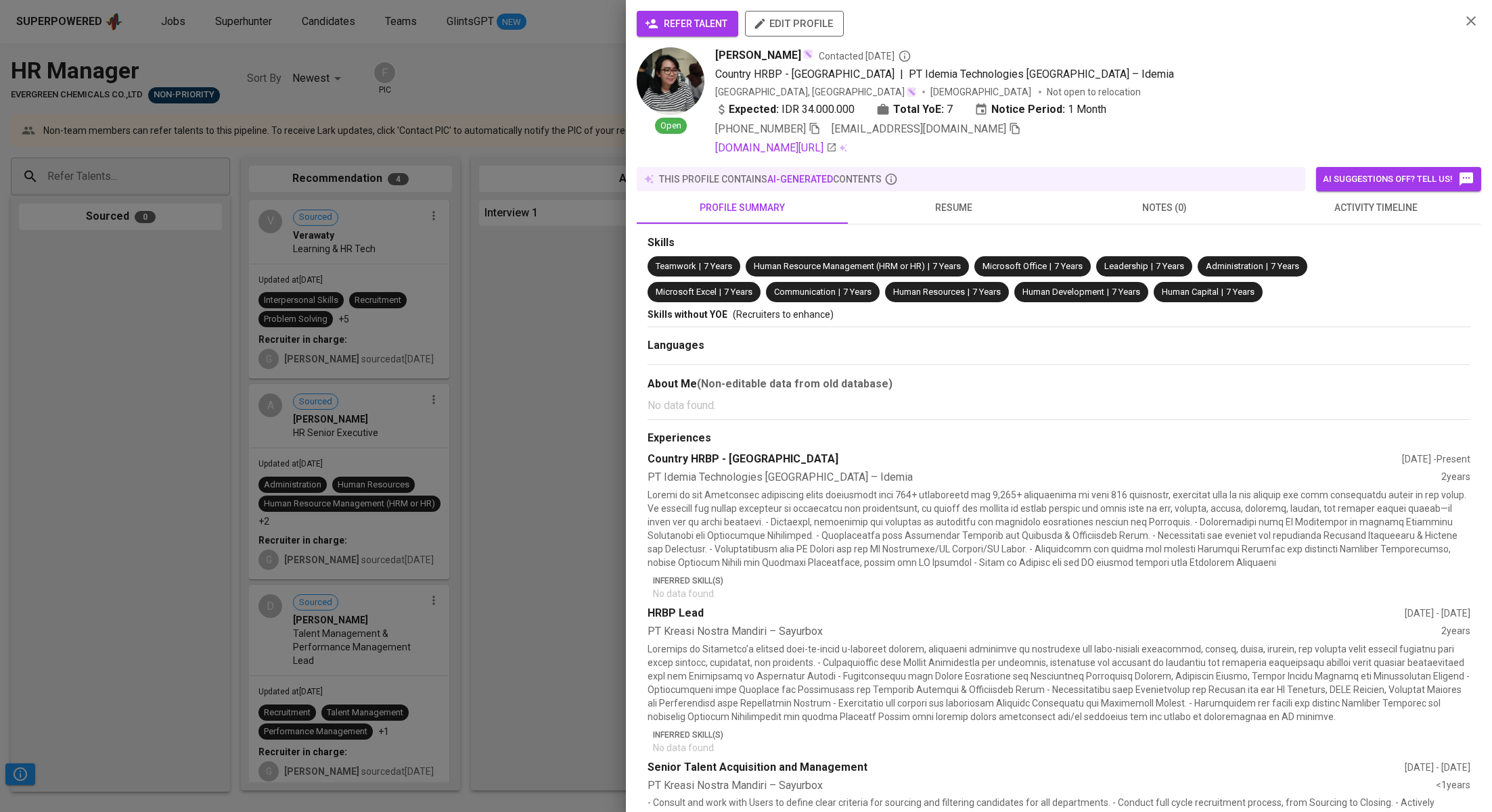
click at [719, 31] on span "refer talent" at bounding box center [687, 24] width 80 height 17
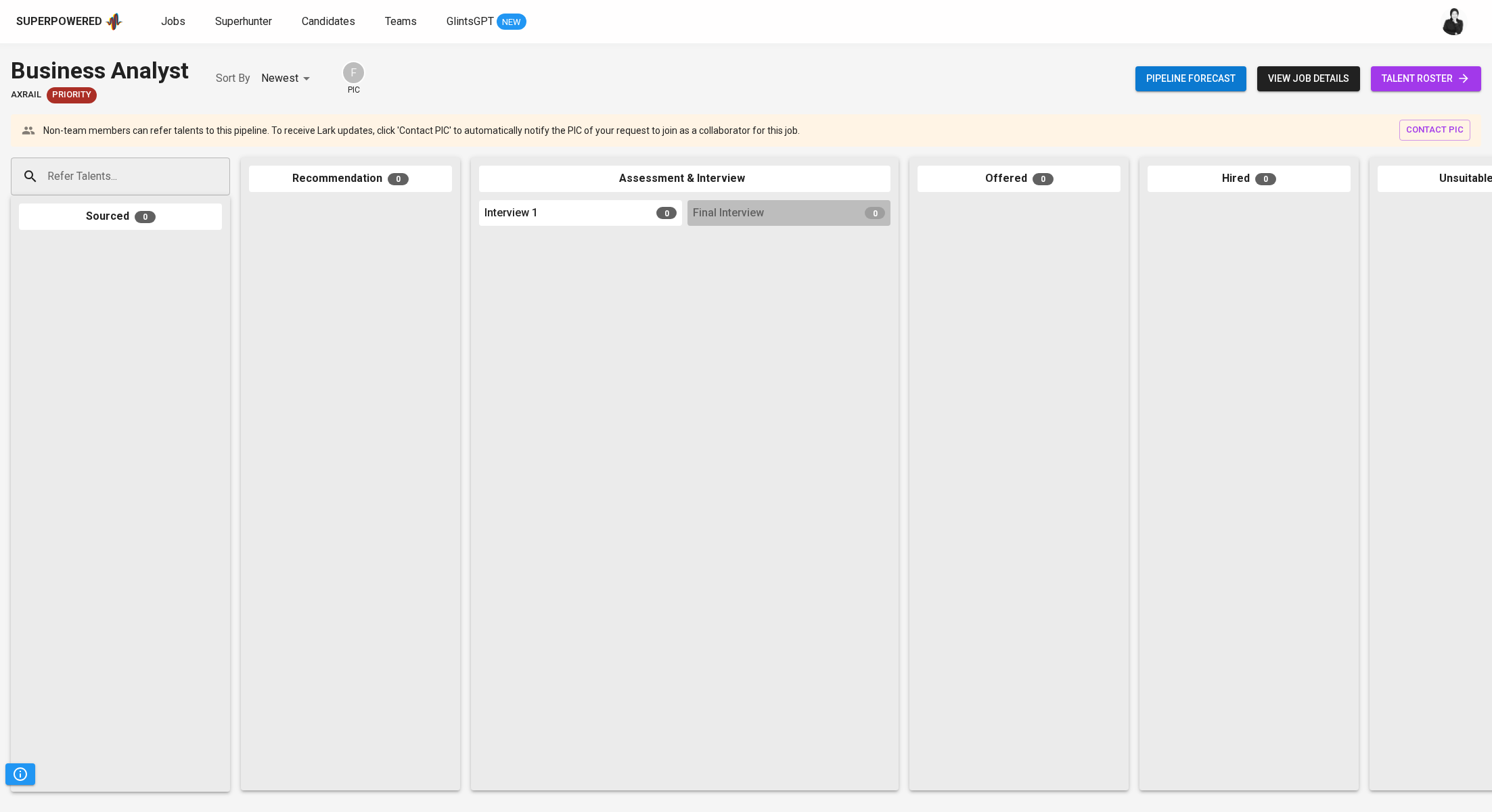
click at [146, 175] on input "Refer Talents..." at bounding box center [115, 176] width 142 height 26
drag, startPoint x: 196, startPoint y: 67, endPoint x: 5, endPoint y: 68, distance: 191.0
click at [5, 68] on div "Business Analyst Axrail Priority Sort By Newest NEWEST F pic Pipeline forecast …" at bounding box center [746, 78] width 1492 height 50
copy div "Business Analyst"
click at [194, 175] on div "Refer Talents..." at bounding box center [120, 176] width 219 height 38
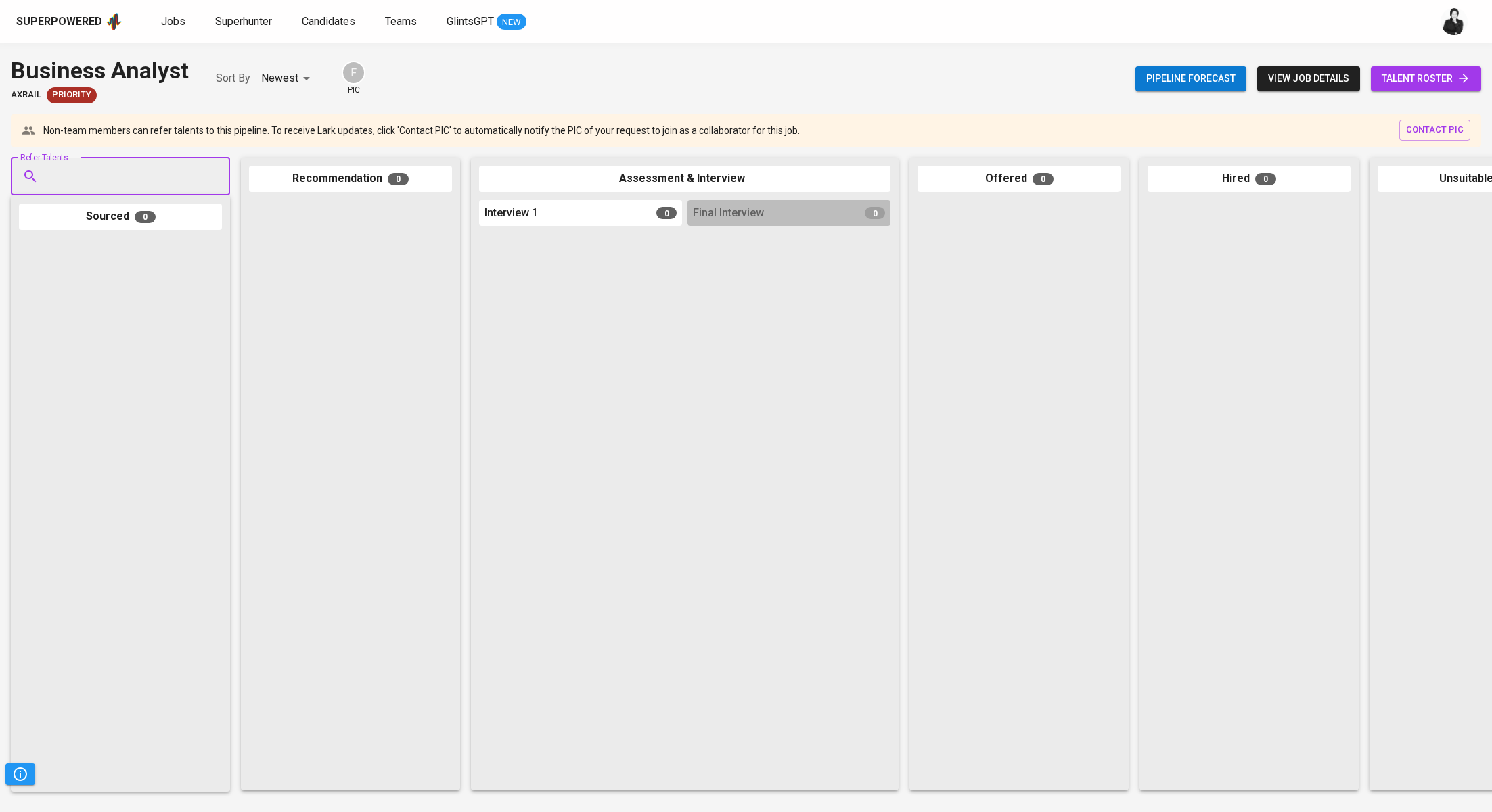
paste input "[EMAIL_ADDRESS][DOMAIN_NAME]"
type input "[EMAIL_ADDRESS][DOMAIN_NAME]"
click at [184, 224] on li "Suci Wulandari sucidari31@gmail.com" at bounding box center [120, 222] width 219 height 35
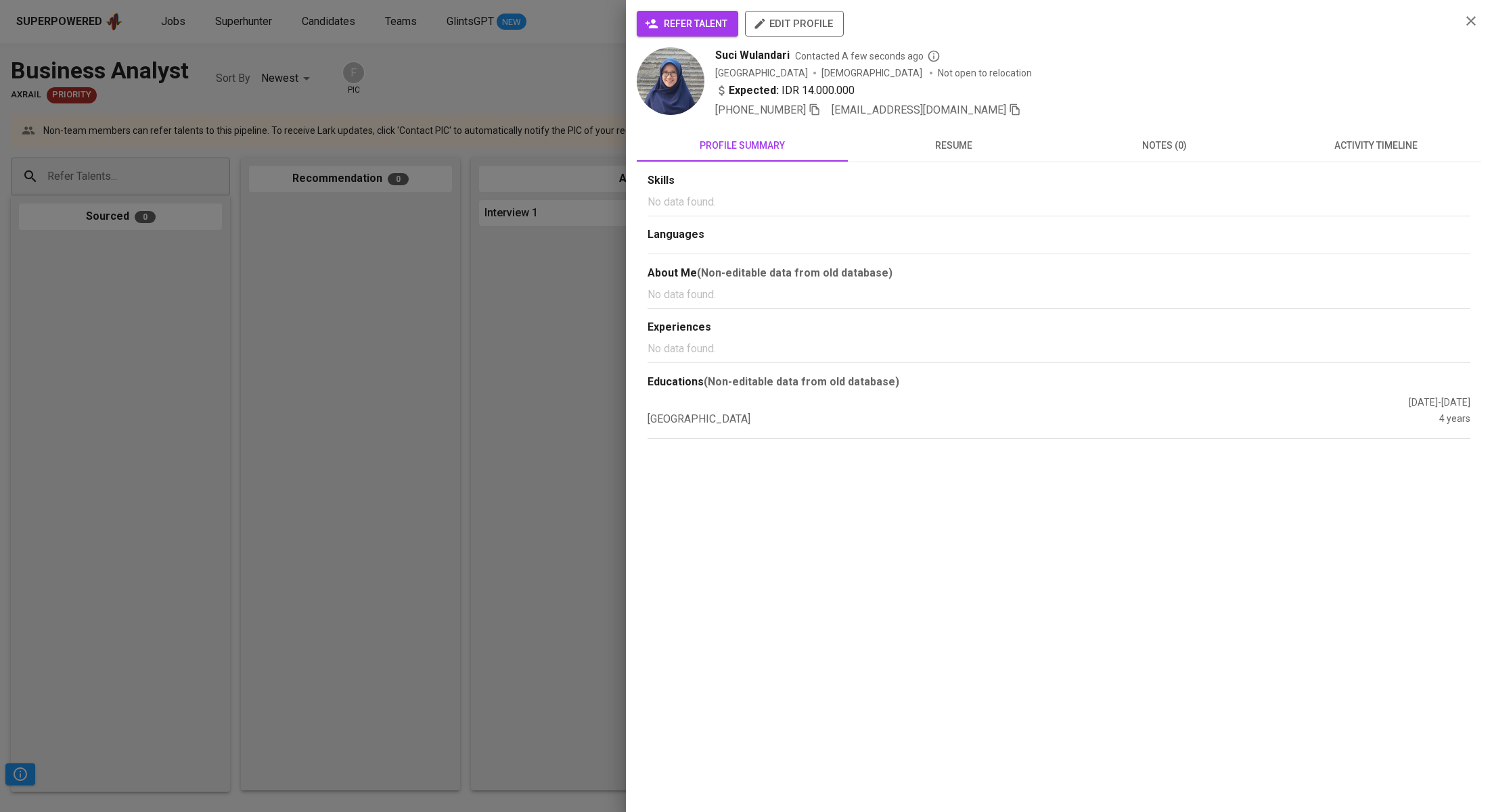
click at [661, 8] on div "refer talent edit profile Suci Wulandari Contacted A few seconds ago Indonesia …" at bounding box center [1059, 406] width 866 height 812
click at [667, 24] on span "refer talent" at bounding box center [687, 24] width 80 height 17
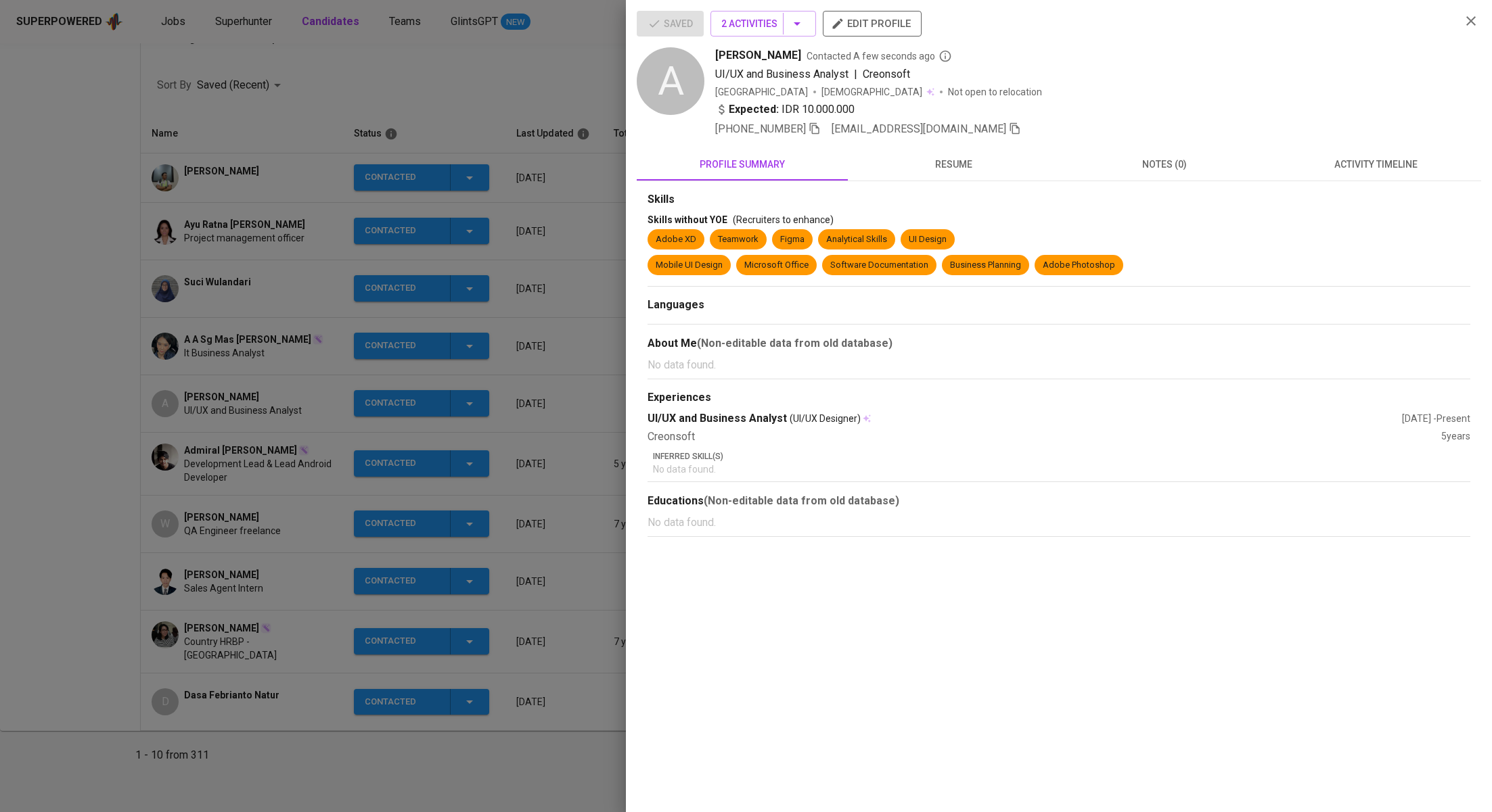
scroll to position [174, 0]
click at [265, 294] on div at bounding box center [746, 406] width 1492 height 812
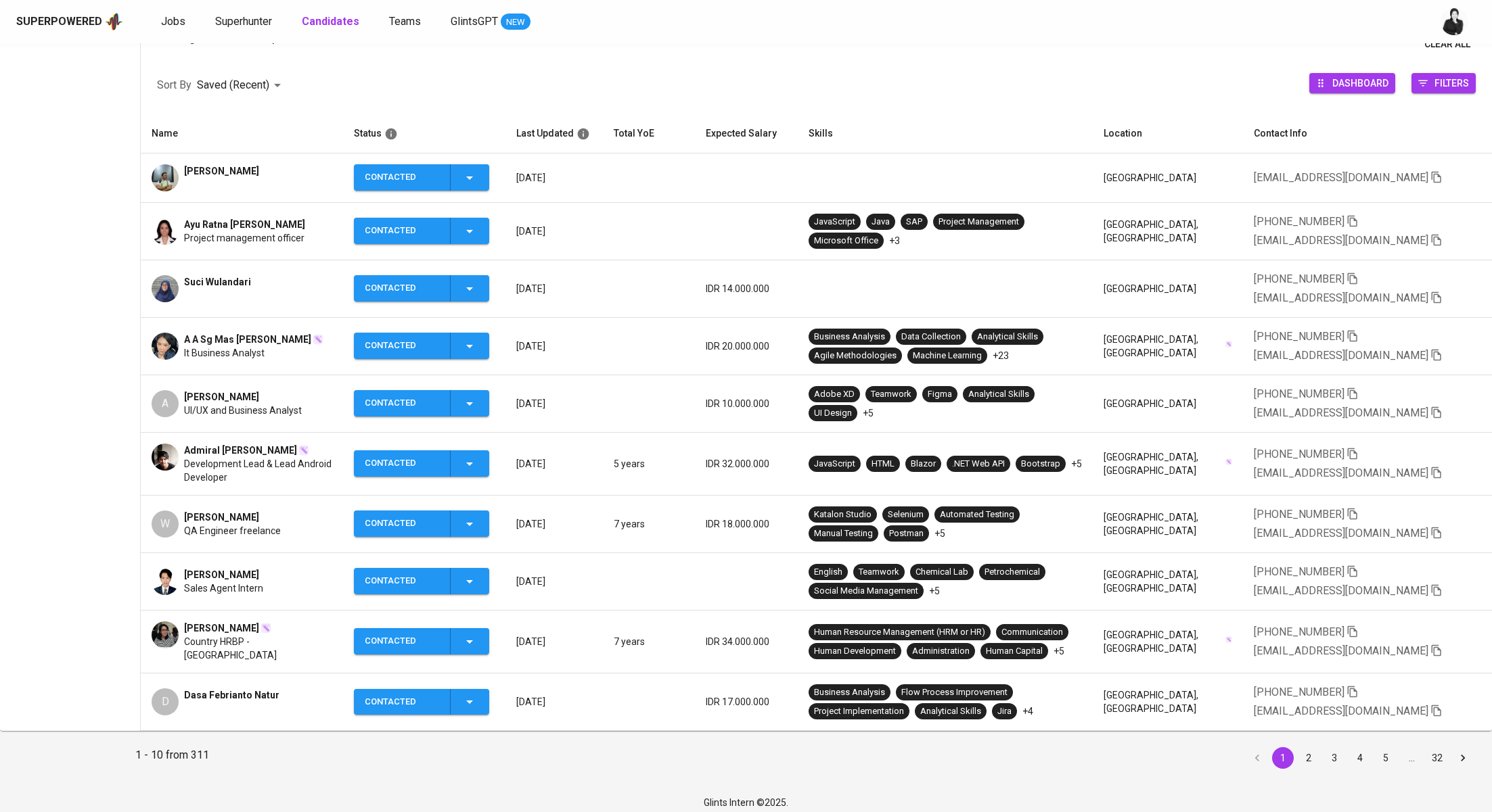
click at [266, 341] on span "A A Sg Mas [PERSON_NAME]" at bounding box center [247, 339] width 127 height 13
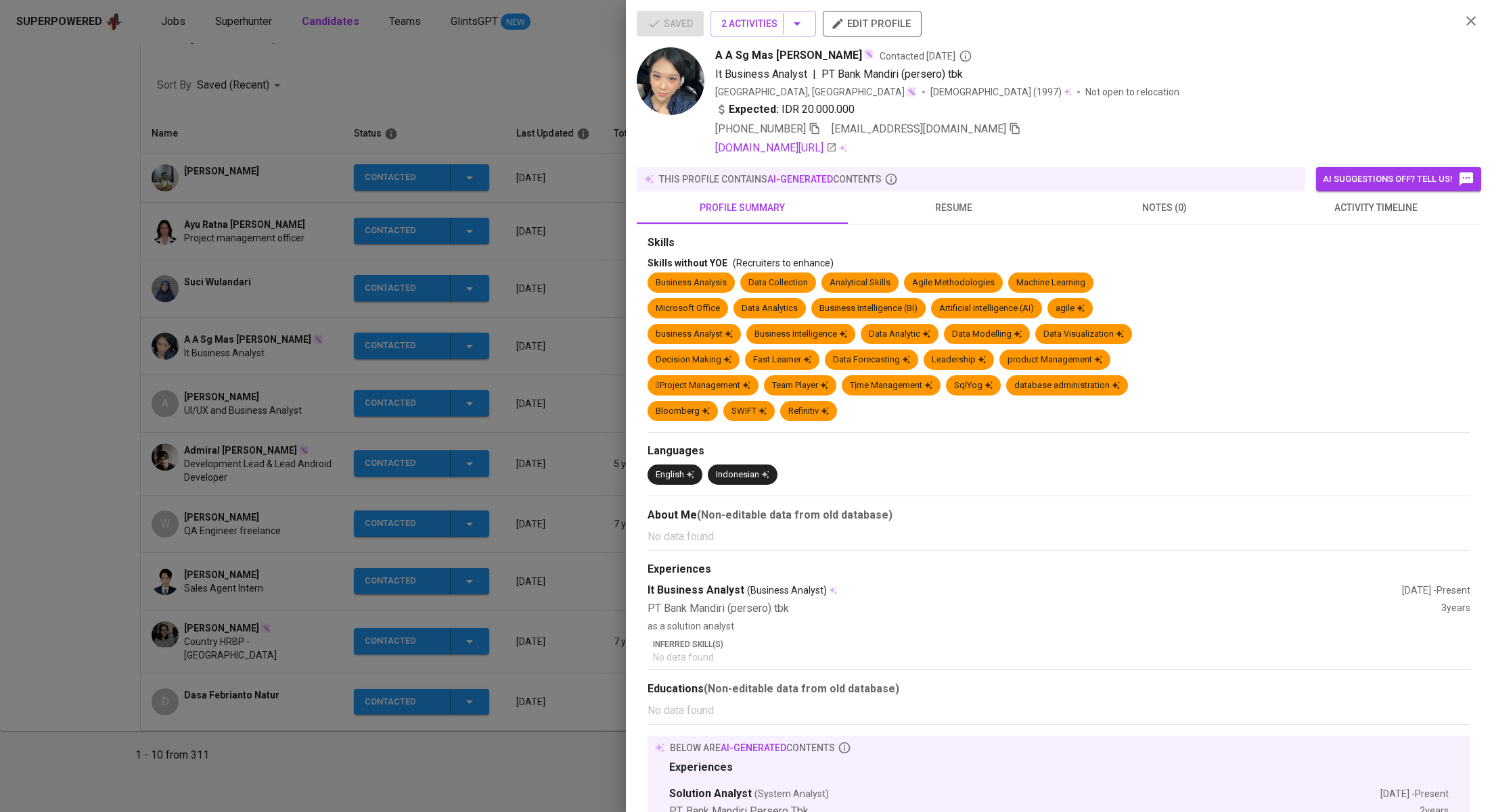
click at [554, 298] on div at bounding box center [746, 406] width 1492 height 812
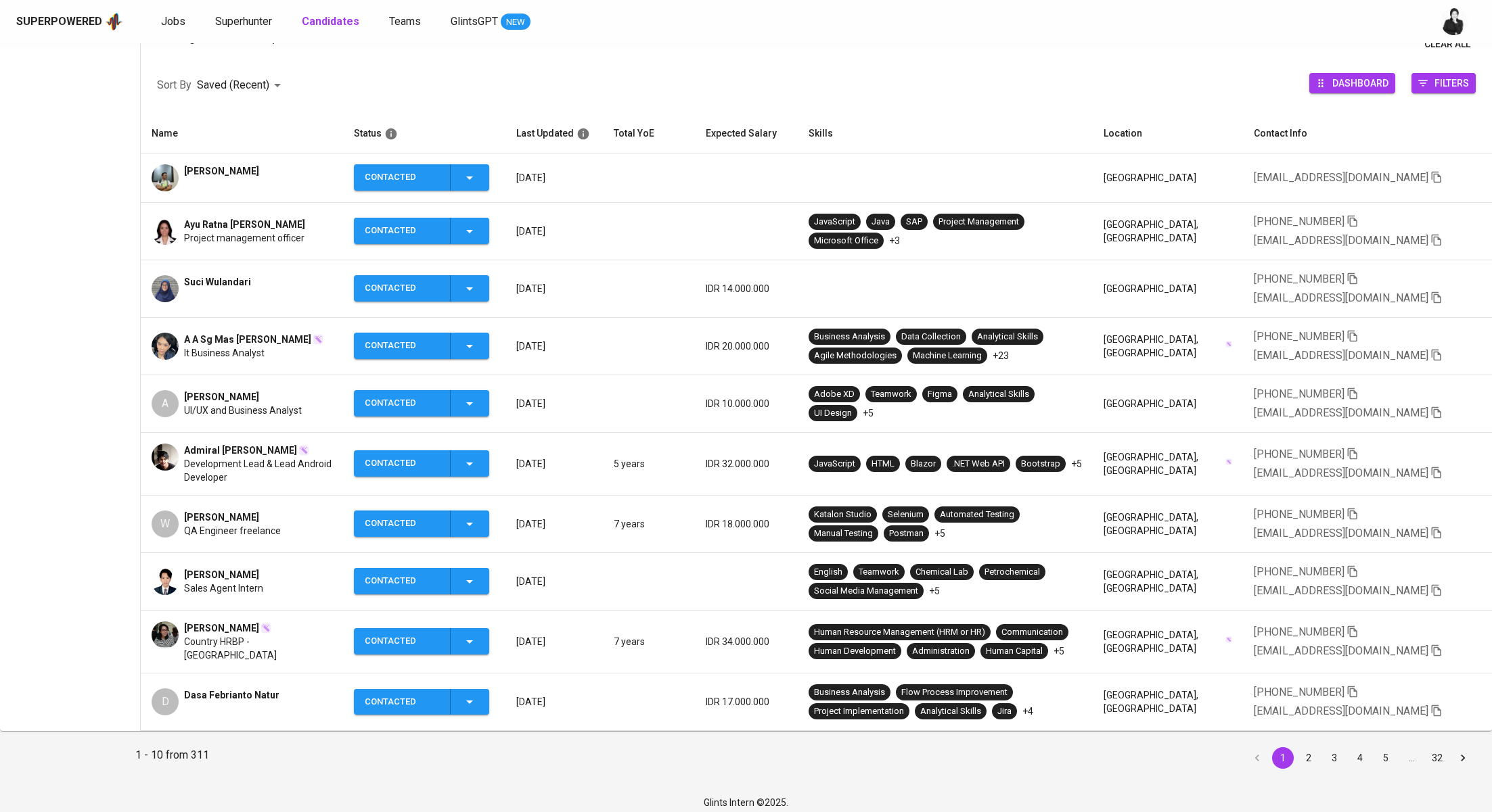
click at [474, 349] on icon "button" at bounding box center [469, 345] width 16 height 16
click at [446, 451] on li "Contacted for another job" at bounding box center [436, 451] width 152 height 24
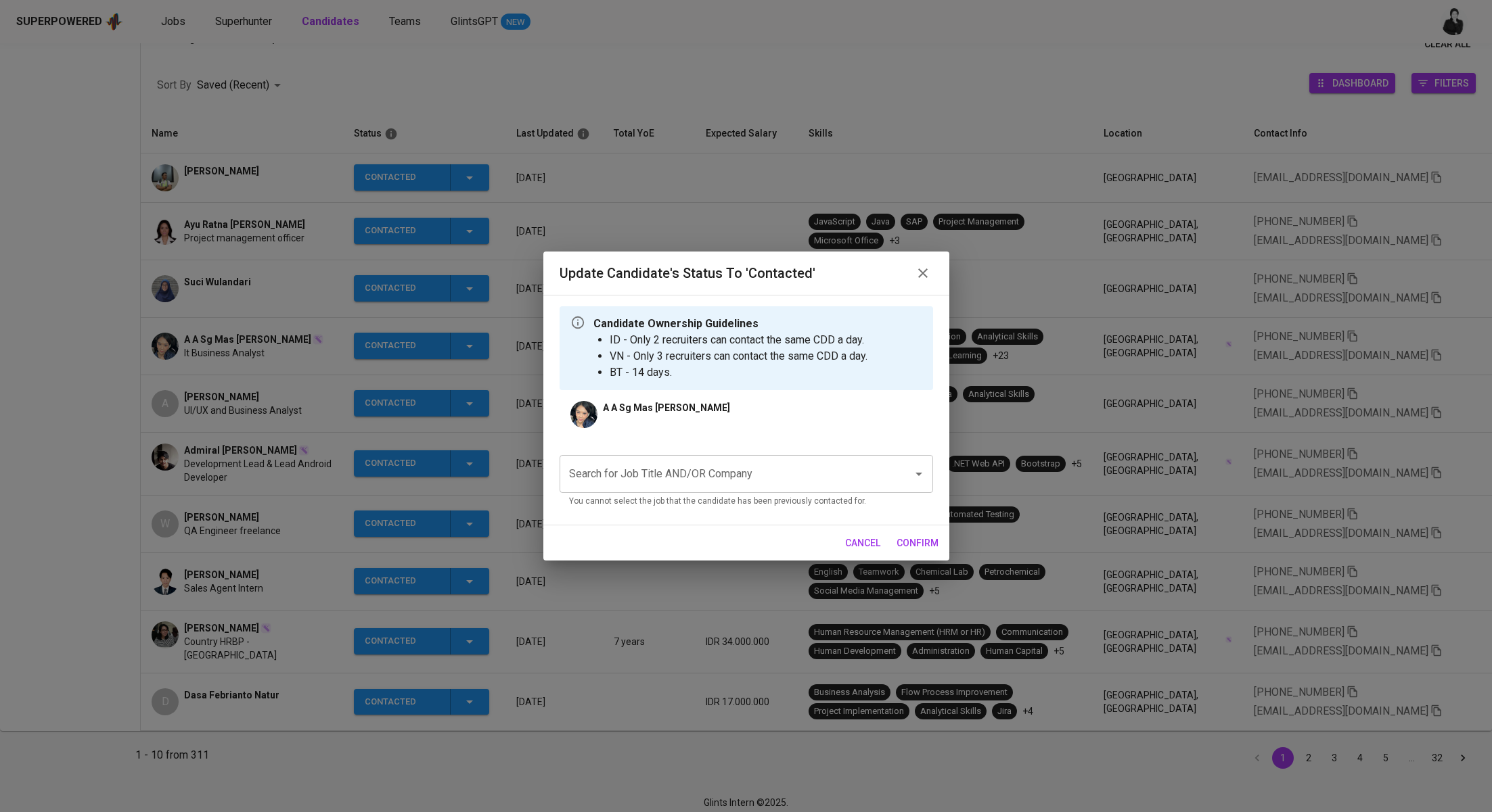
click at [729, 469] on input "Search for Job Title AND/OR Company" at bounding box center [727, 474] width 324 height 26
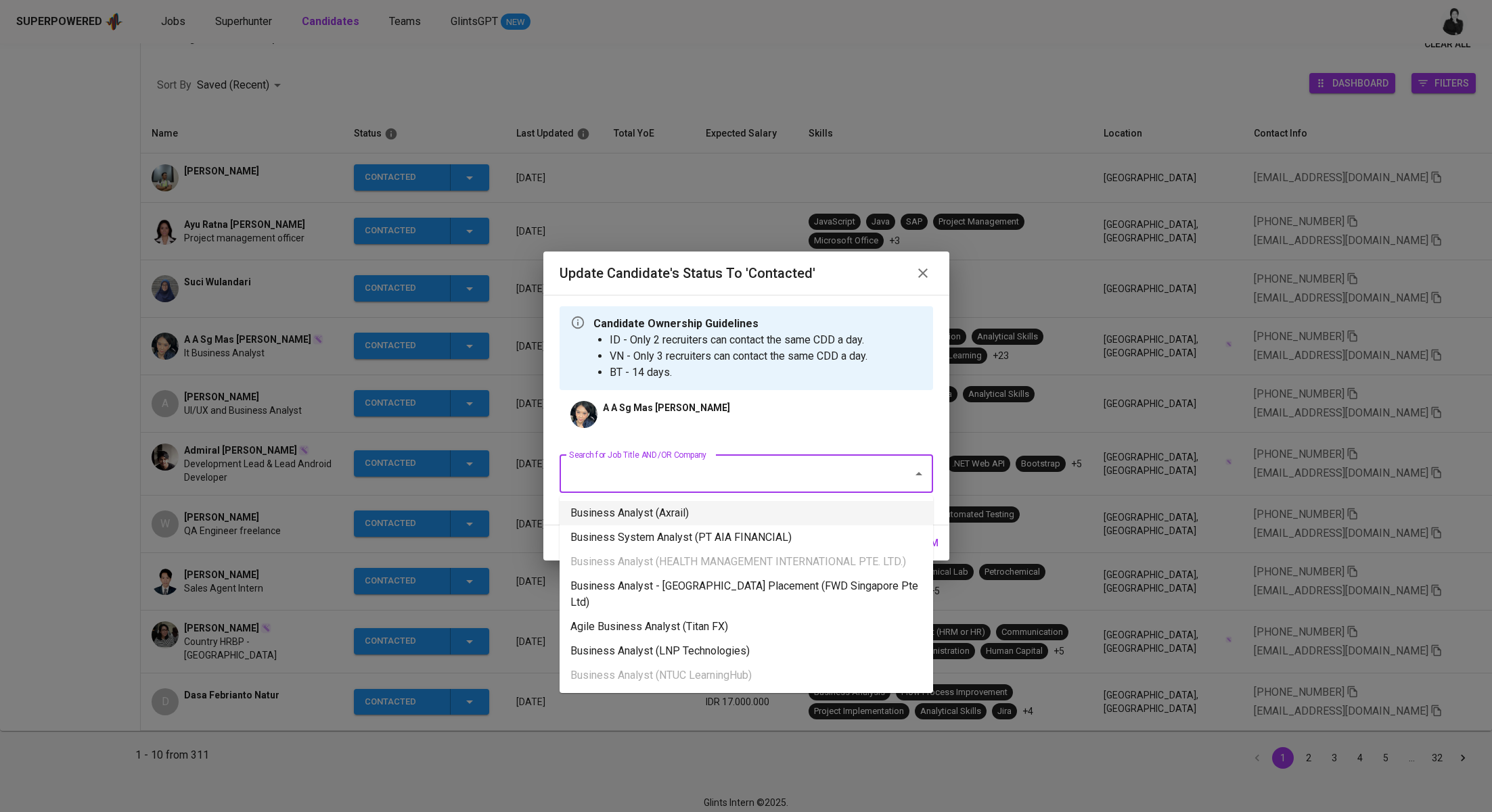
click at [712, 505] on li "Business Analyst (Axrail)" at bounding box center [746, 513] width 373 height 24
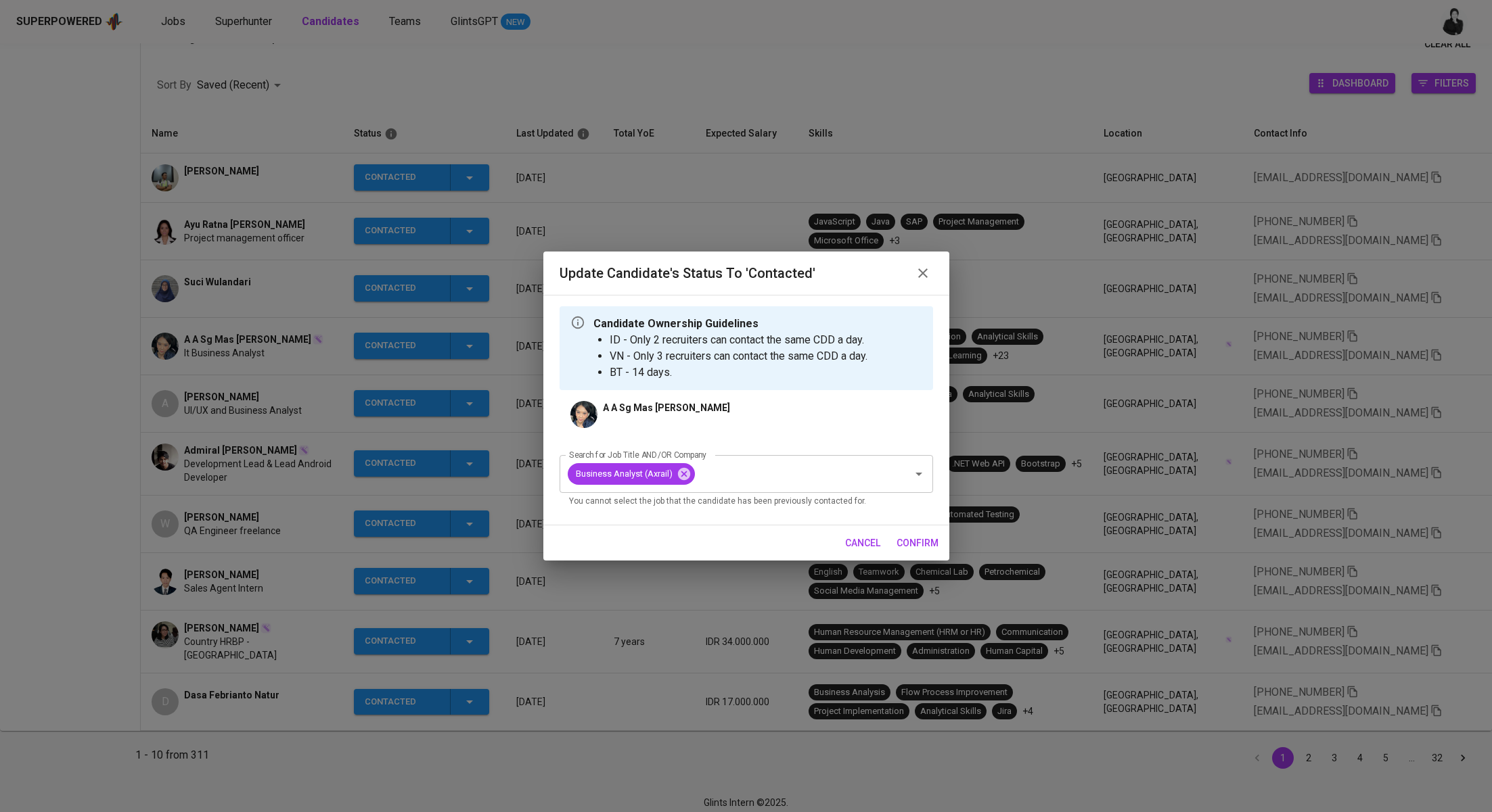
click at [903, 542] on span "confirm" at bounding box center [917, 543] width 42 height 17
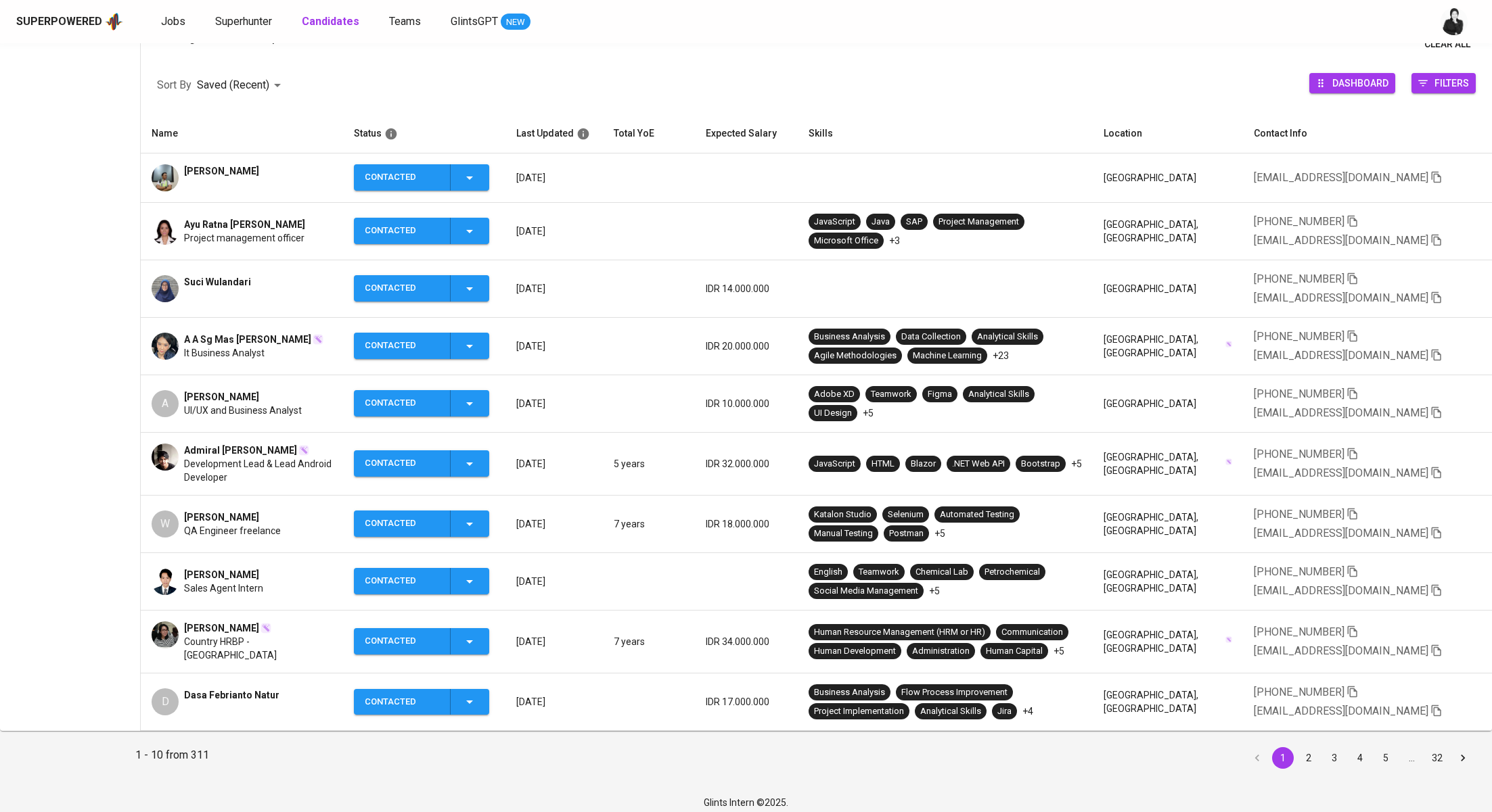
click at [269, 334] on span "A A Sg Mas [PERSON_NAME]" at bounding box center [247, 339] width 127 height 13
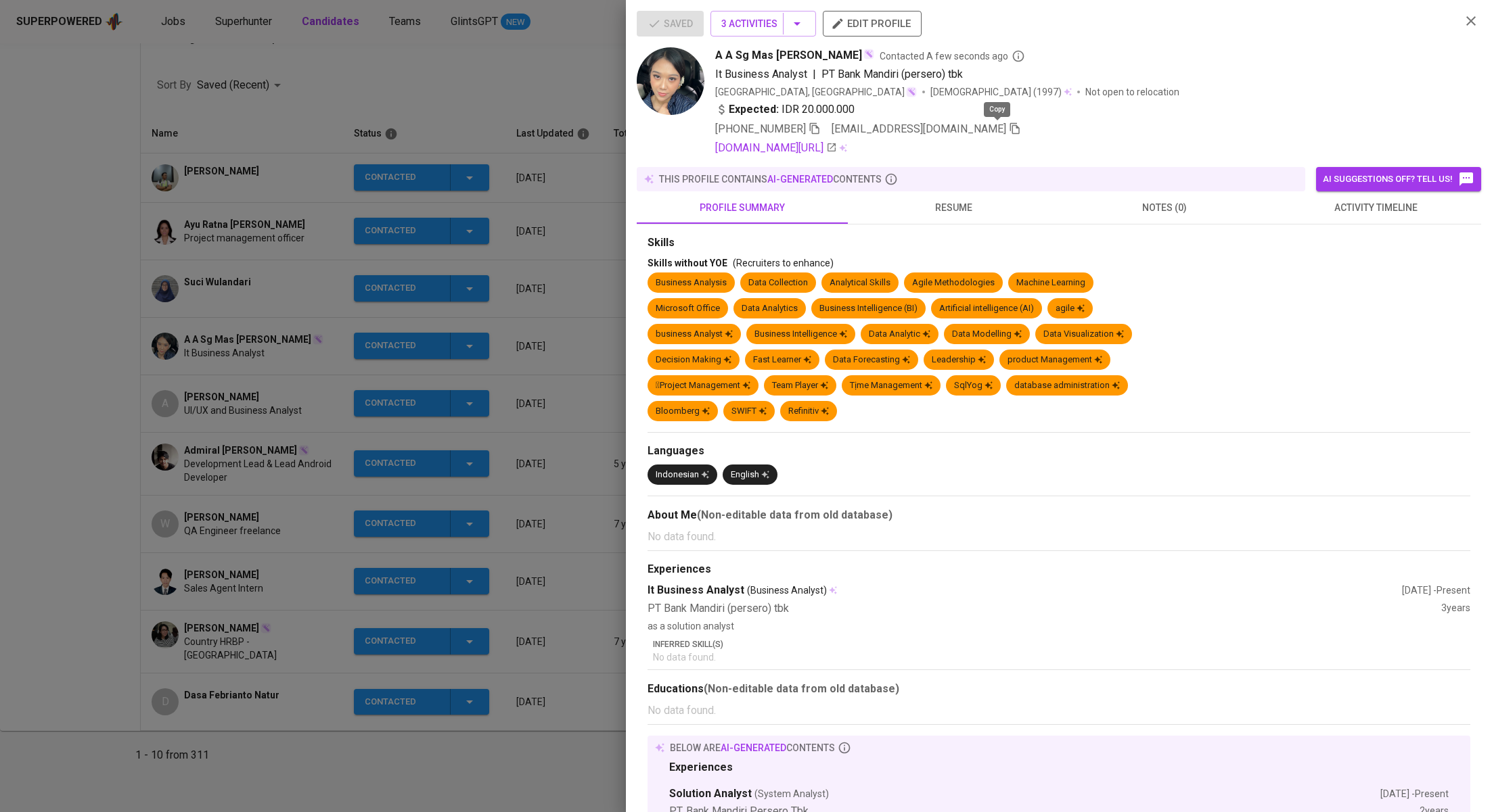
click at [1010, 129] on icon "button" at bounding box center [1014, 129] width 9 height 12
click at [272, 162] on div at bounding box center [746, 406] width 1492 height 812
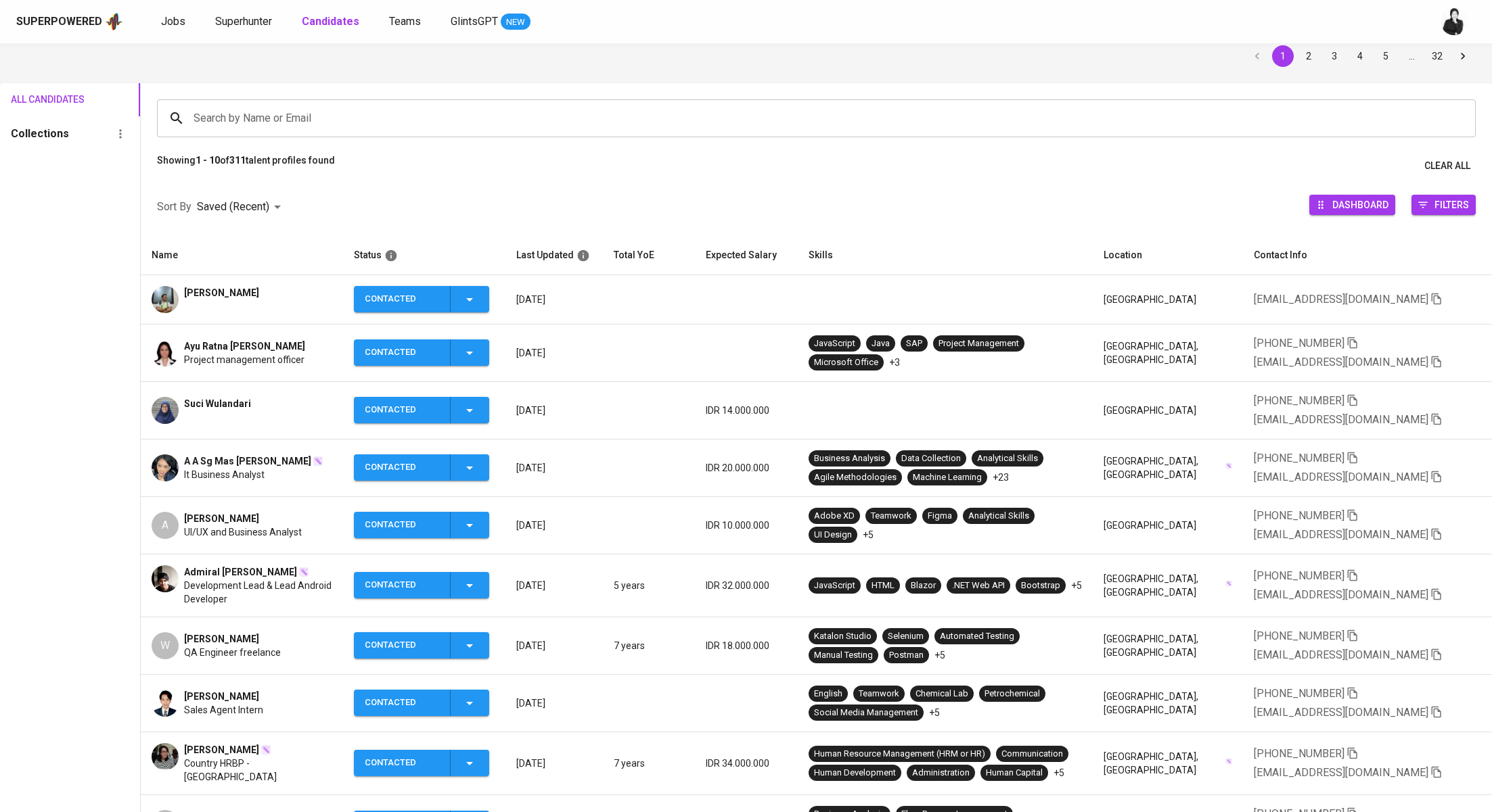
scroll to position [0, 0]
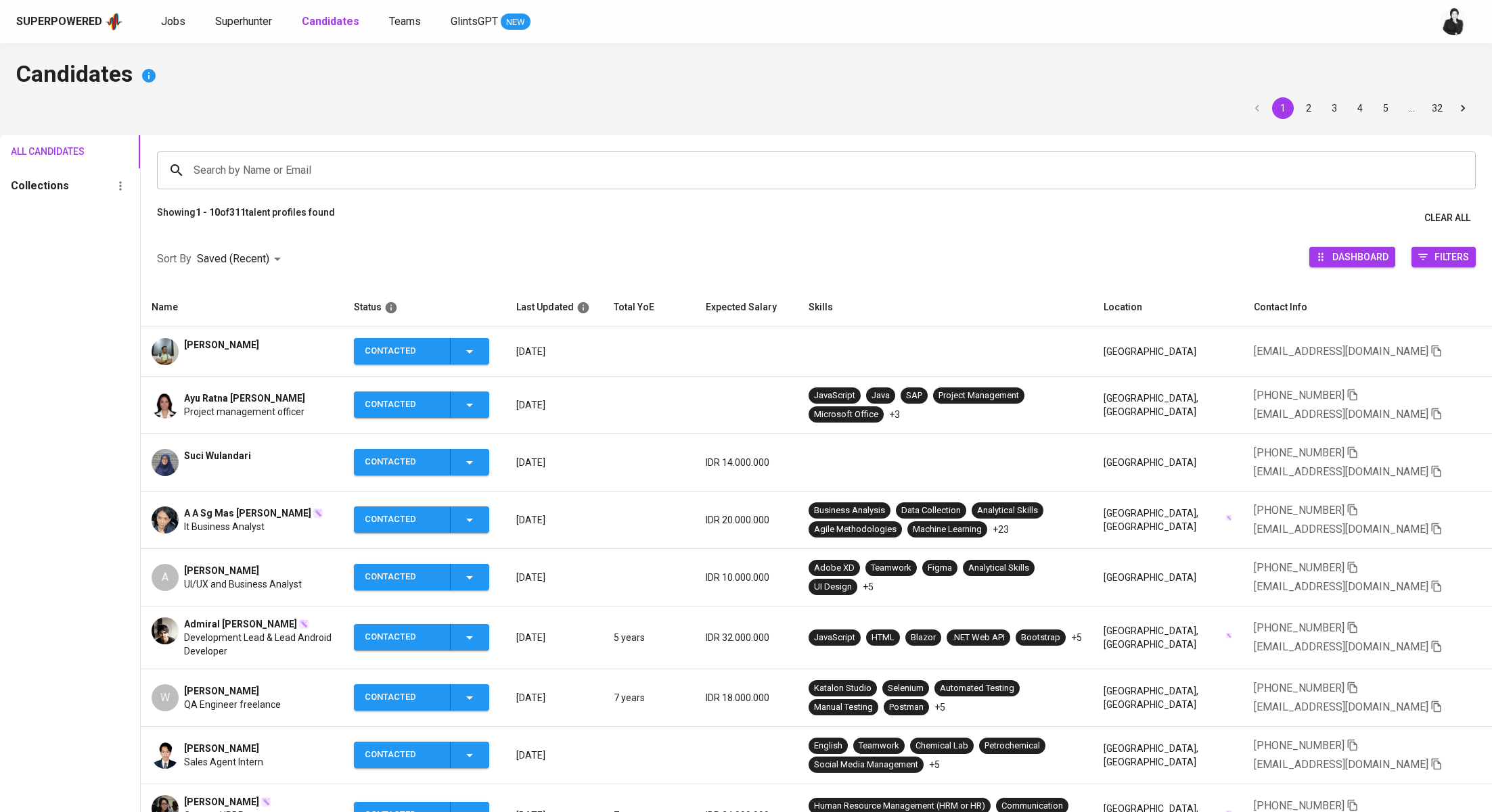
click at [311, 163] on input "Search by Name or Email" at bounding box center [820, 170] width 1259 height 26
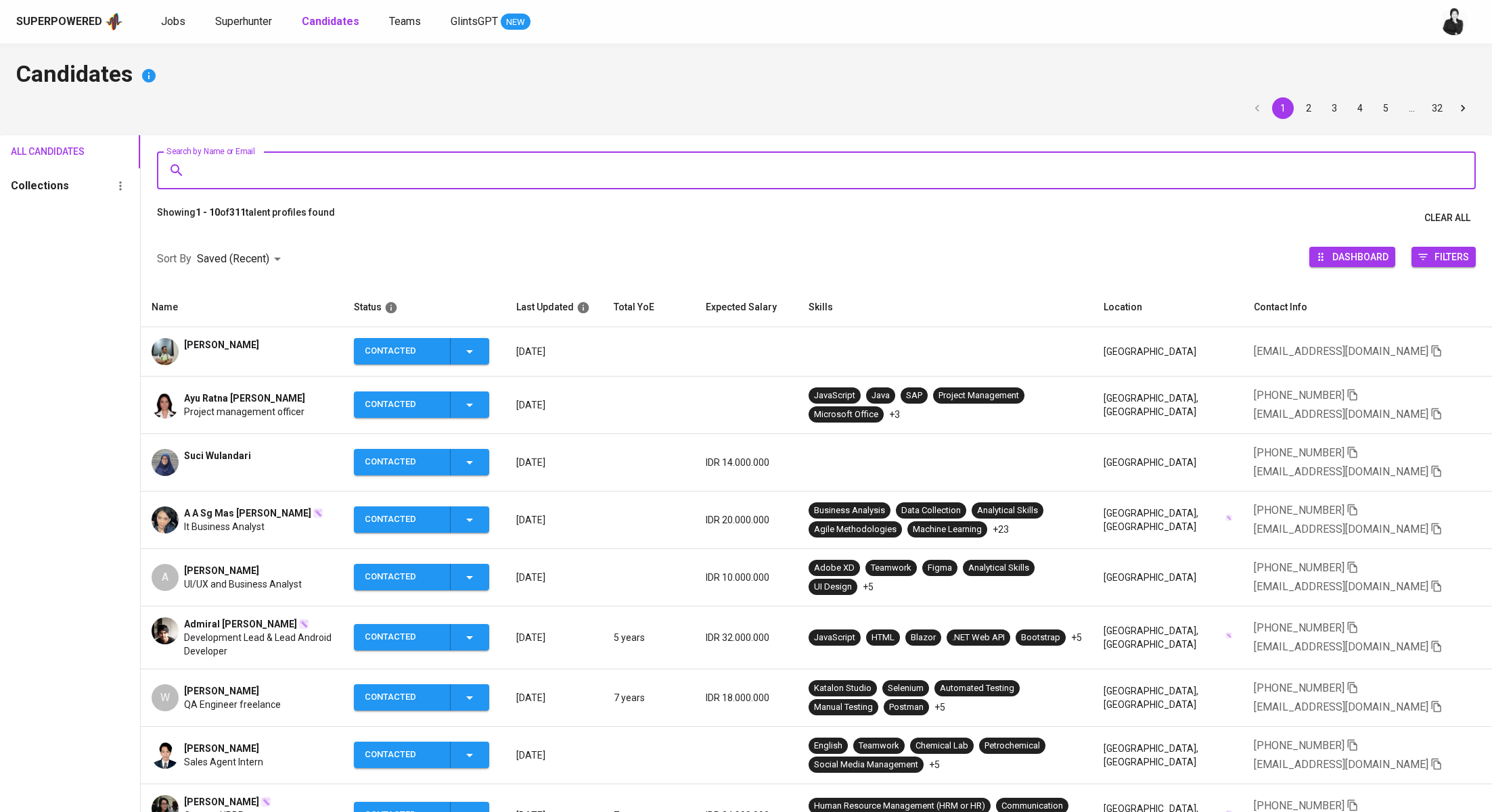
click at [478, 694] on icon "button" at bounding box center [469, 697] width 16 height 16
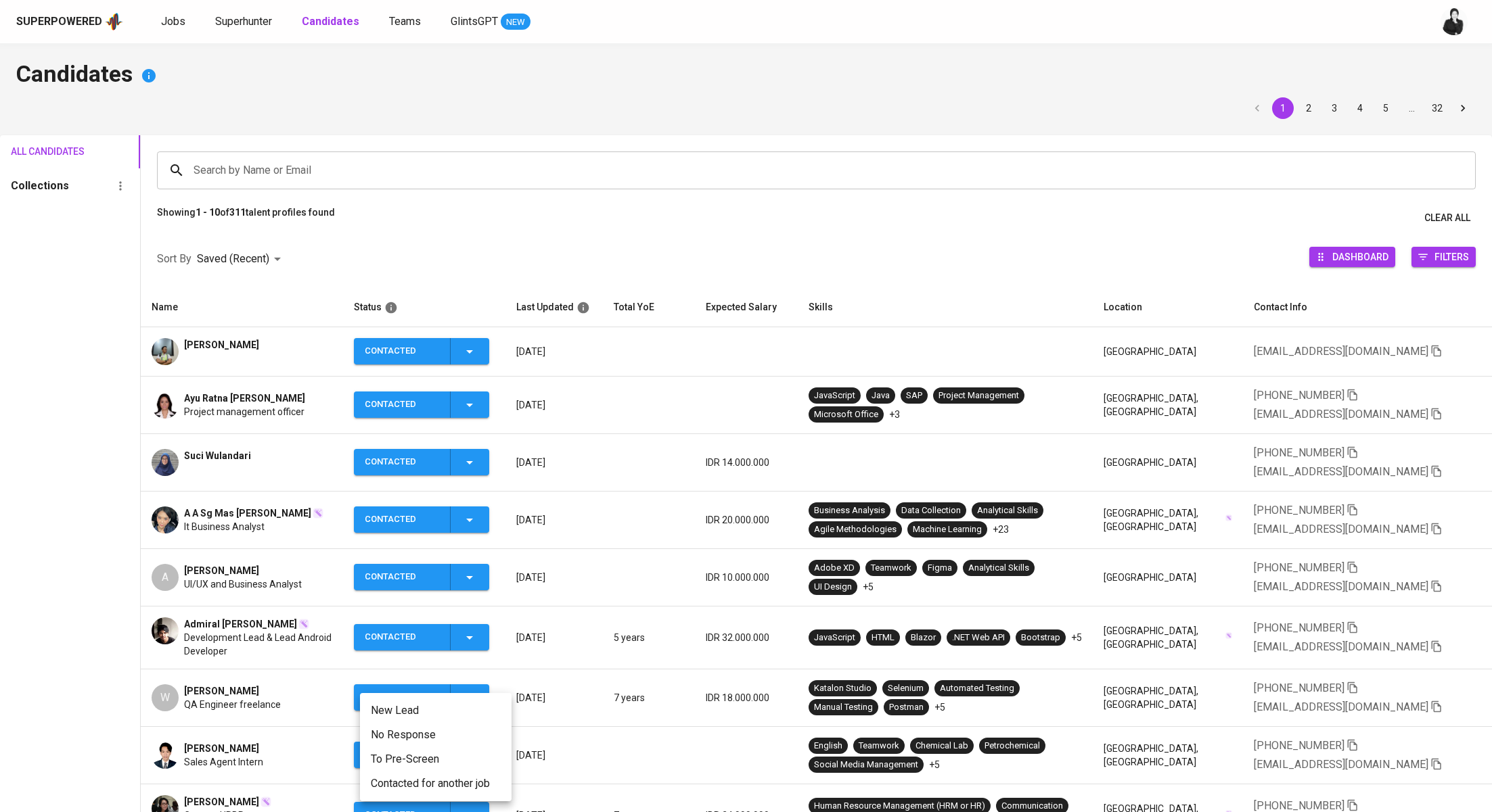
click at [452, 777] on li "Contacted for another job" at bounding box center [436, 783] width 152 height 24
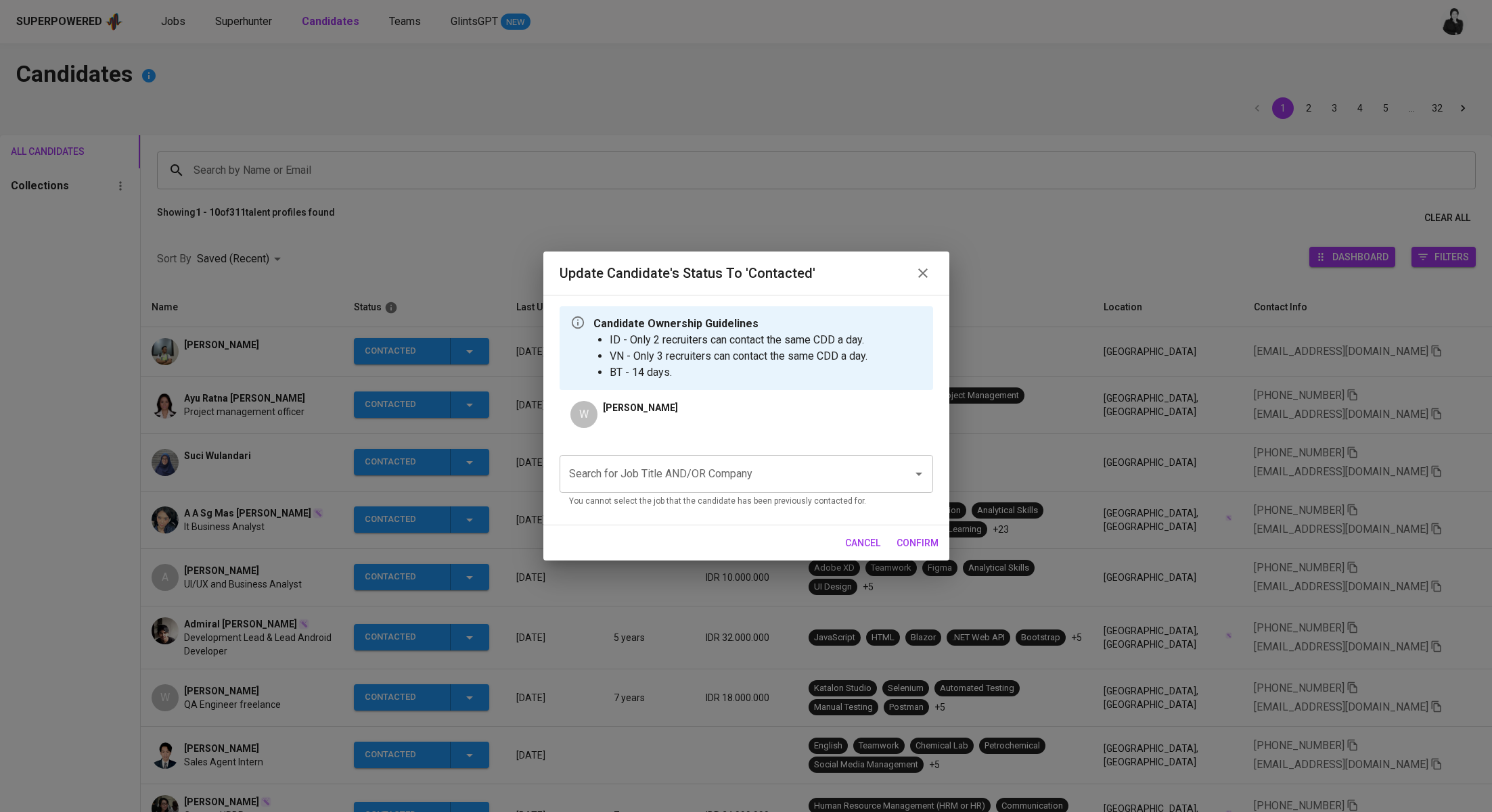
click at [703, 468] on input "Search for Job Title AND/OR Company" at bounding box center [727, 474] width 324 height 26
type input "Axrail"
paste input "QA Engineer"
click at [699, 503] on li "QA Engineer (Axrail)" at bounding box center [746, 513] width 373 height 24
type input "QA Engineer"
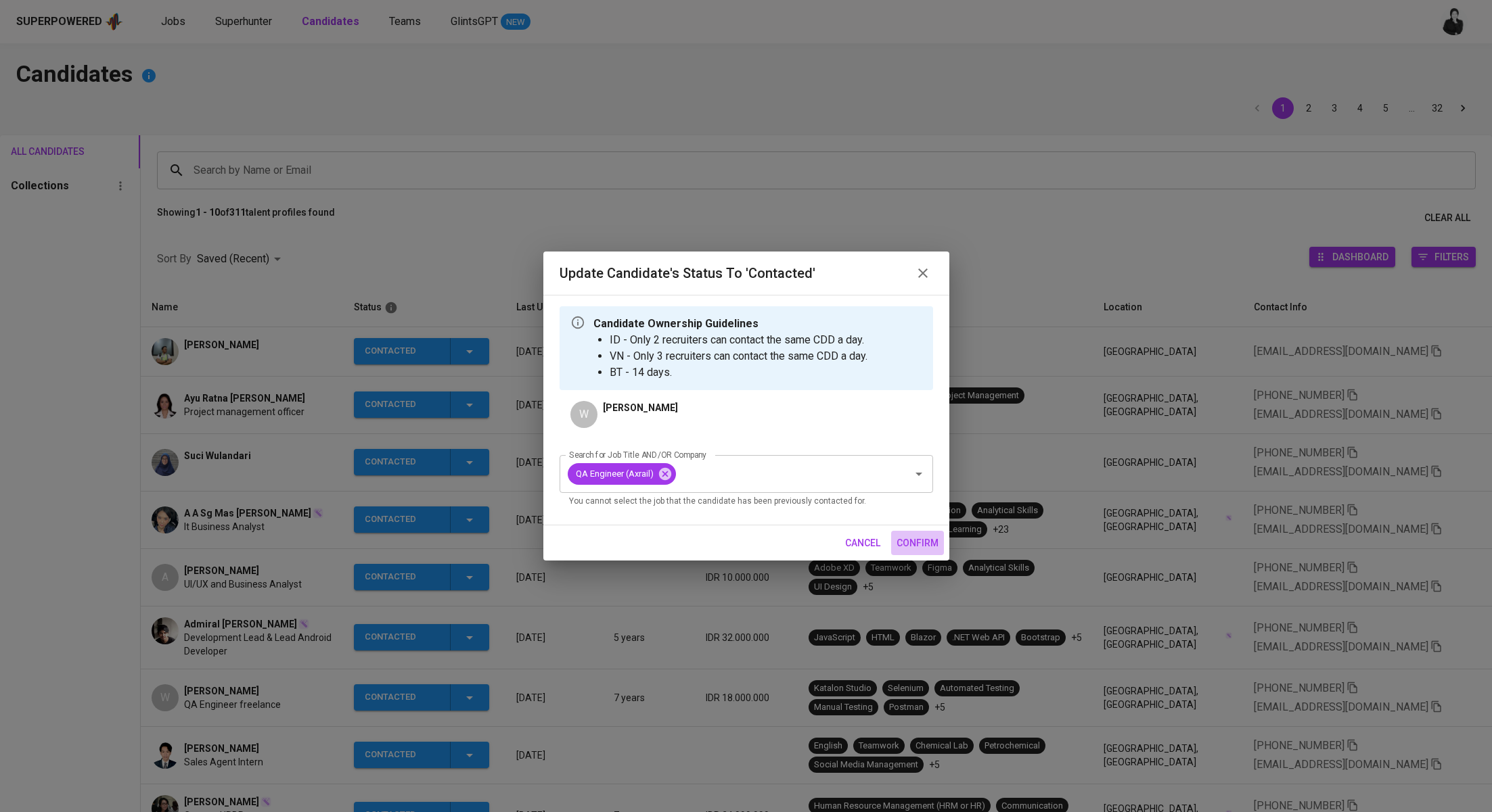
click at [910, 542] on span "confirm" at bounding box center [917, 543] width 42 height 17
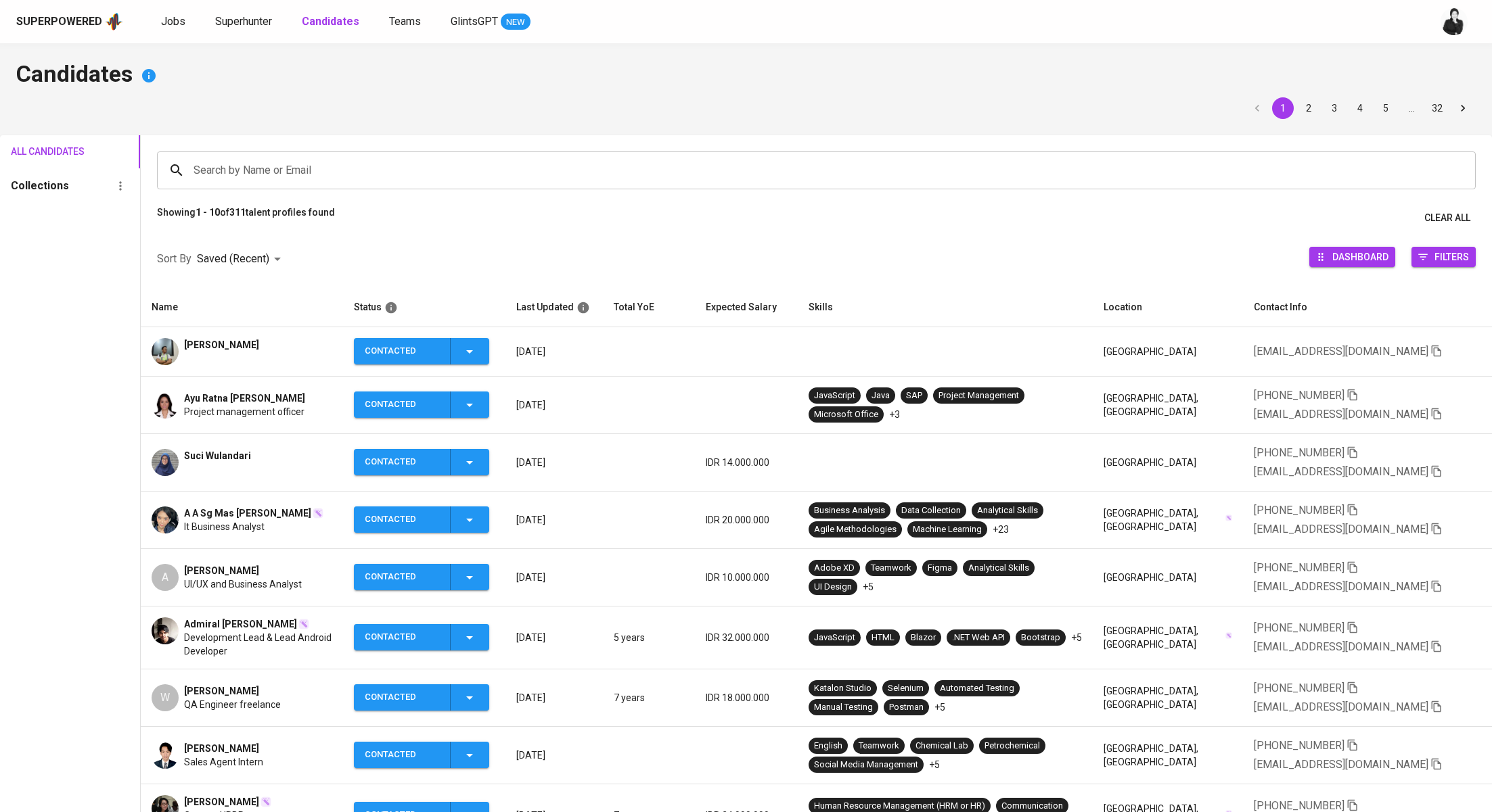
click at [280, 688] on div "W Wiji Noviasih QA Engineer freelance" at bounding box center [242, 698] width 180 height 27
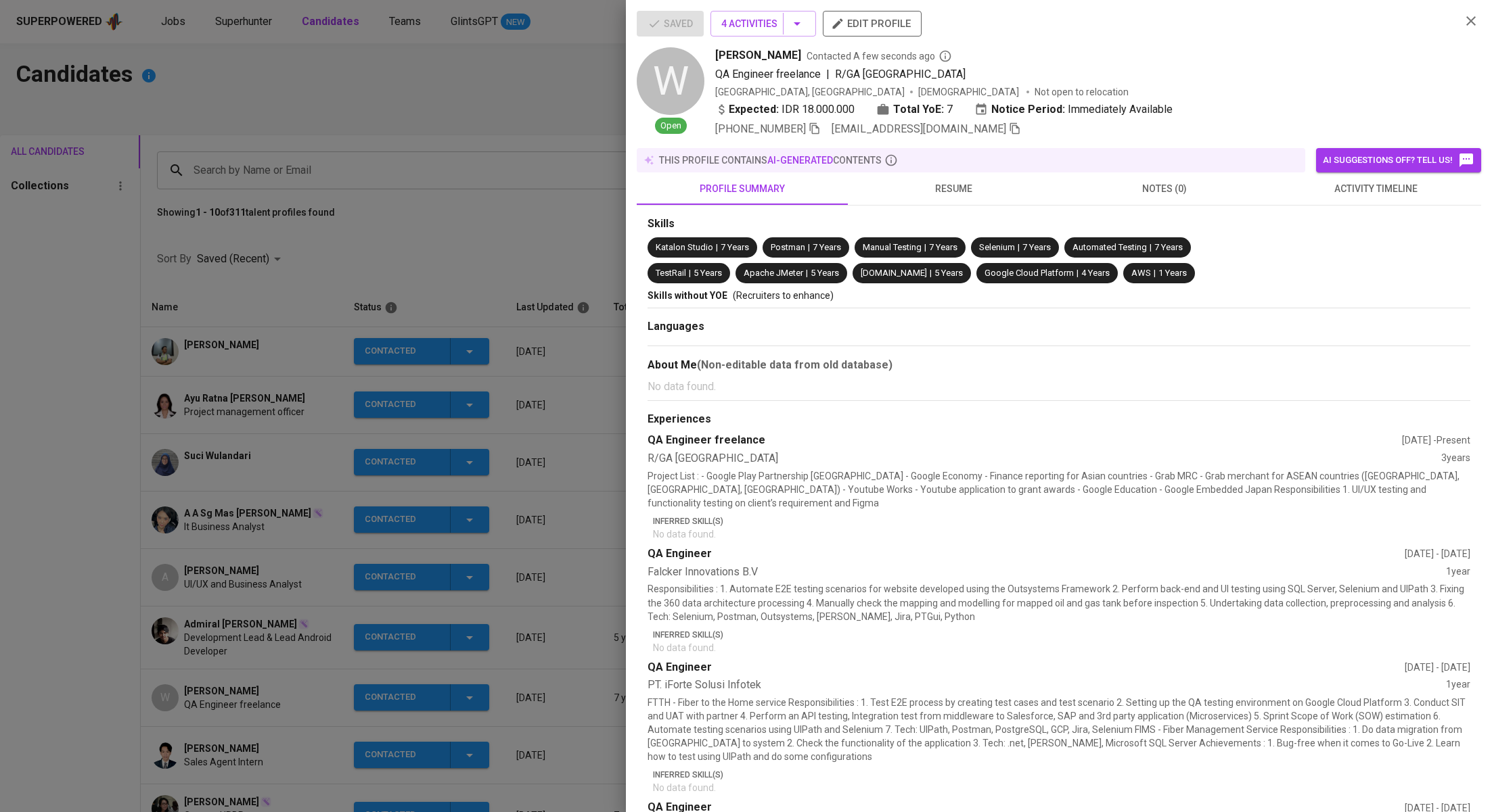
click at [1404, 200] on button "activity timeline" at bounding box center [1375, 189] width 211 height 33
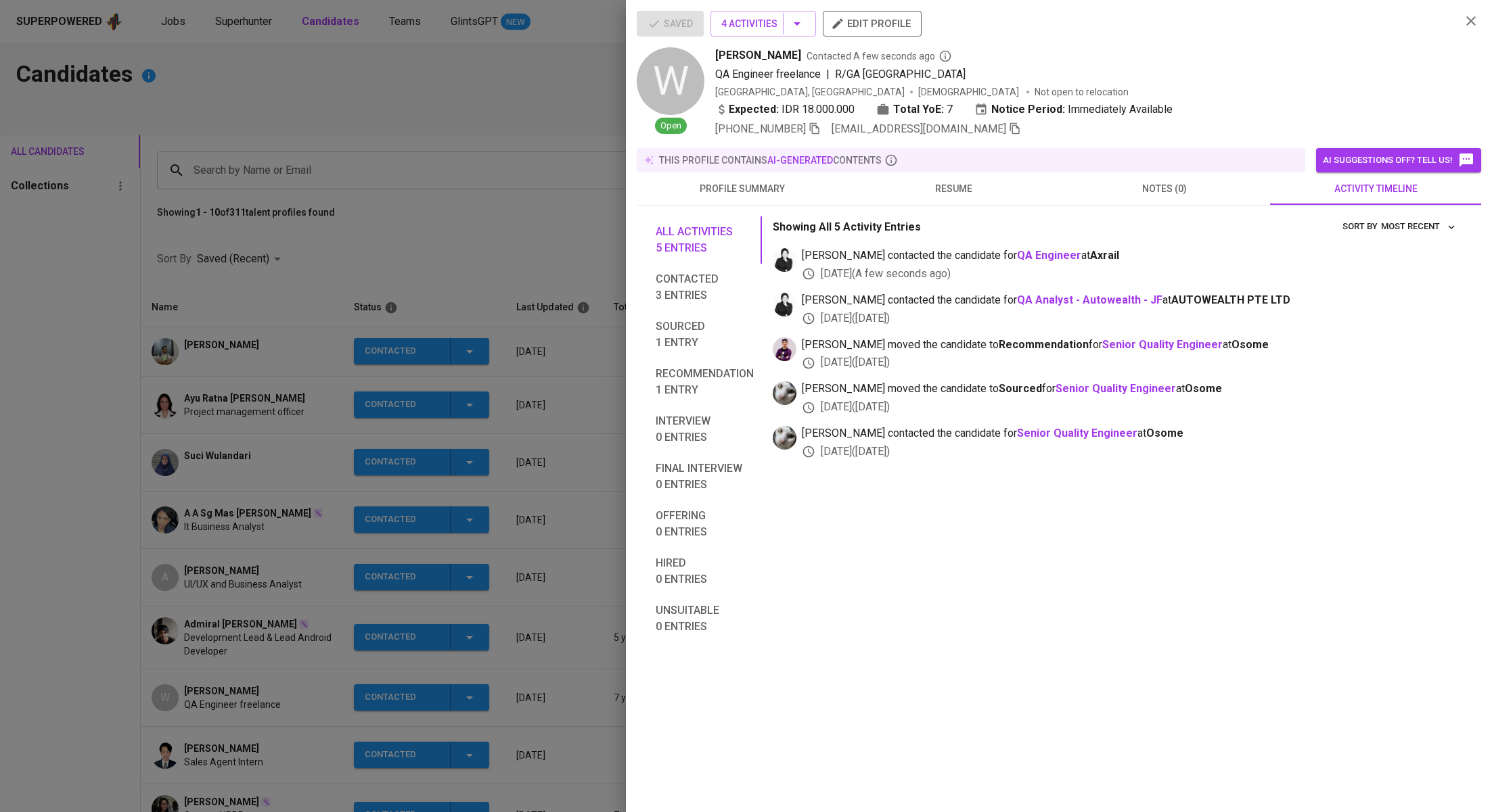
click at [1008, 126] on icon "button" at bounding box center [1014, 128] width 12 height 12
click at [345, 170] on div at bounding box center [746, 406] width 1492 height 812
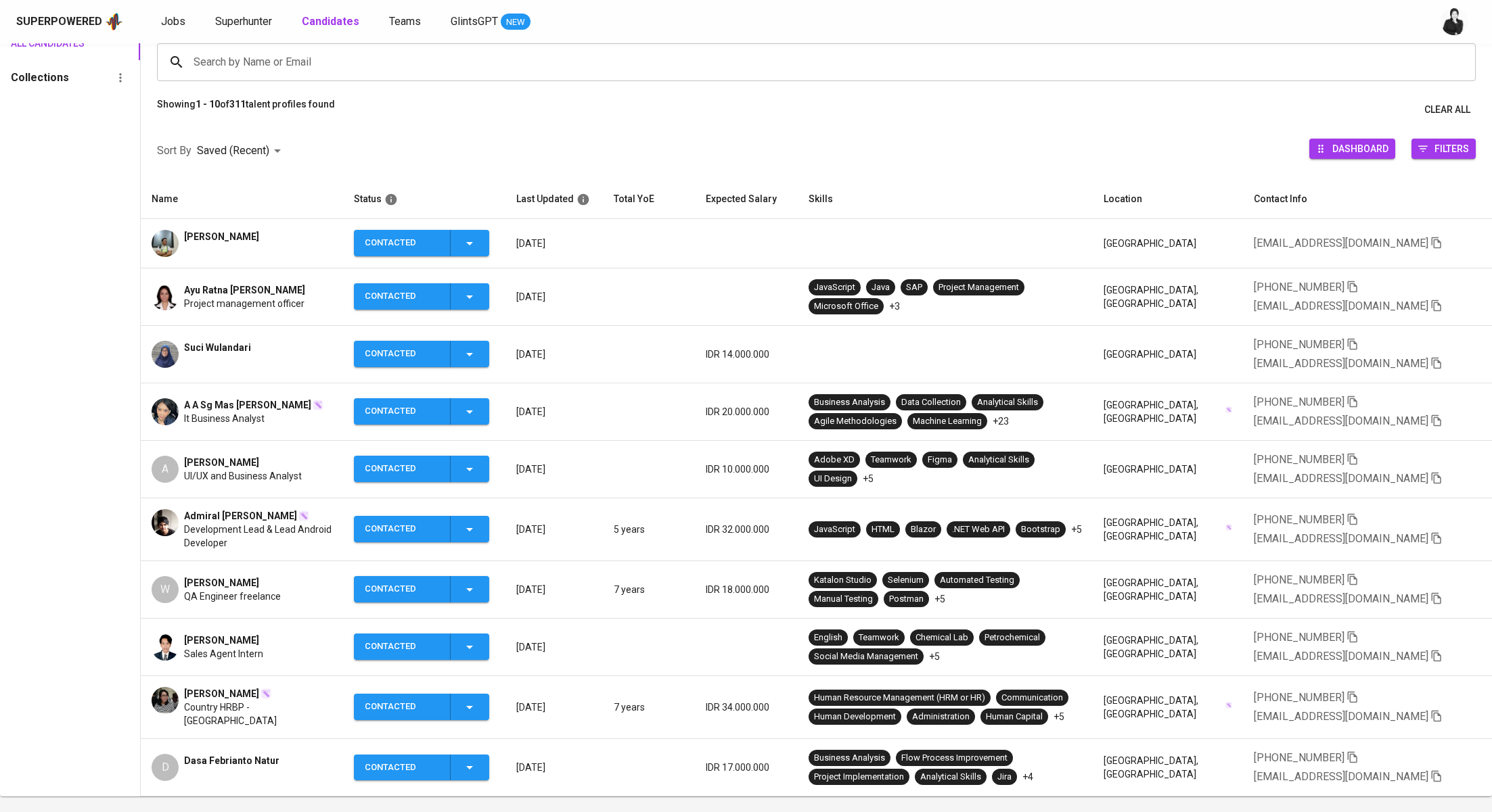
scroll to position [174, 0]
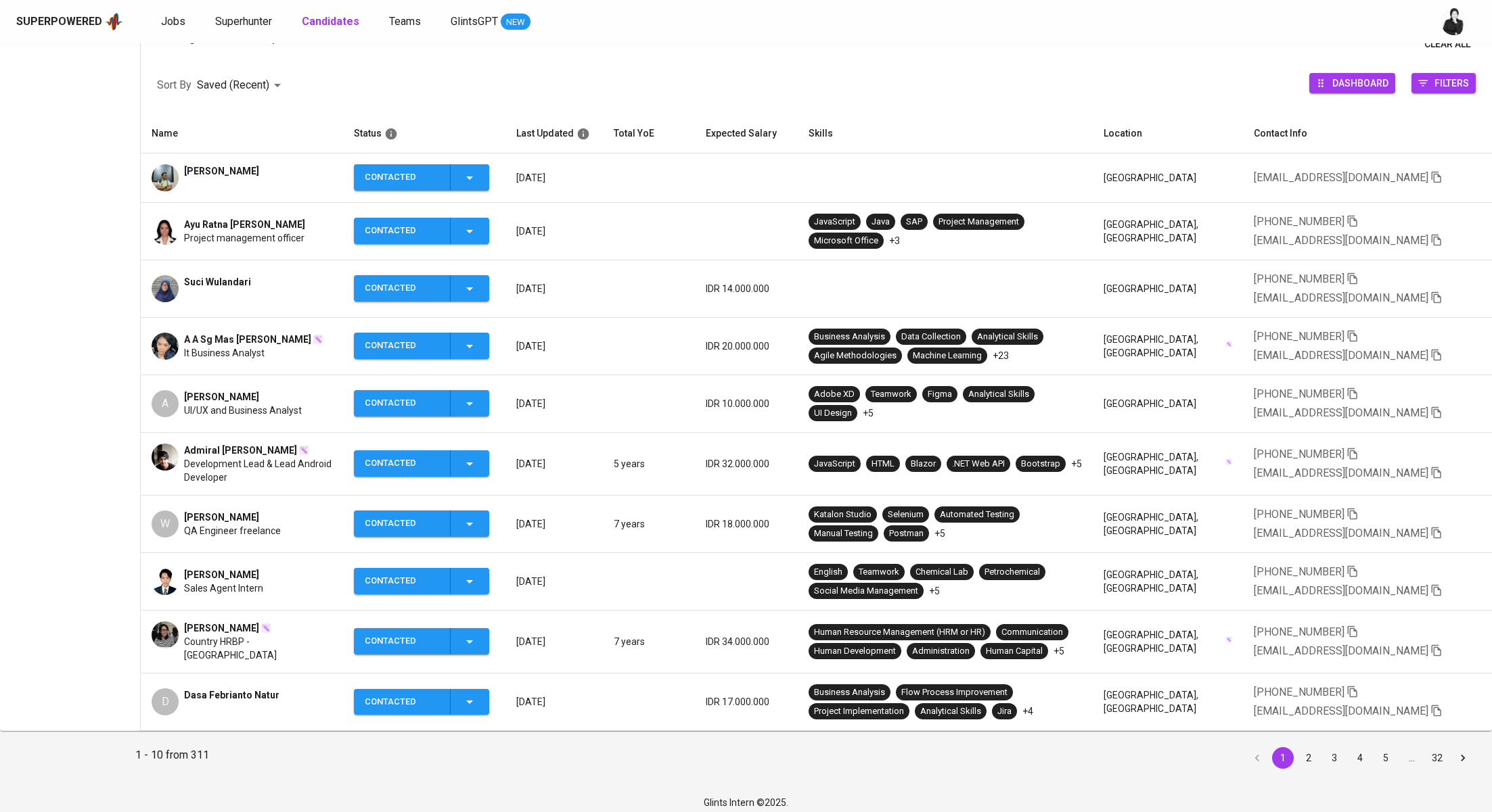
click at [1317, 754] on button "2" at bounding box center [1308, 758] width 22 height 22
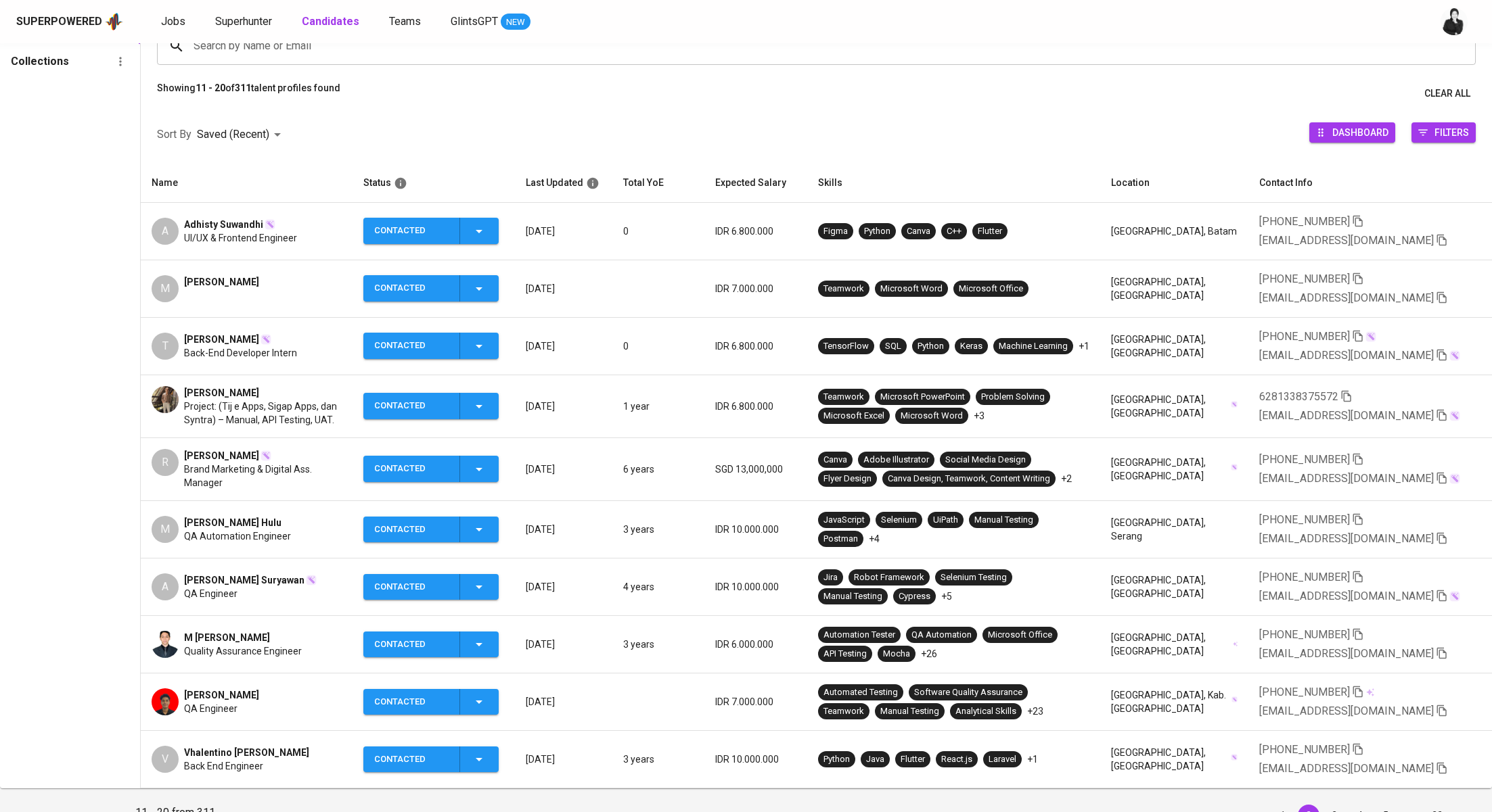
scroll to position [126, 0]
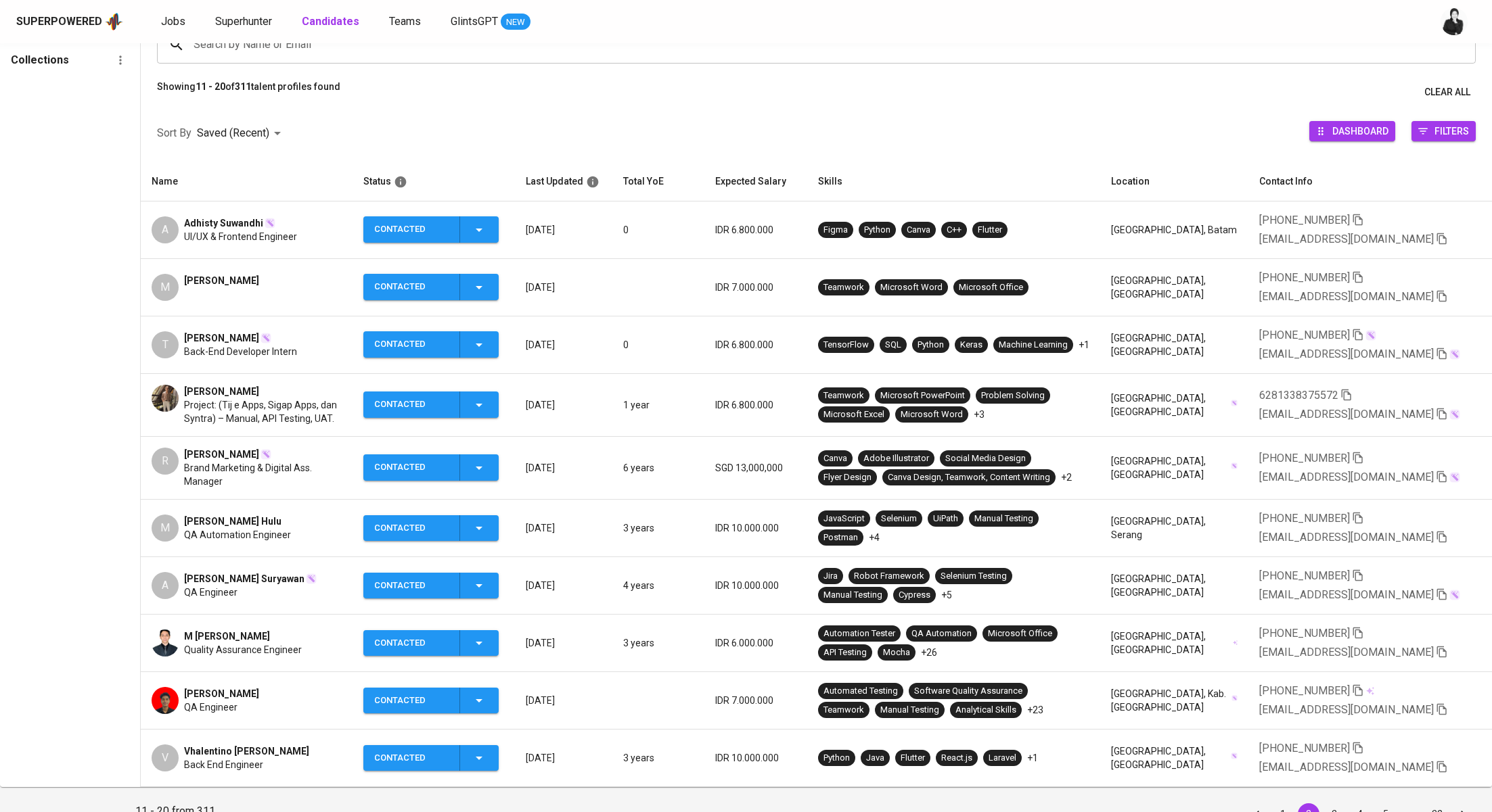
click at [493, 588] on span "Contacted" at bounding box center [431, 585] width 125 height 26
click at [489, 692] on li "Contacted for another job" at bounding box center [447, 690] width 152 height 24
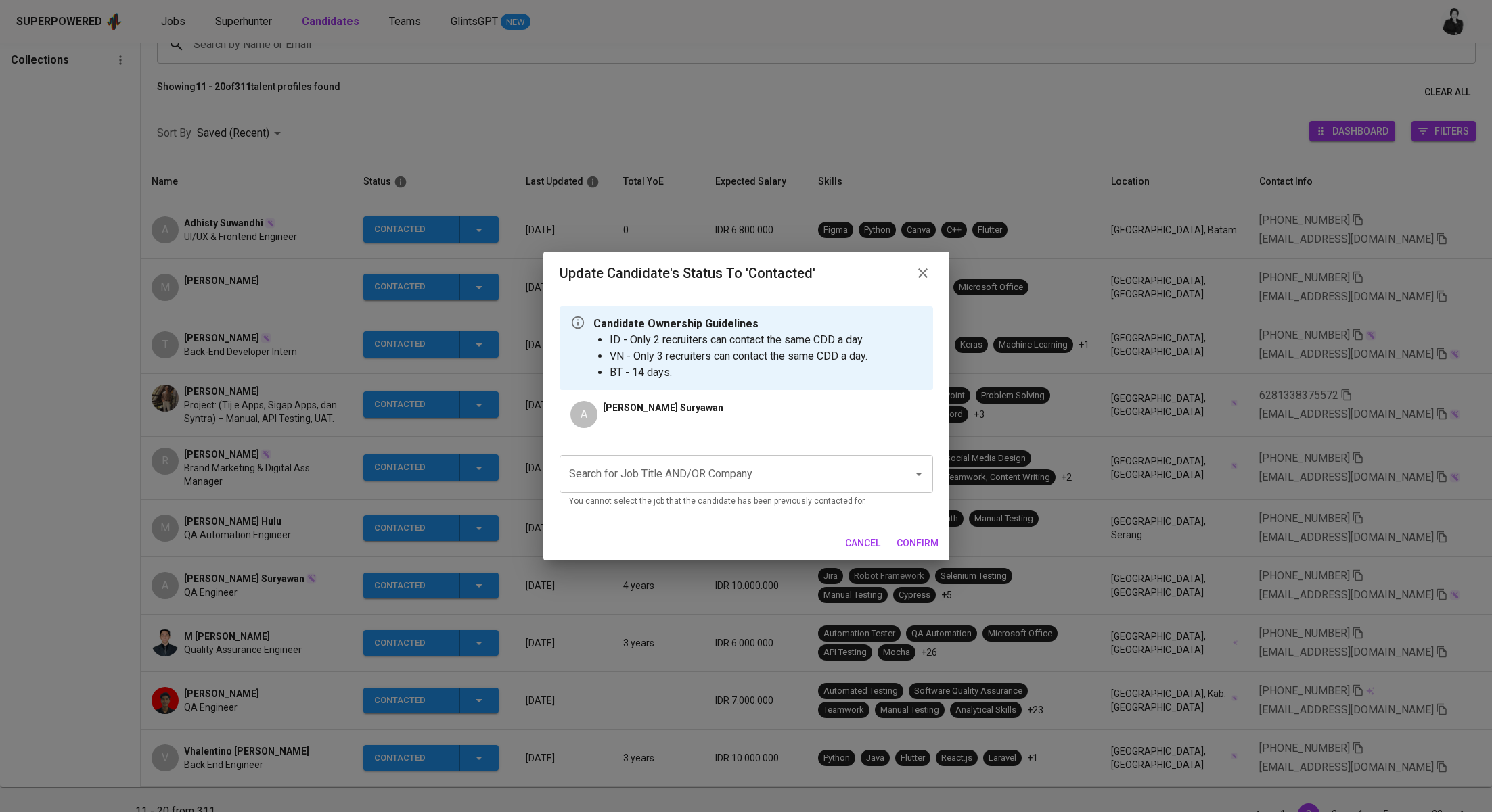
click at [743, 470] on input "Search for Job Title AND/OR Company" at bounding box center [727, 474] width 324 height 26
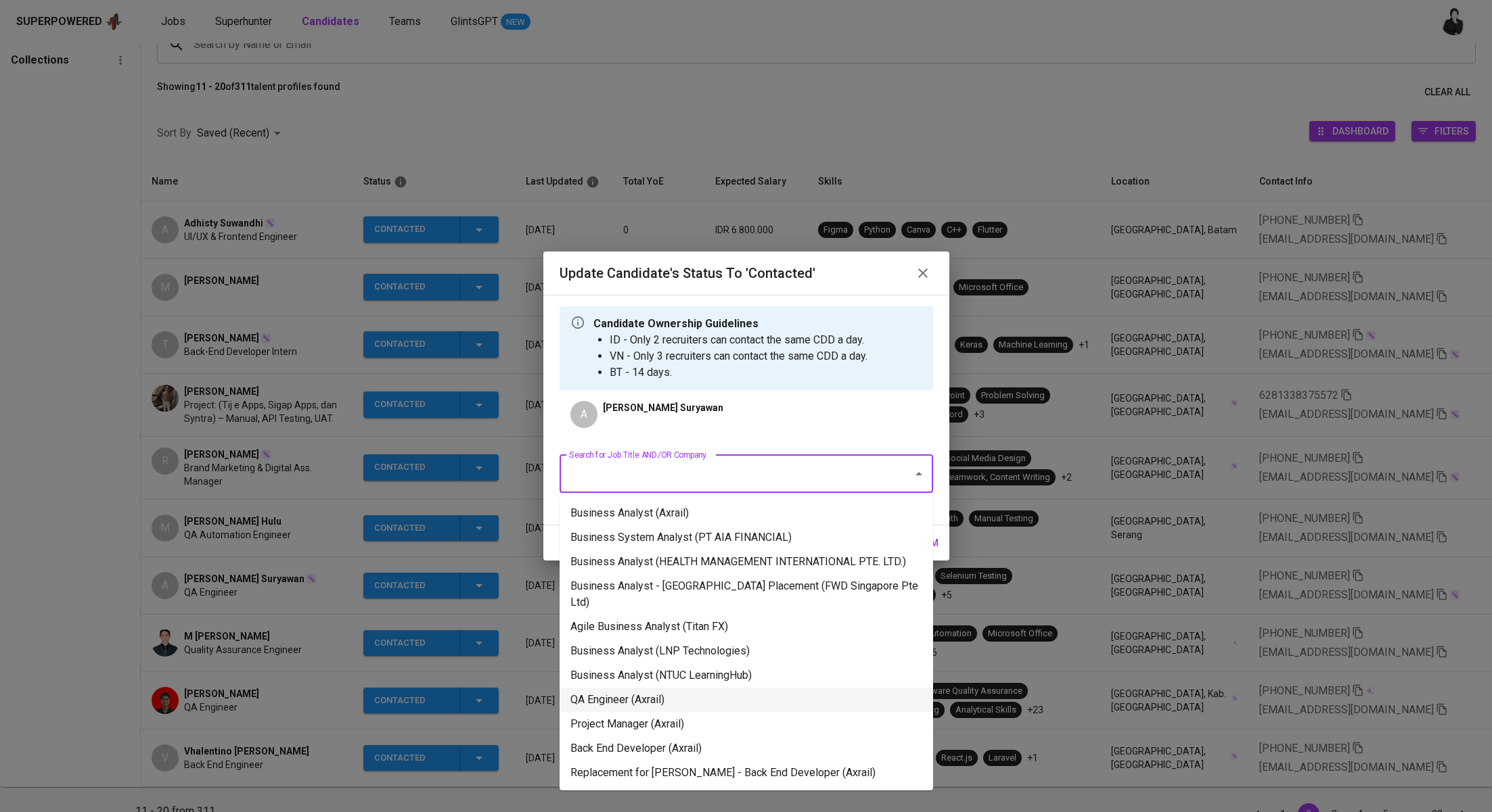
click at [724, 688] on li "QA Engineer (Axrail)" at bounding box center [746, 700] width 373 height 24
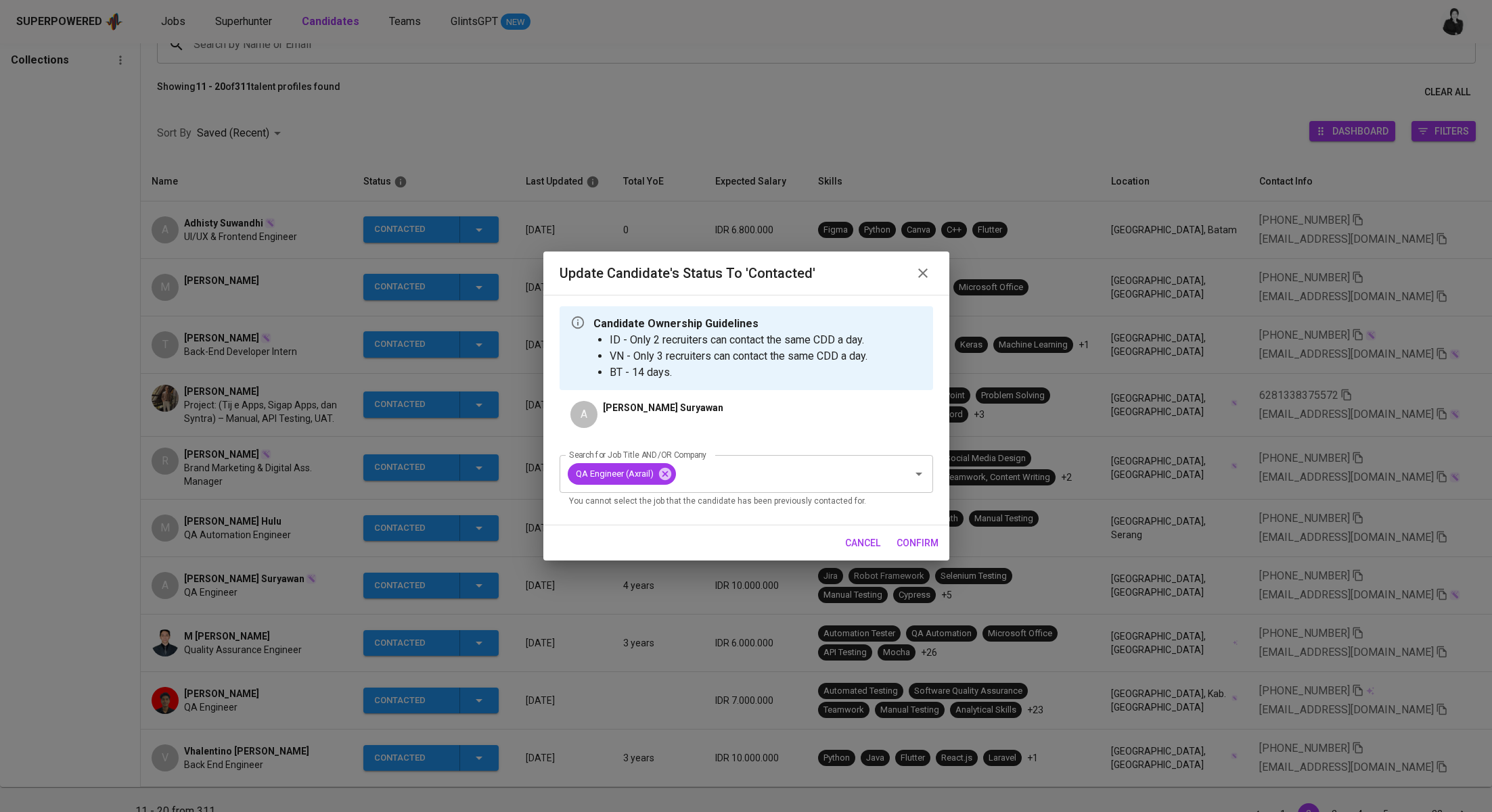
click at [918, 543] on span "confirm" at bounding box center [917, 543] width 42 height 17
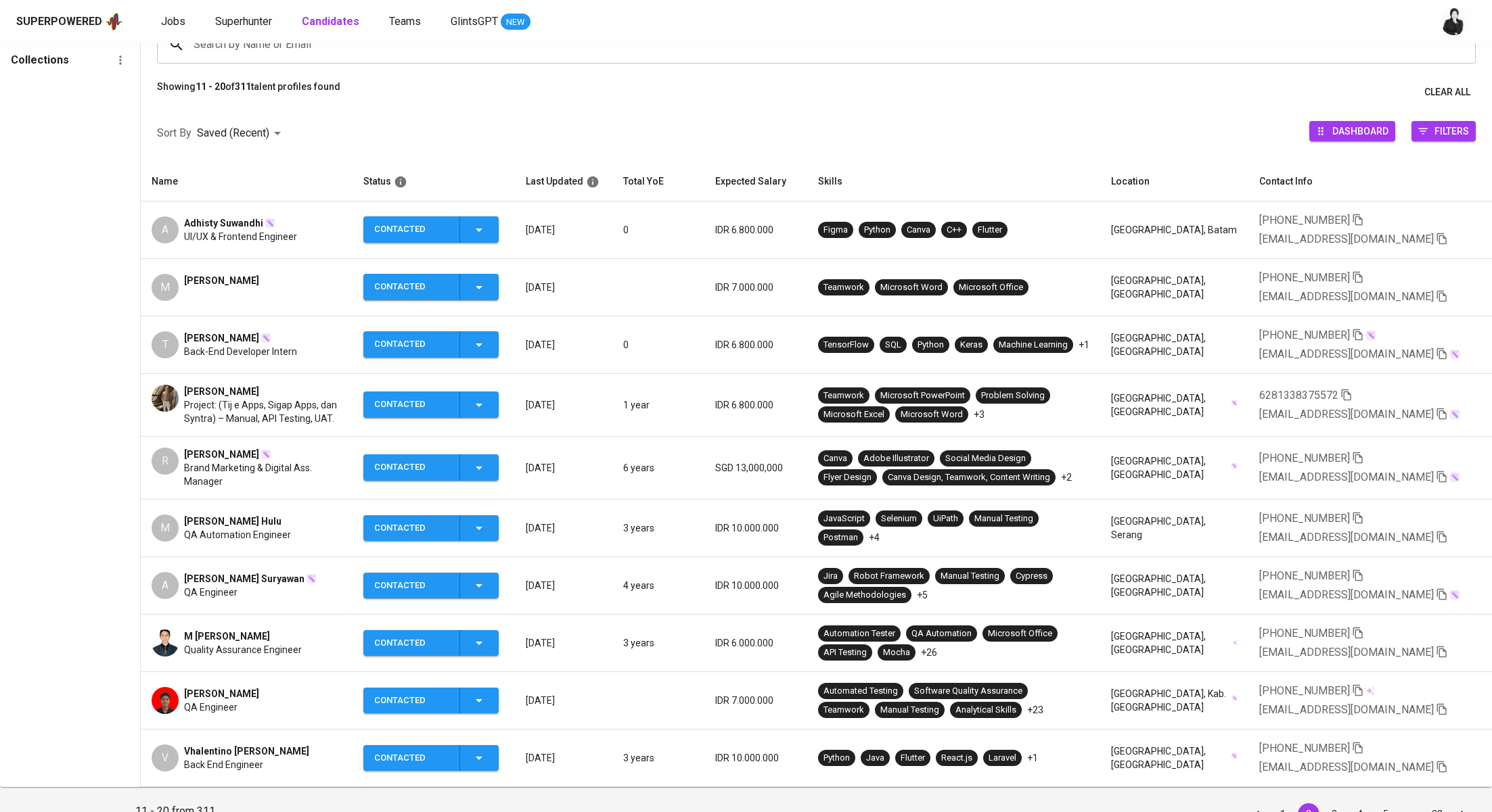
click at [475, 579] on div "Contacted" at bounding box center [430, 585] width 113 height 26
click at [319, 577] on div at bounding box center [746, 406] width 1492 height 812
click at [269, 568] on td "A Assyifa Hesaputri Suryawan QA Engineer" at bounding box center [246, 586] width 211 height 57
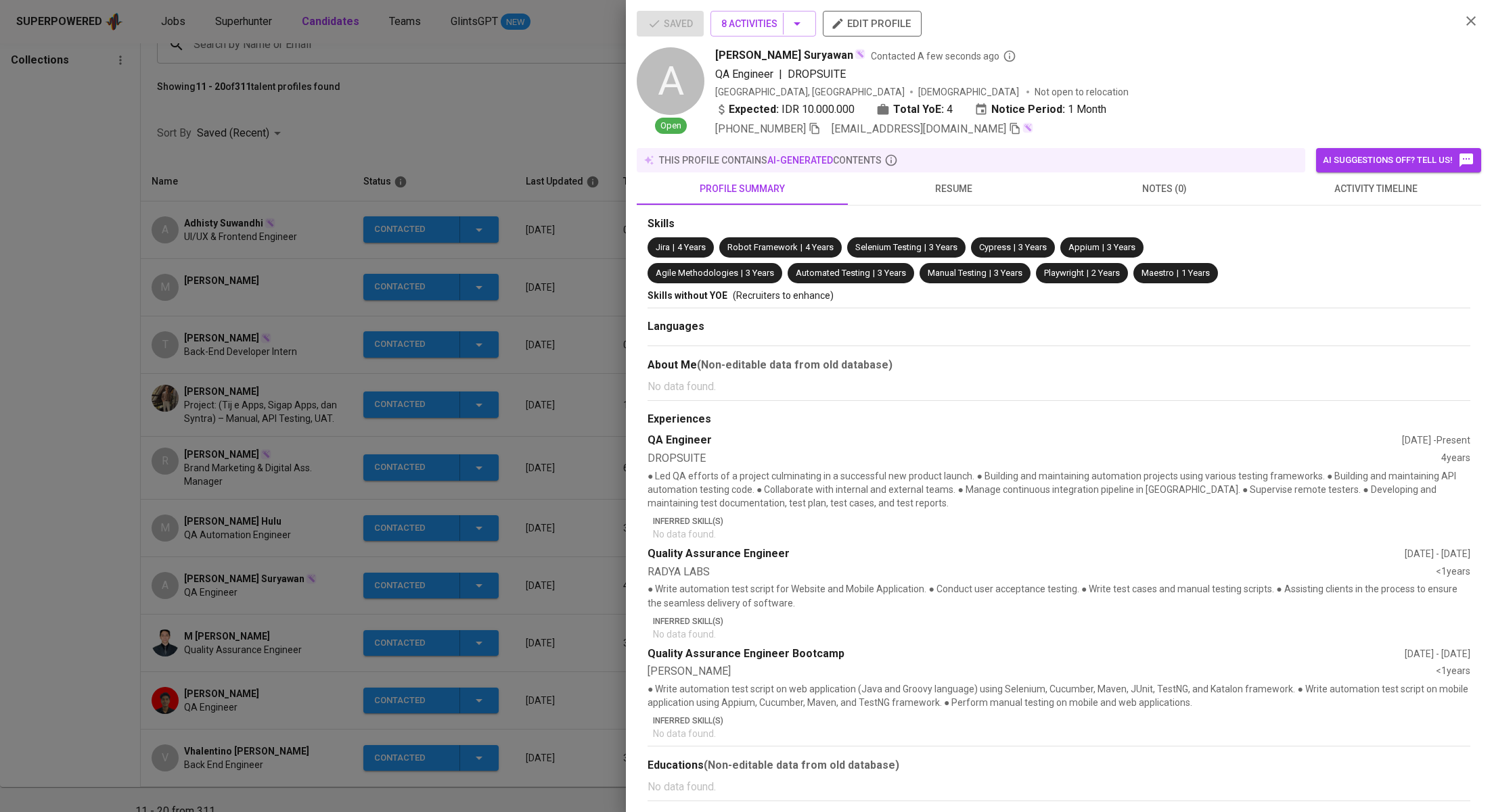
click at [1413, 184] on span "activity timeline" at bounding box center [1375, 189] width 195 height 17
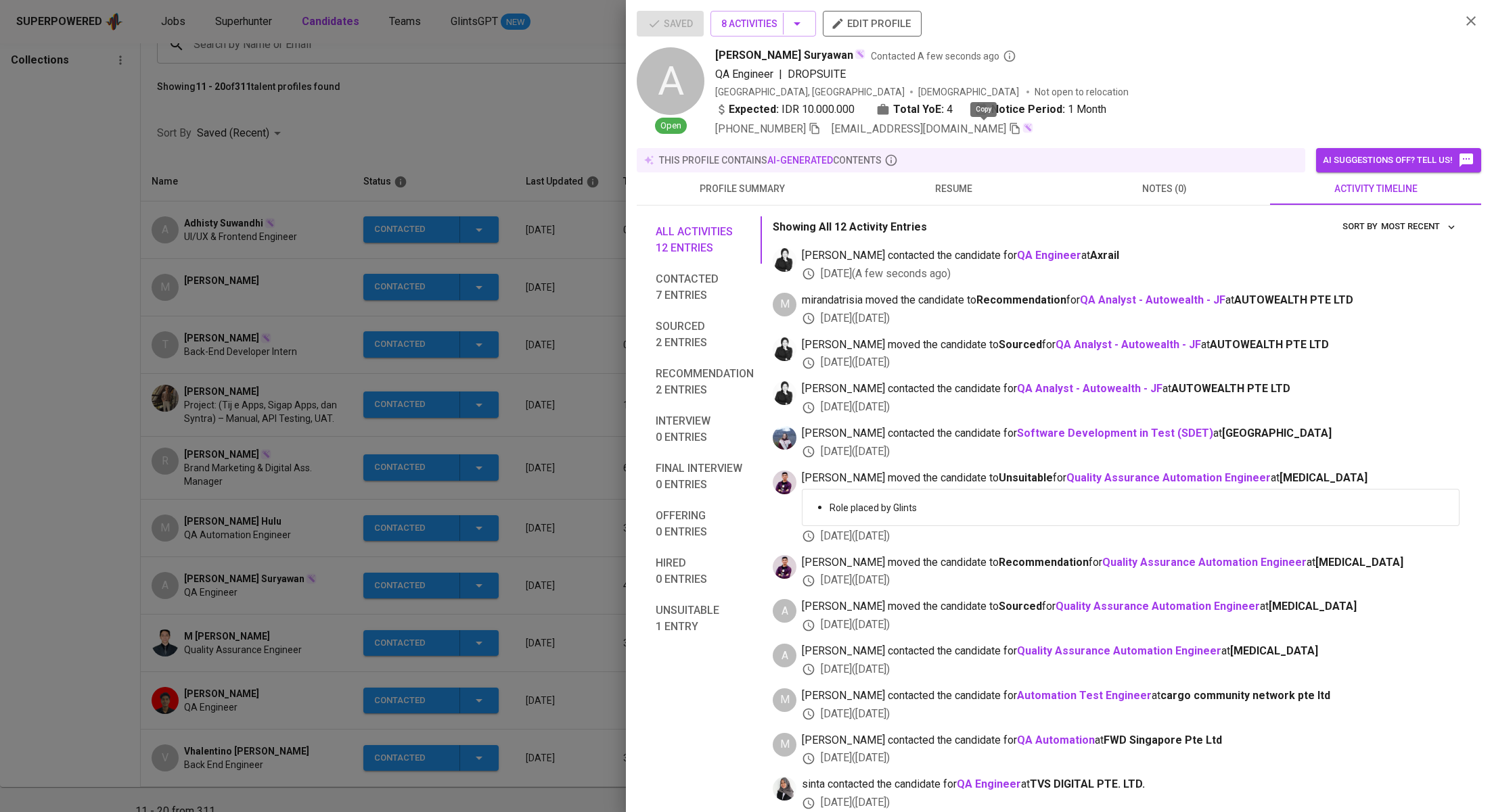
click at [1008, 129] on icon "button" at bounding box center [1014, 128] width 12 height 12
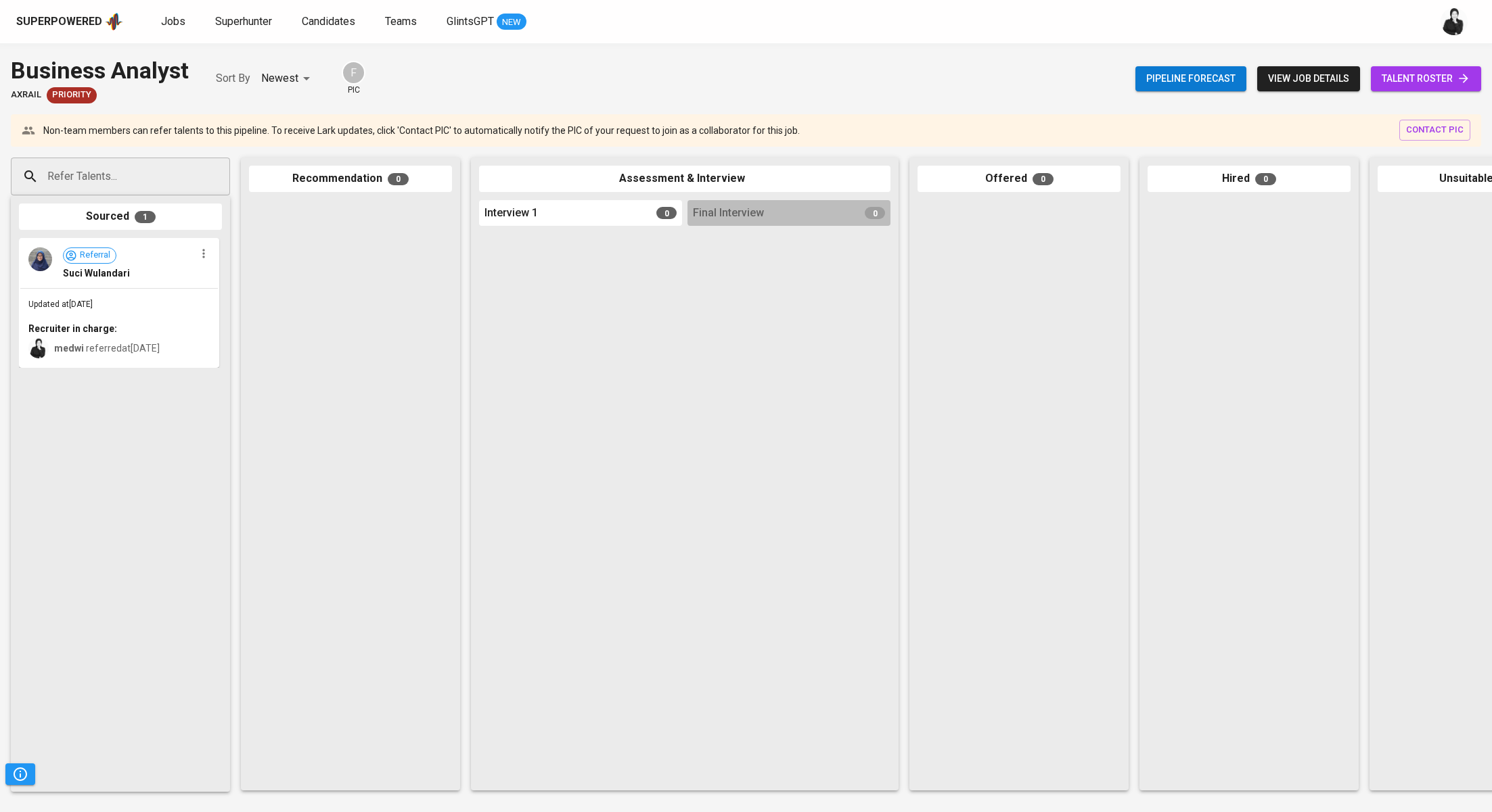
click at [190, 182] on div "Refer Talents..." at bounding box center [120, 176] width 219 height 38
paste input "[EMAIL_ADDRESS][DOMAIN_NAME]"
type input "[EMAIL_ADDRESS][DOMAIN_NAME]"
click at [186, 217] on li "A [PERSON_NAME] Anggara UI/UX and Business Analyst [EMAIL_ADDRESS][DOMAIN_NAME]" at bounding box center [120, 228] width 219 height 49
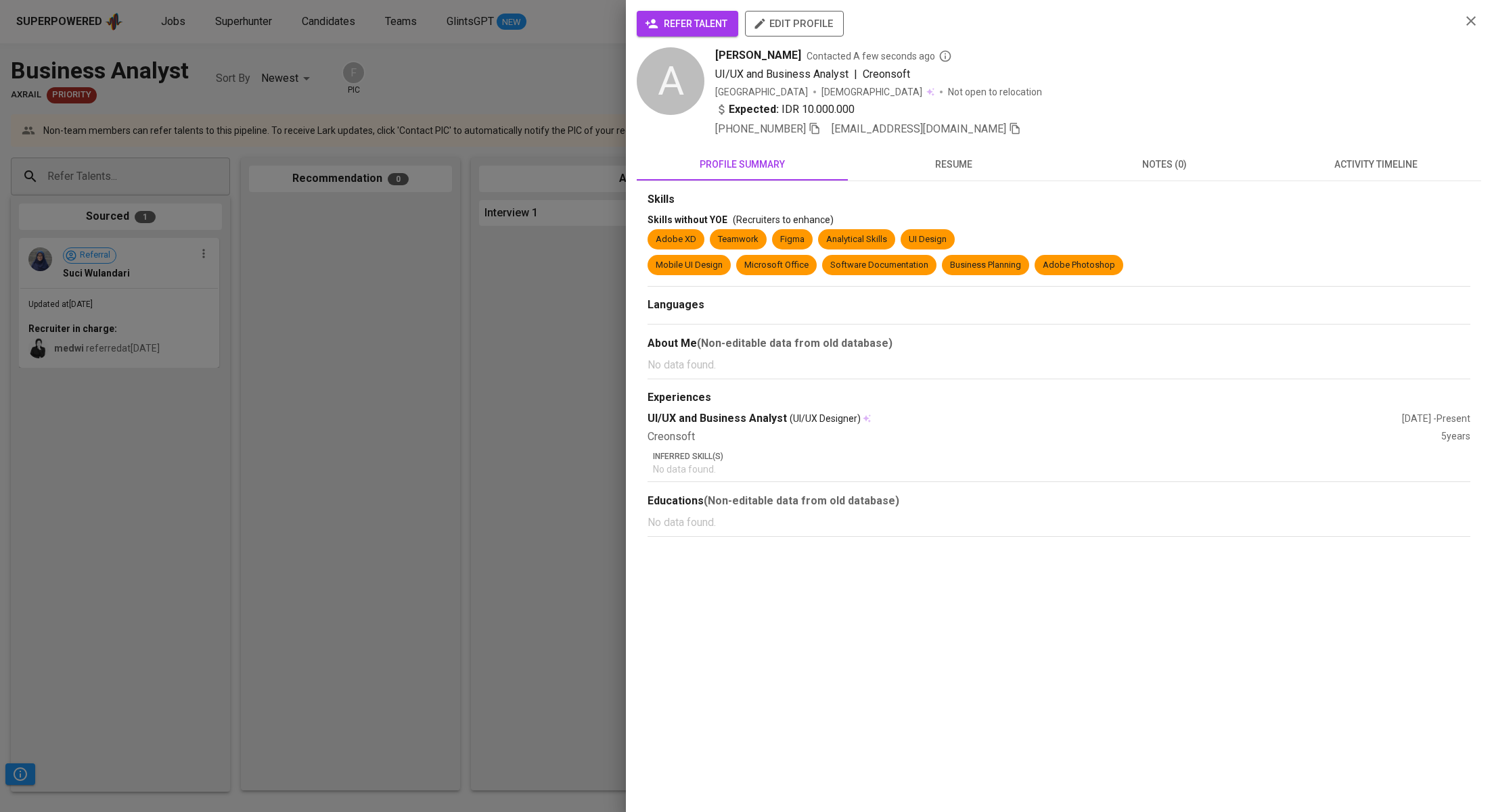
click at [687, 29] on span "refer talent" at bounding box center [687, 24] width 80 height 17
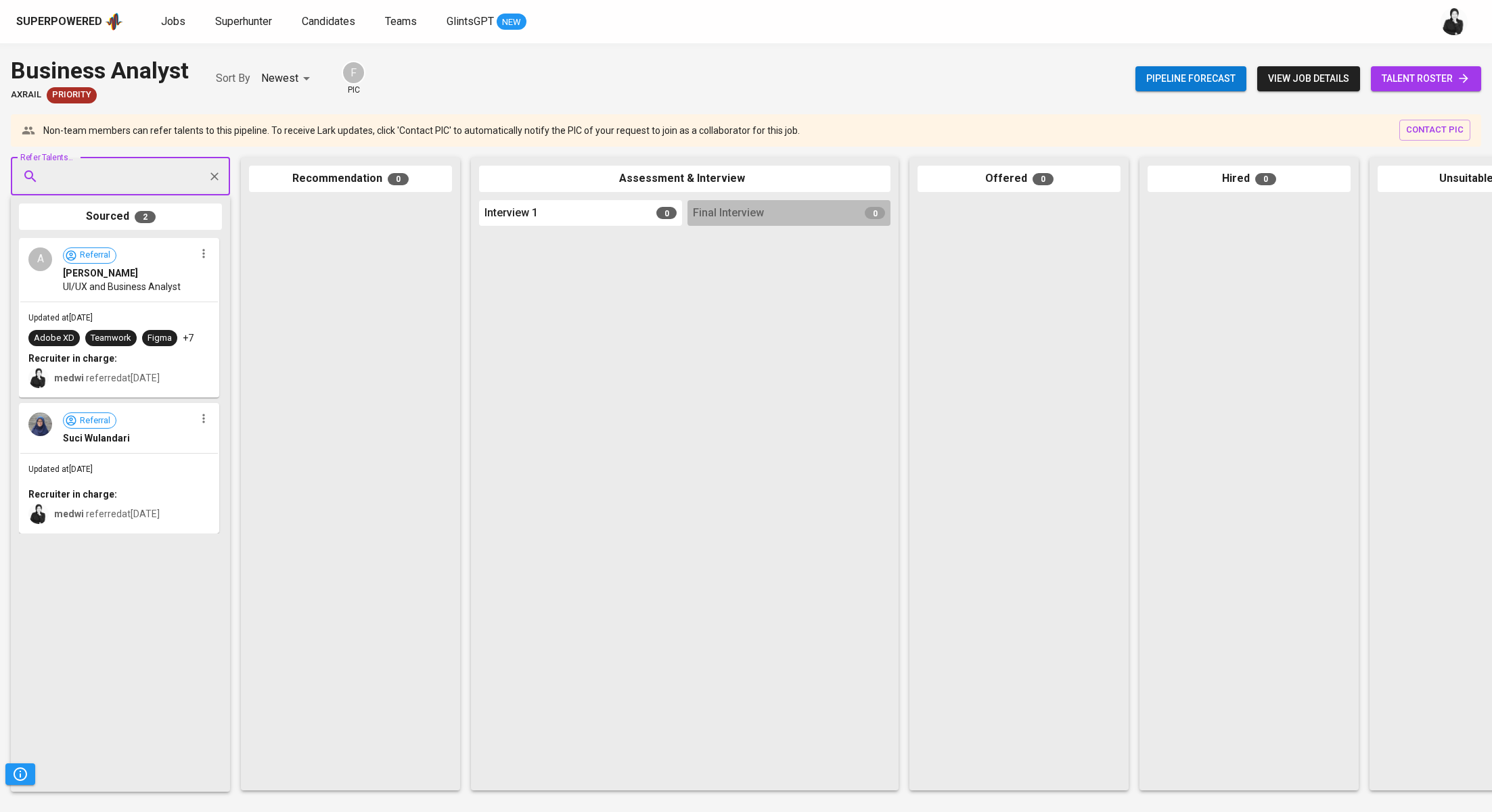
paste input "[EMAIL_ADDRESS][DOMAIN_NAME]"
type input "[EMAIL_ADDRESS][DOMAIN_NAME]"
click at [167, 222] on div "It Business Analyst" at bounding box center [125, 228] width 137 height 13
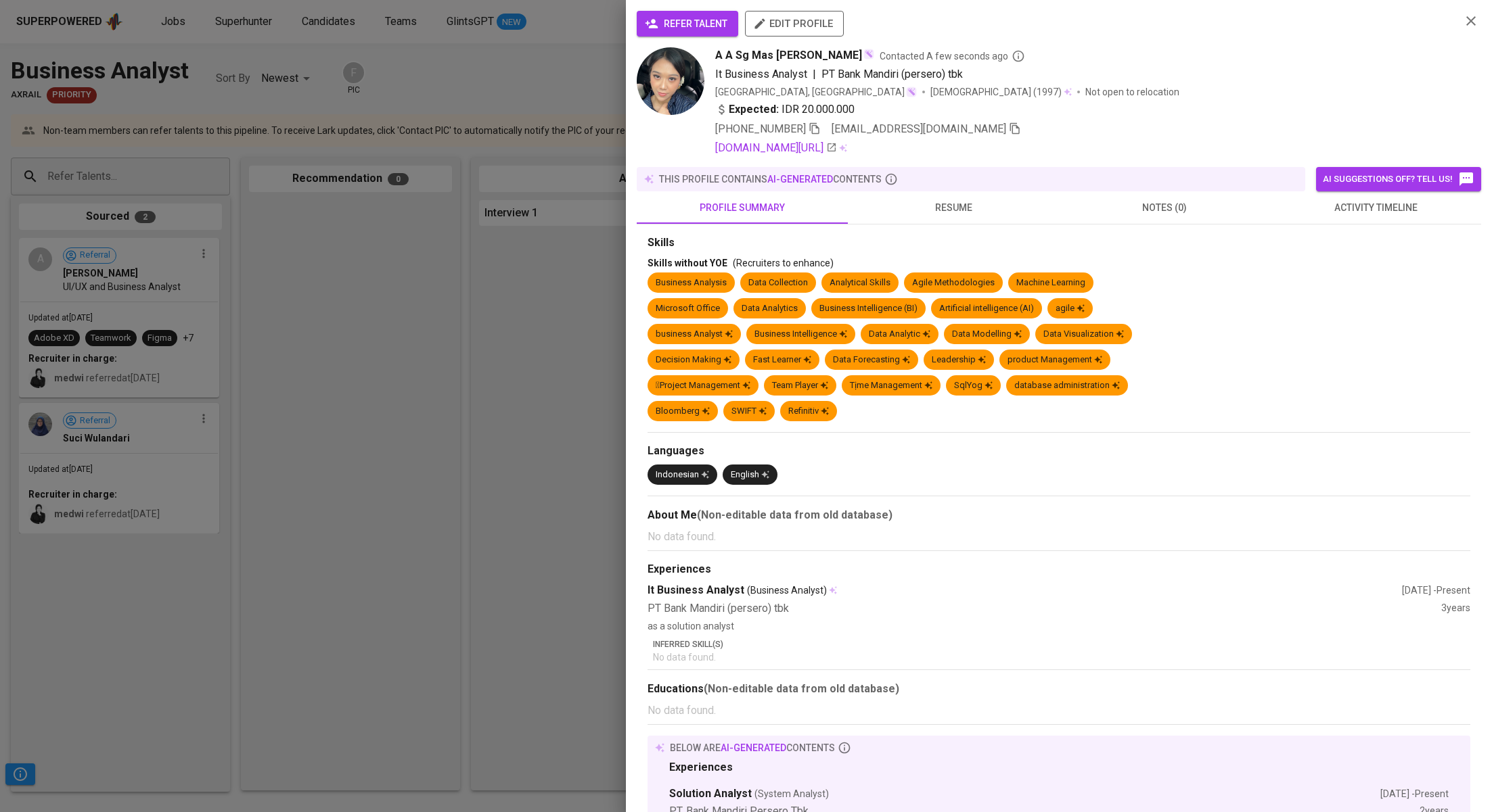
click at [711, 22] on span "refer talent" at bounding box center [687, 24] width 80 height 17
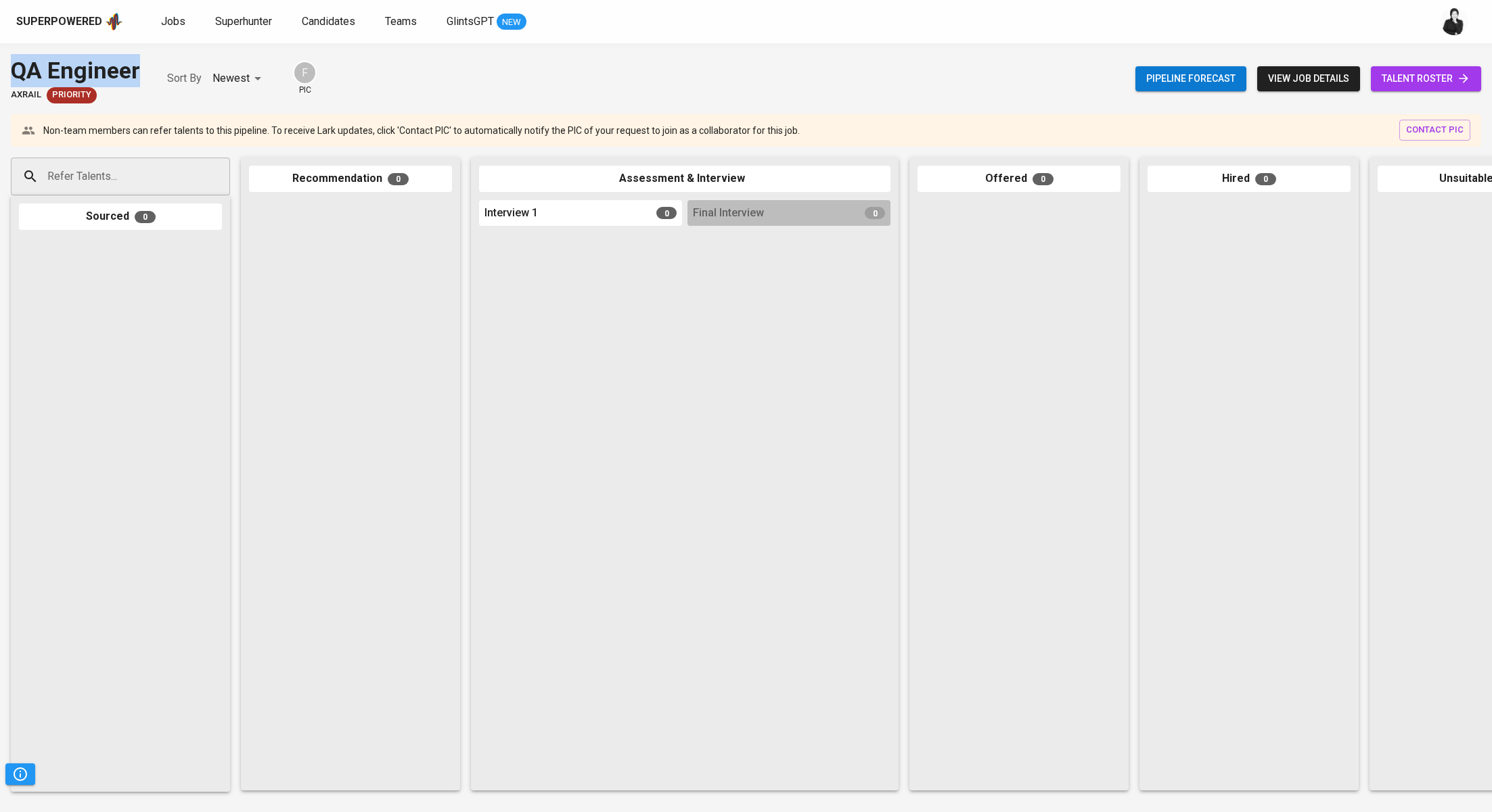
drag, startPoint x: 142, startPoint y: 61, endPoint x: 0, endPoint y: 67, distance: 142.1
click at [0, 67] on div "QA Engineer Axrail Priority Sort By Newest NEWEST F pic Pipeline forecast view …" at bounding box center [746, 78] width 1492 height 50
copy div "QA Engineer"
click at [163, 174] on input "Refer Talents..." at bounding box center [115, 176] width 142 height 26
paste input "[EMAIL_ADDRESS][DOMAIN_NAME]"
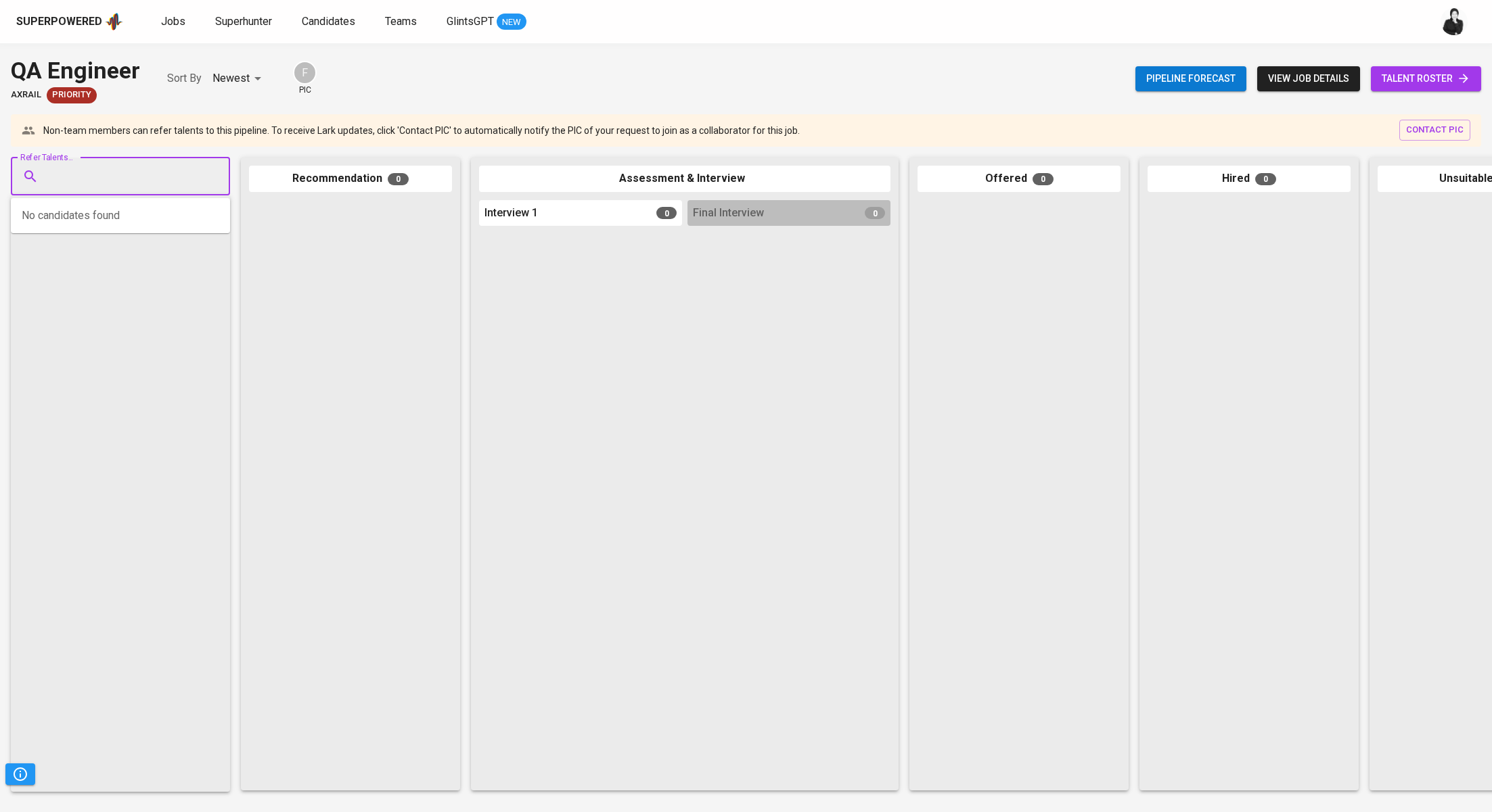
type input "[EMAIL_ADDRESS][DOMAIN_NAME]"
click at [176, 229] on li "W [PERSON_NAME] QA Engineer freelance [EMAIL_ADDRESS][DOMAIN_NAME]" at bounding box center [120, 228] width 219 height 49
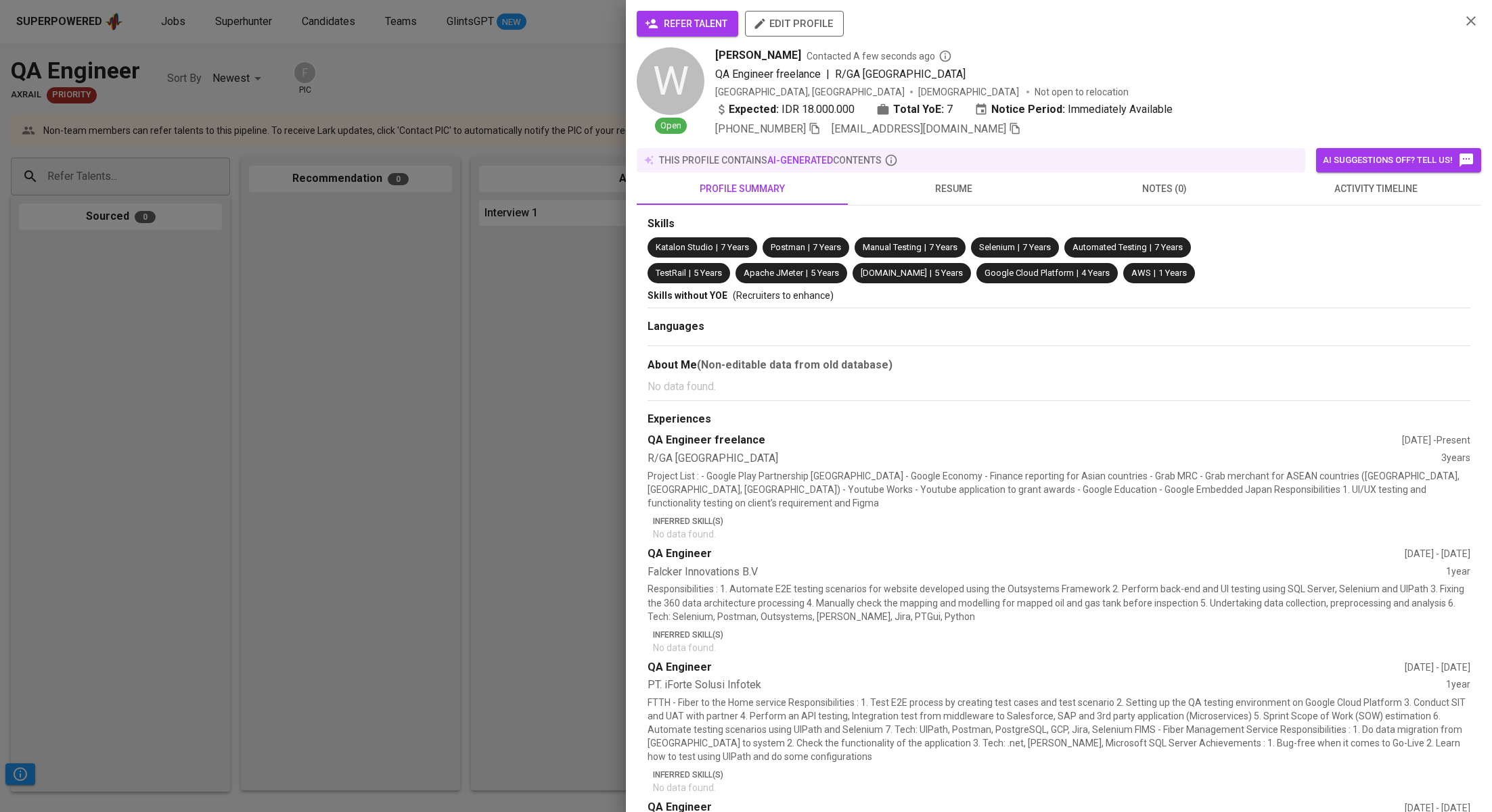
click at [709, 24] on span "refer talent" at bounding box center [687, 24] width 80 height 17
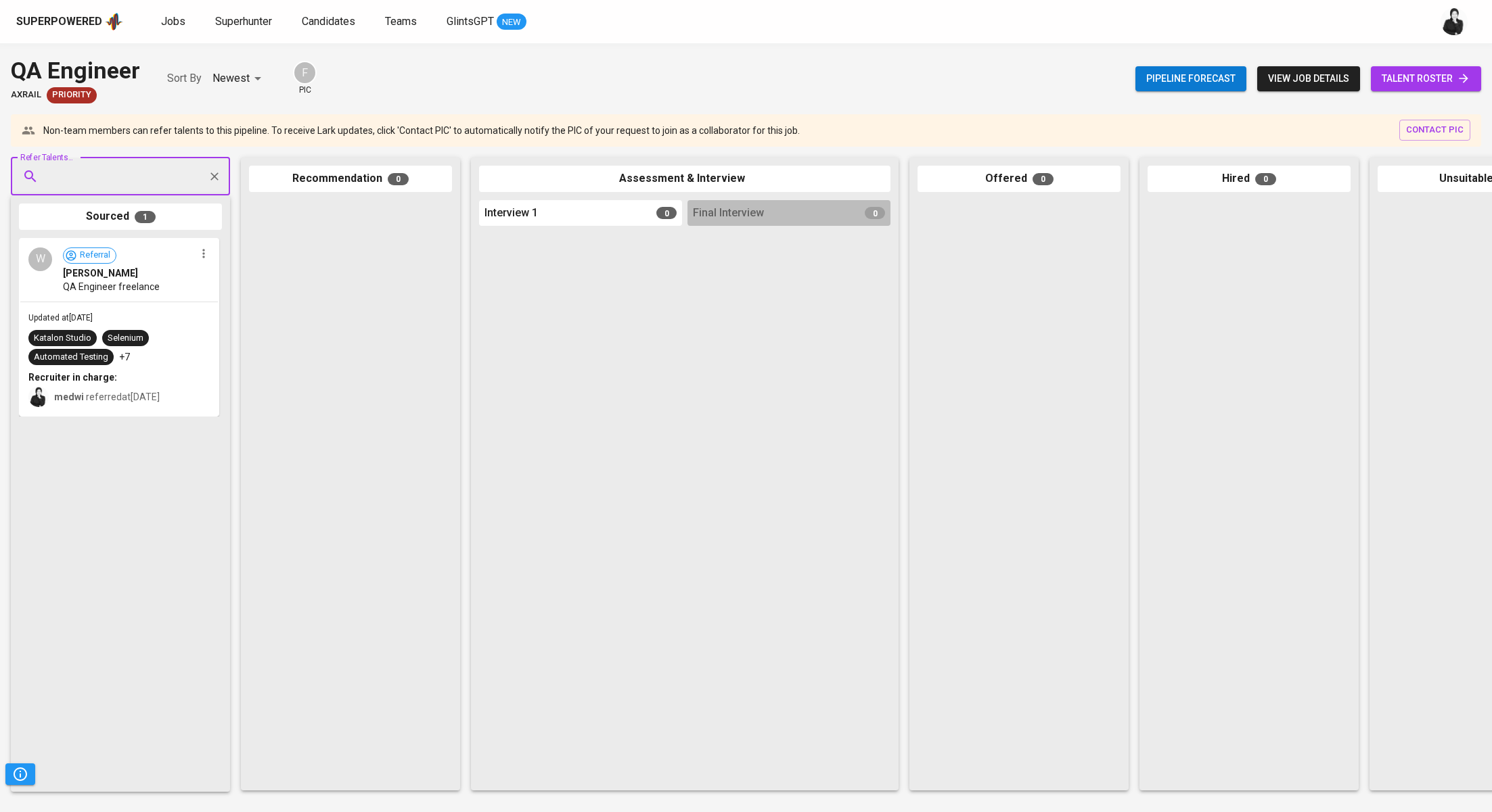
paste input "[EMAIL_ADDRESS][DOMAIN_NAME]"
type input "[EMAIL_ADDRESS][DOMAIN_NAME]"
click at [129, 218] on span "[PERSON_NAME] Suryawan" at bounding box center [115, 215] width 119 height 13
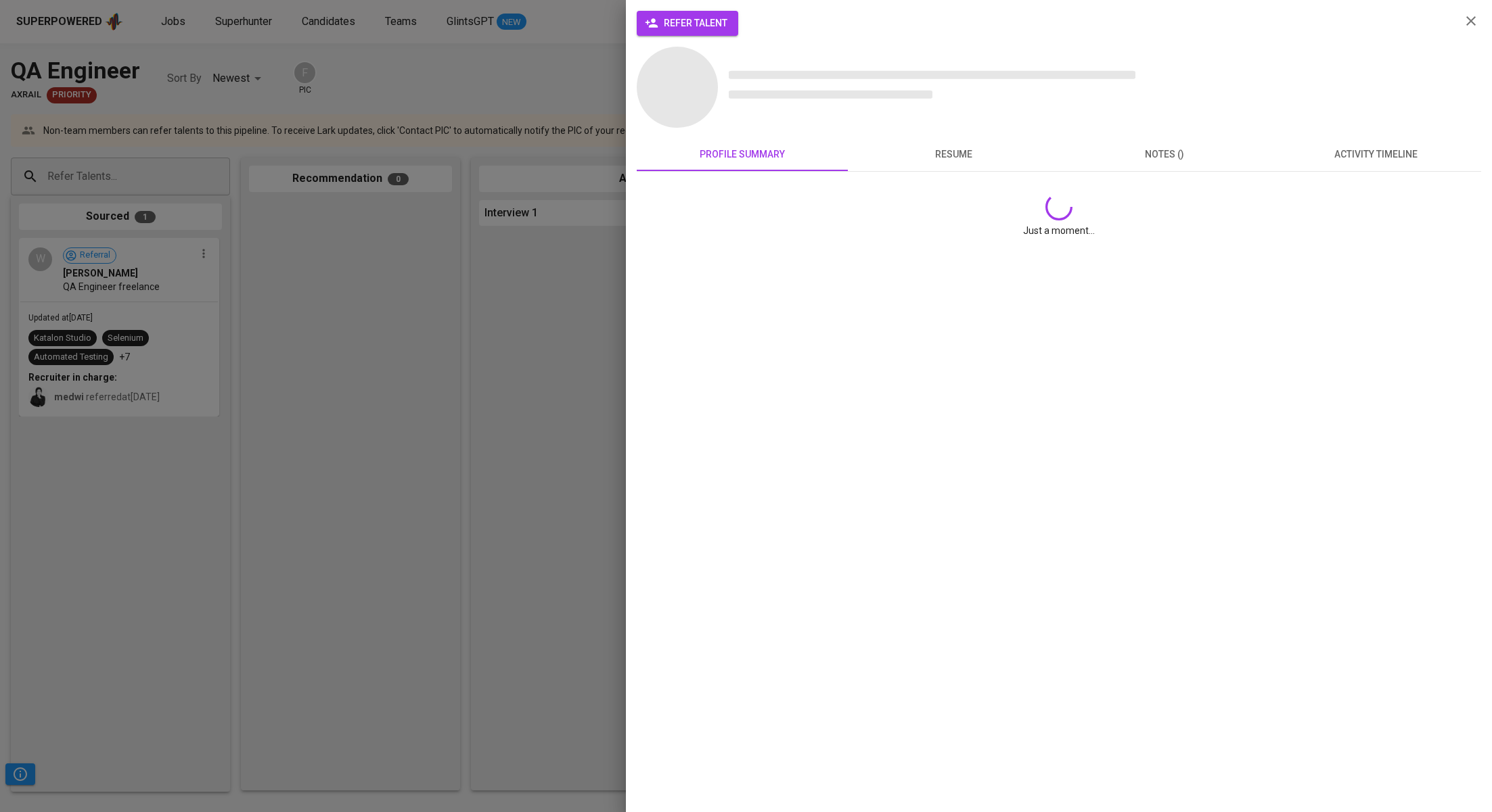
scroll to position [0, 0]
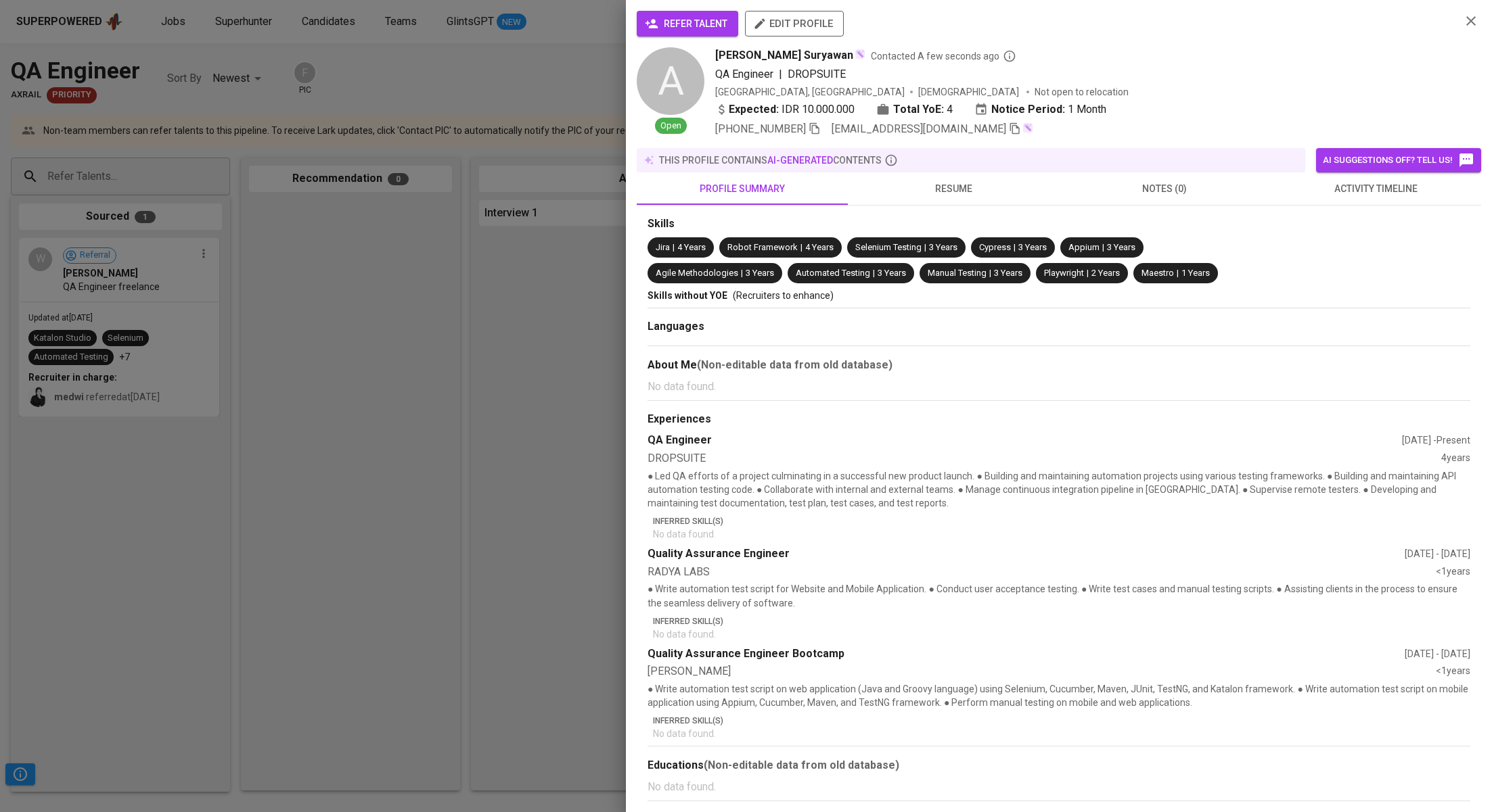
click at [675, 26] on span "refer talent" at bounding box center [687, 24] width 80 height 17
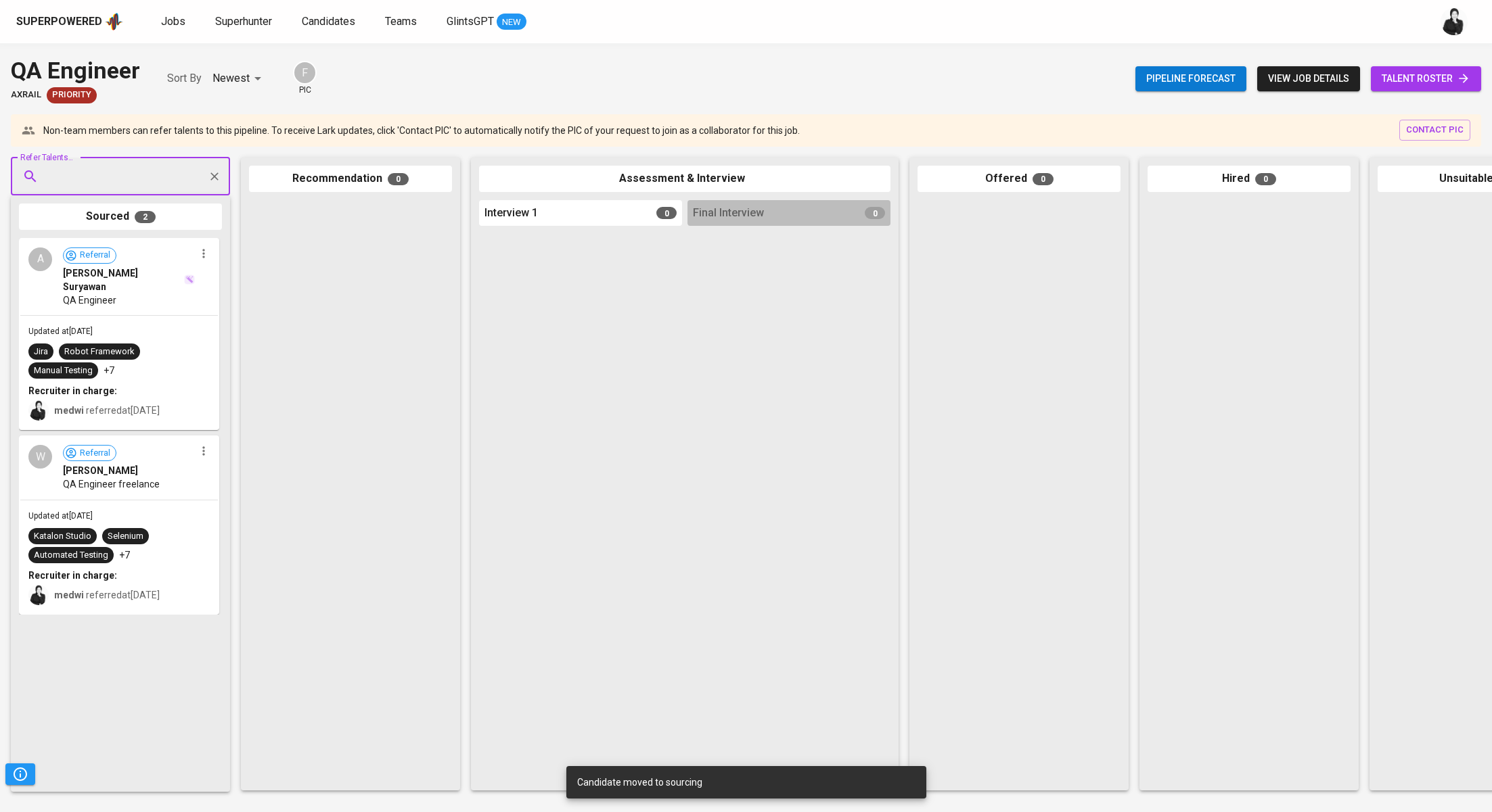
paste input "[EMAIL_ADDRESS][DOMAIN_NAME]"
type input "[EMAIL_ADDRESS][DOMAIN_NAME]"
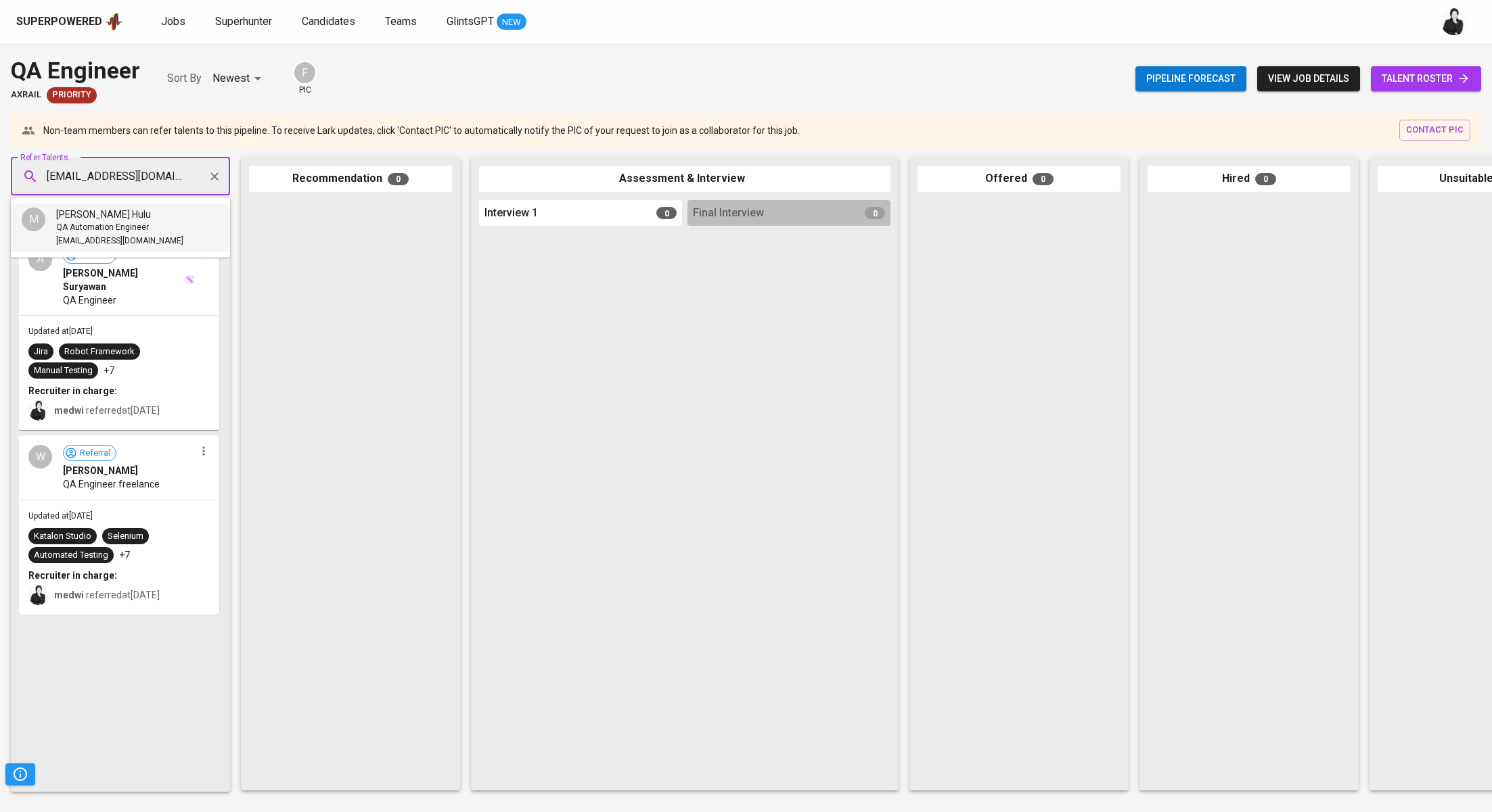
click at [182, 216] on li "M Meiman Ryland Hulu QA Automation Engineer rilan907@gmail.com" at bounding box center [120, 228] width 219 height 49
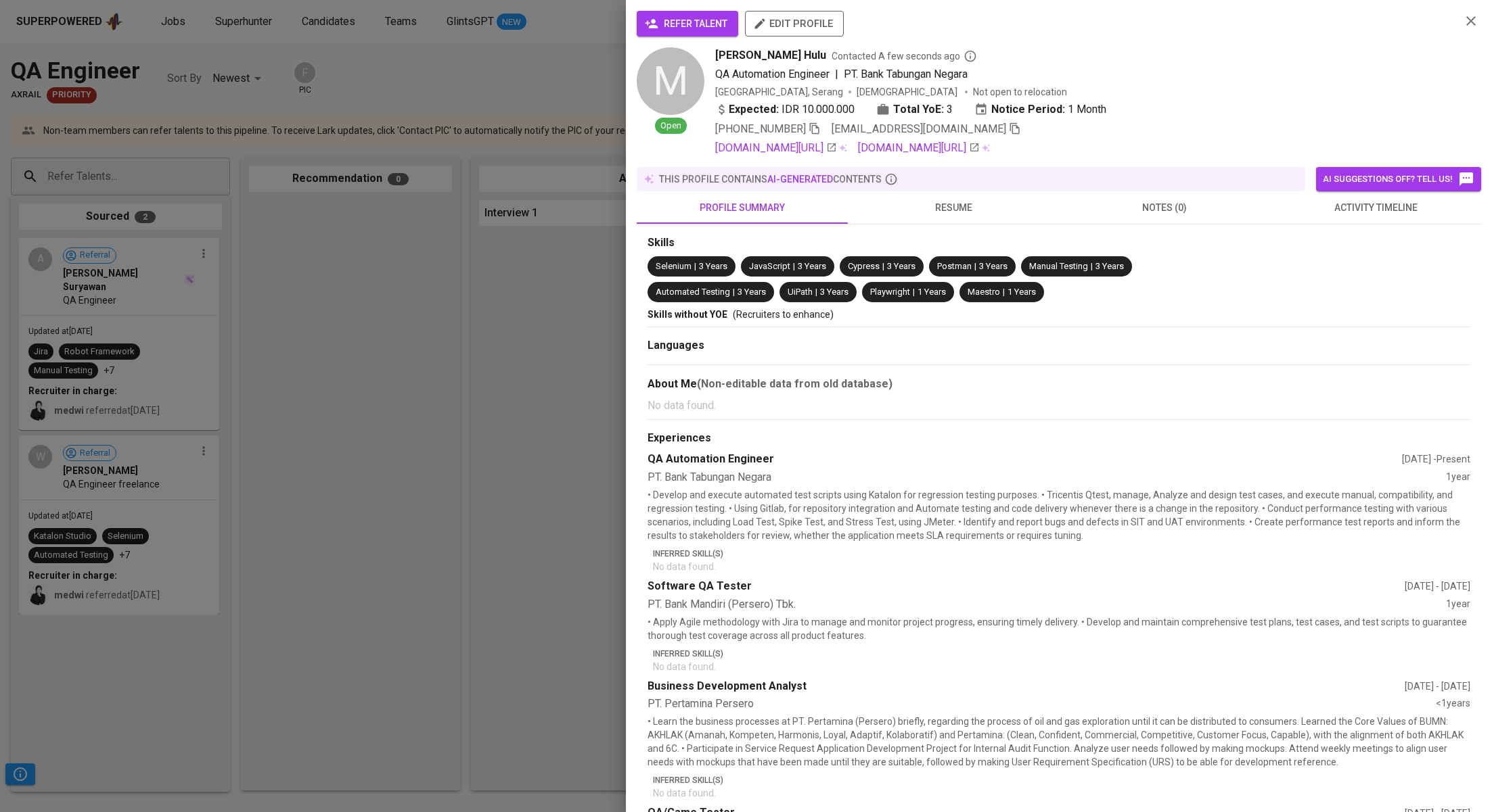
click at [717, 27] on span "refer talent" at bounding box center [687, 24] width 80 height 17
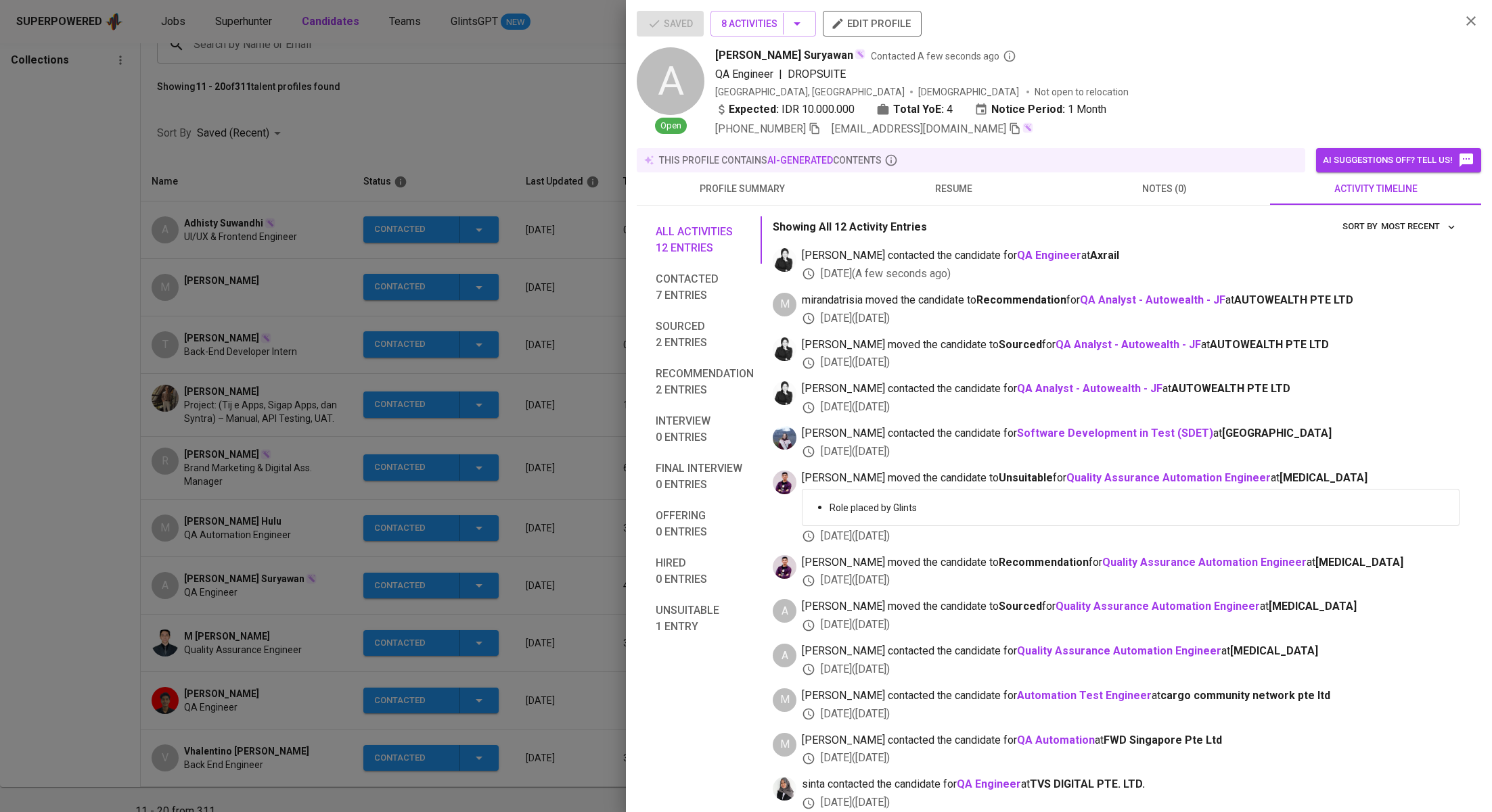
scroll to position [126, 0]
click at [487, 144] on div at bounding box center [746, 406] width 1492 height 812
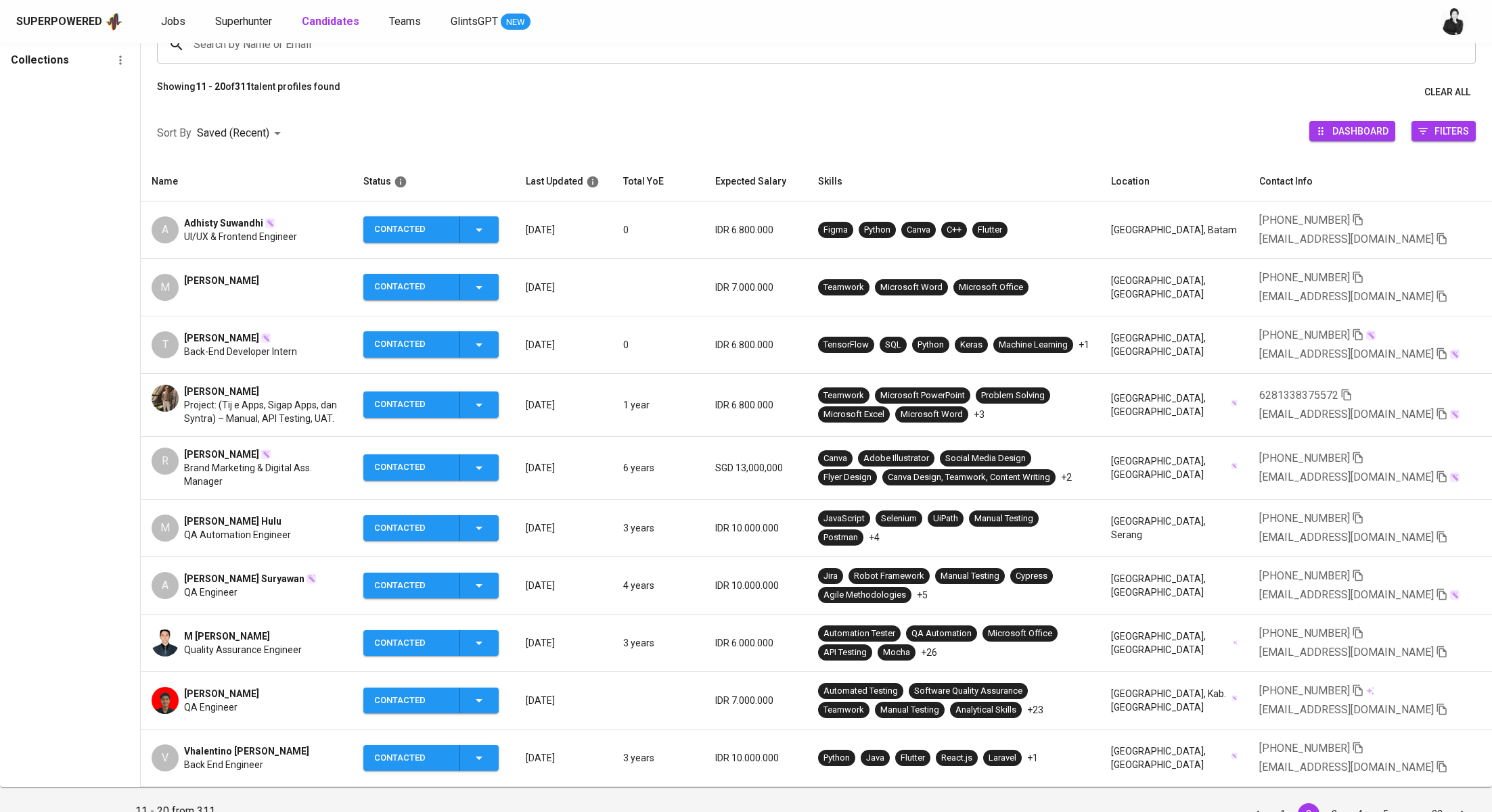
click at [292, 524] on div "M Meiman Ryland Hulu QA Automation Engineer" at bounding box center [247, 528] width 190 height 27
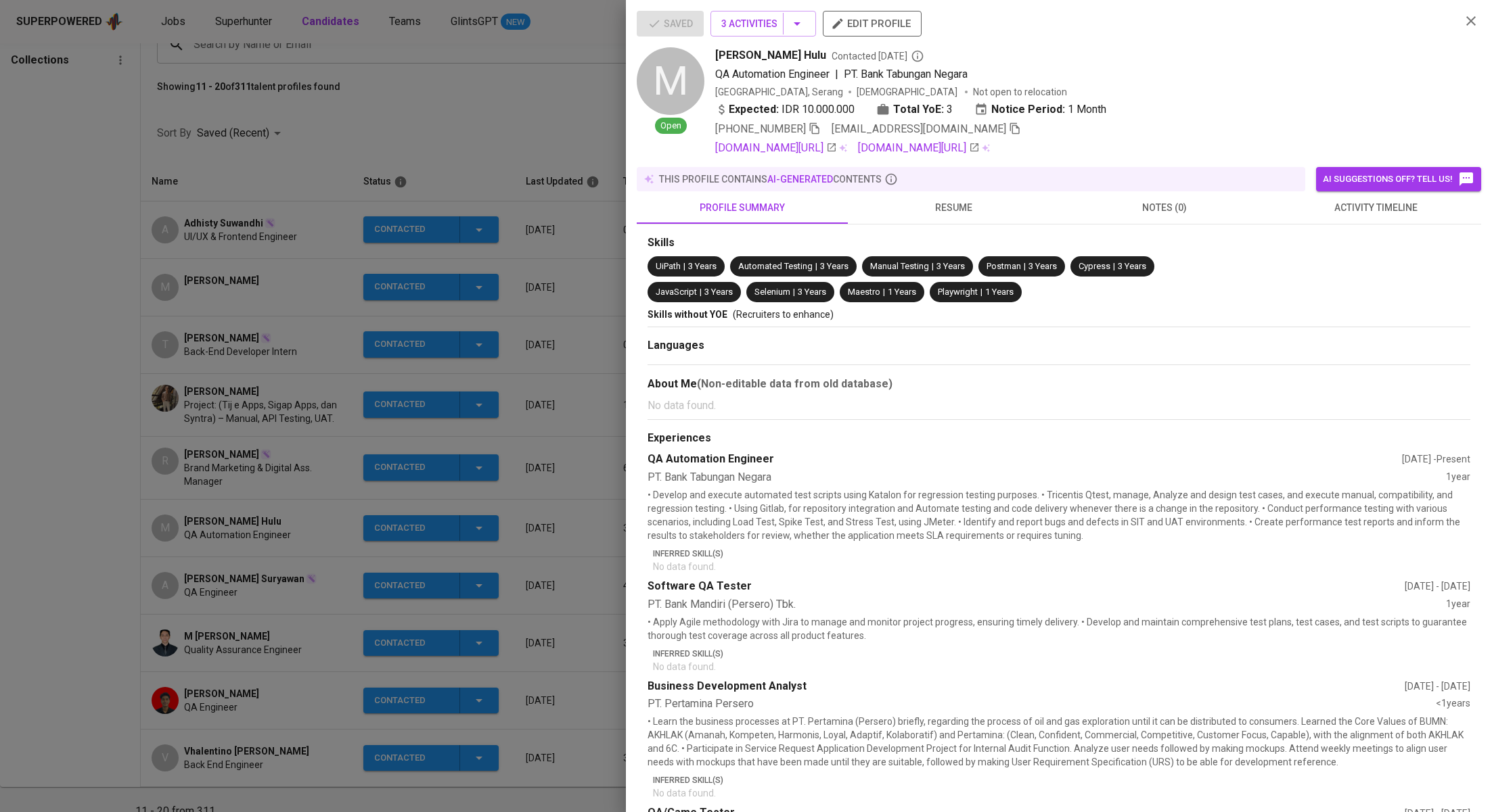
click at [1349, 208] on span "activity timeline" at bounding box center [1375, 208] width 195 height 17
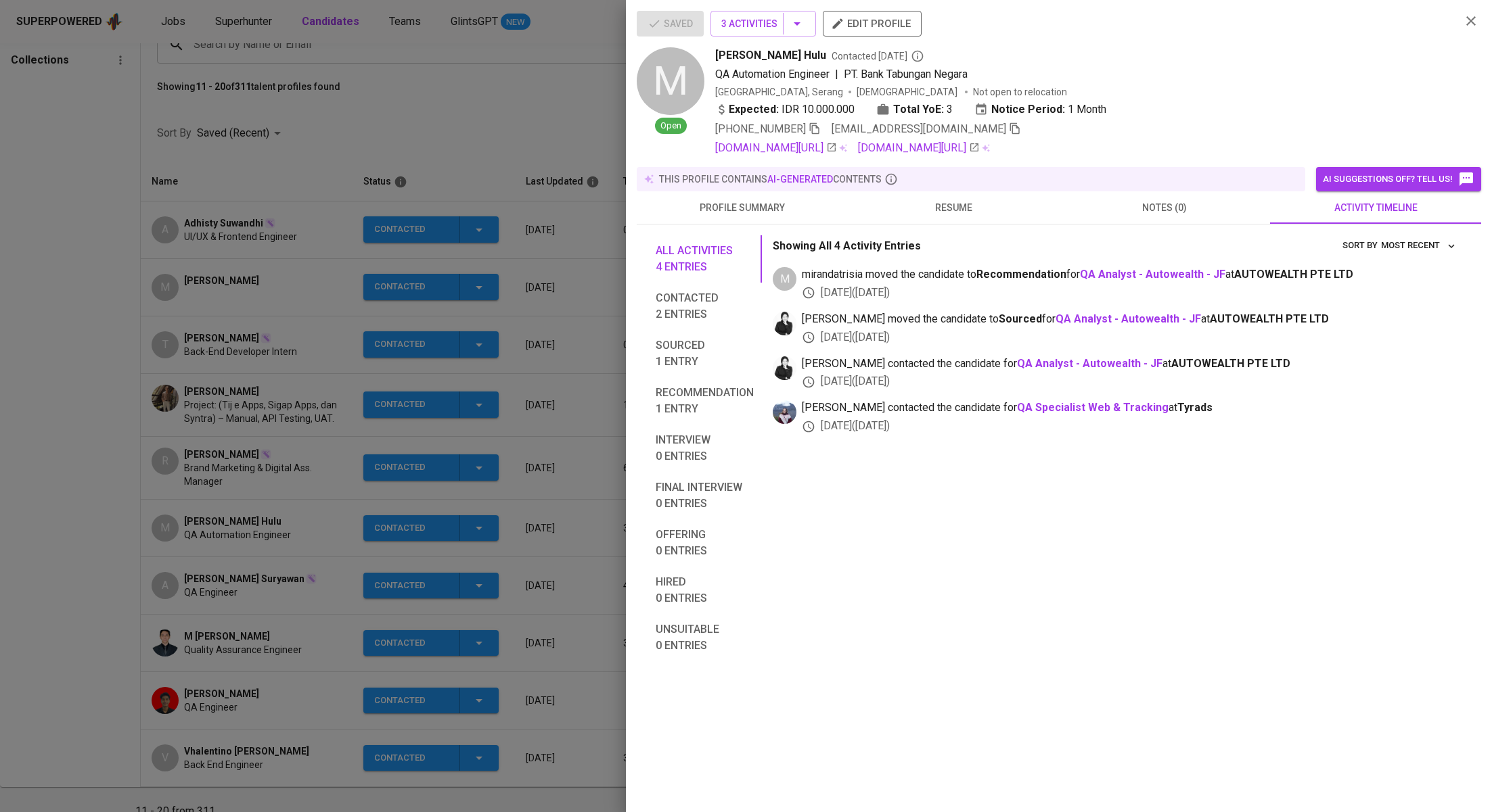
click at [340, 235] on div at bounding box center [746, 406] width 1492 height 812
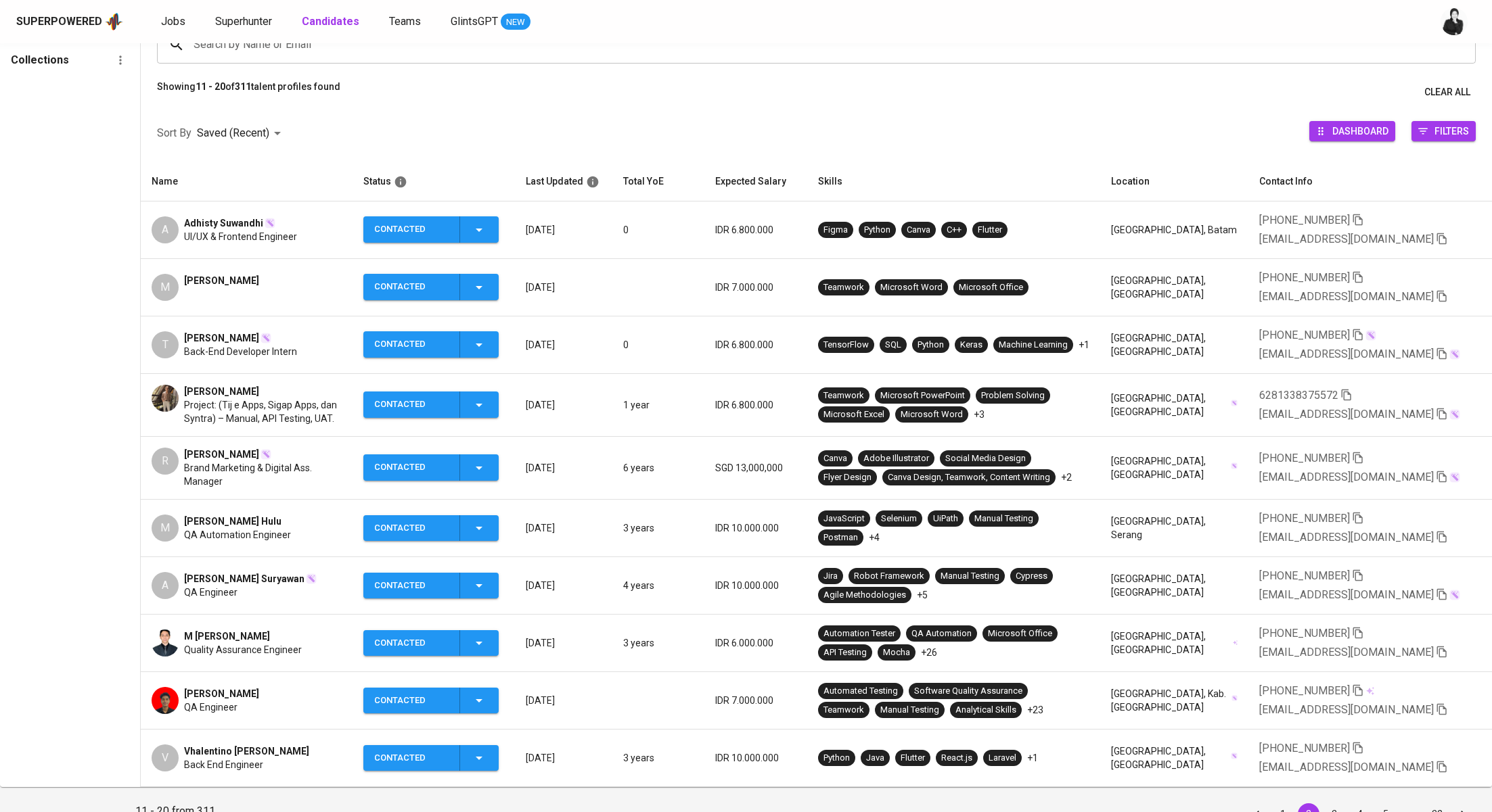
click at [486, 530] on icon "button" at bounding box center [479, 527] width 16 height 16
click at [466, 633] on li "Contacted for another job" at bounding box center [447, 633] width 152 height 24
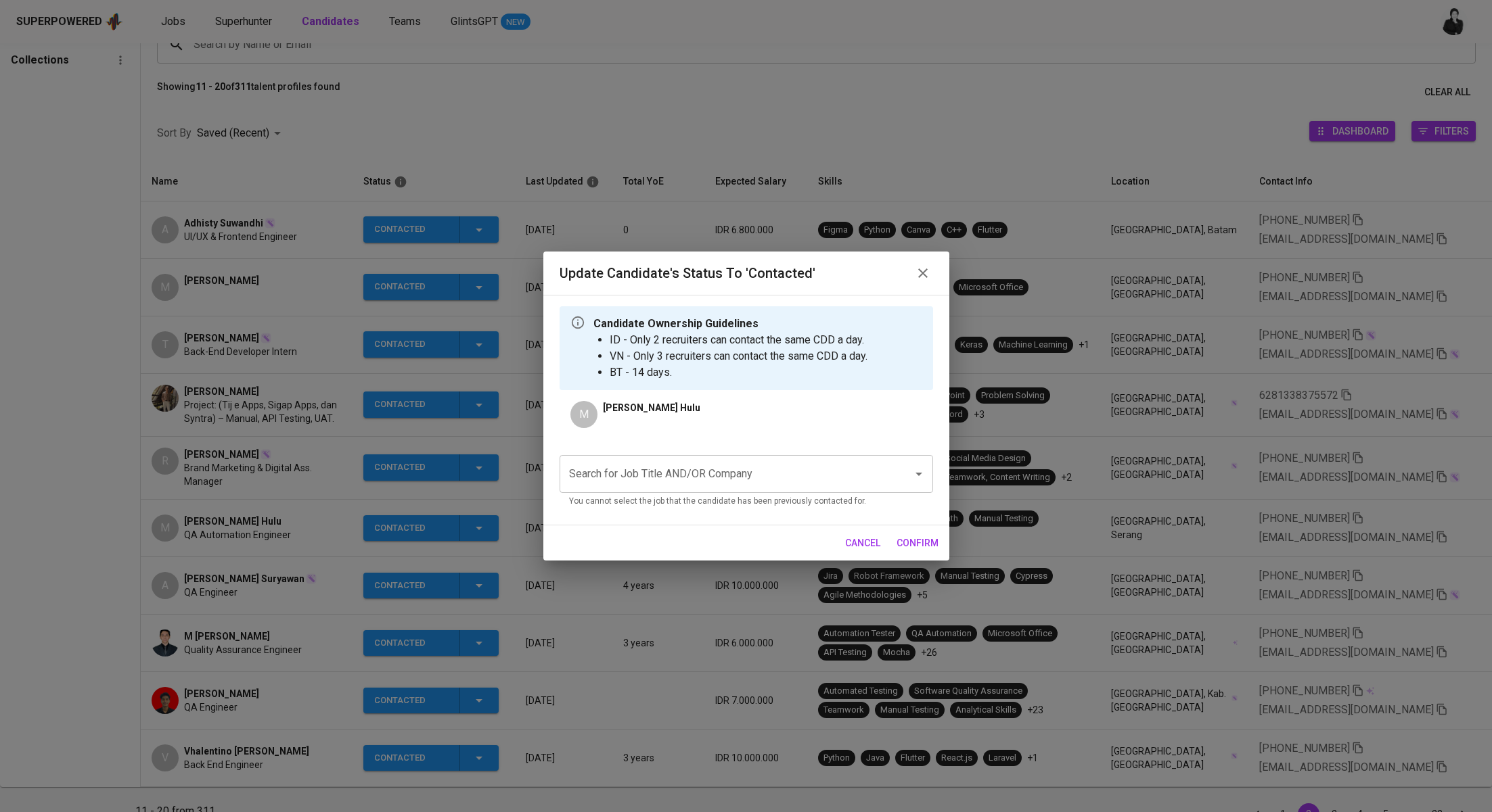
click at [712, 473] on input "Search for Job Title AND/OR Company" at bounding box center [727, 474] width 324 height 26
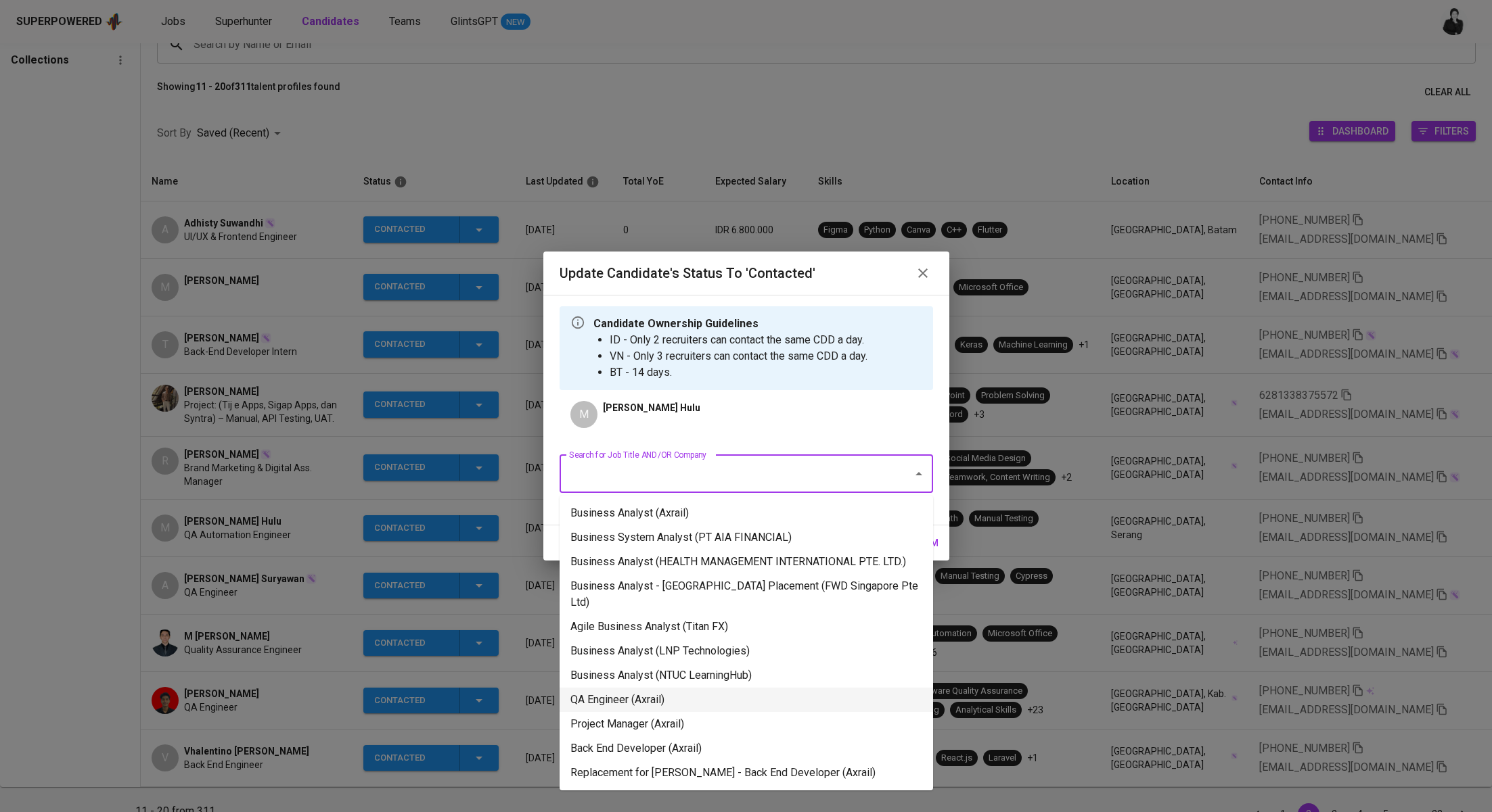
click at [709, 688] on li "QA Engineer (Axrail)" at bounding box center [746, 700] width 373 height 24
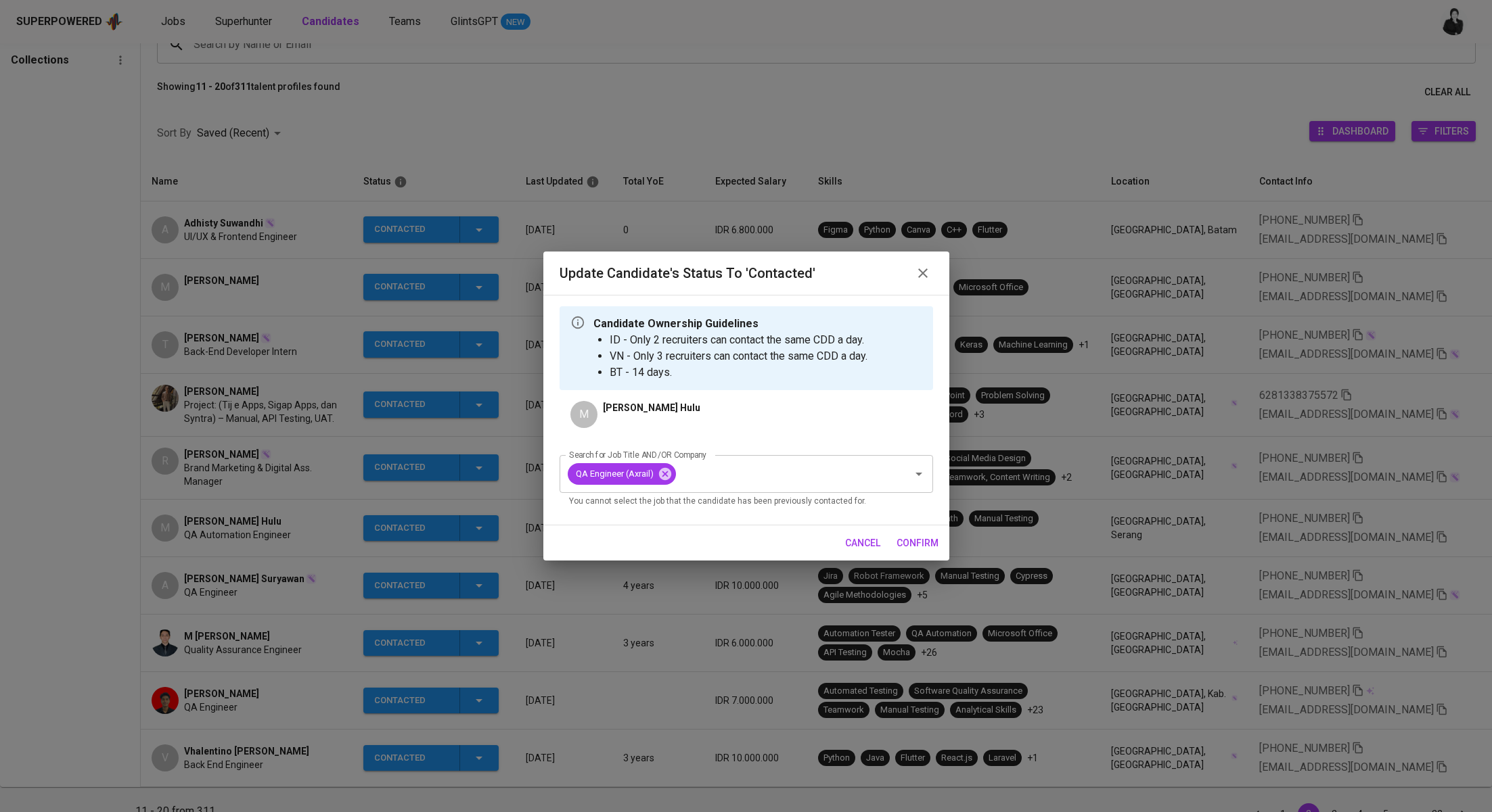
click at [922, 545] on span "confirm" at bounding box center [917, 543] width 42 height 17
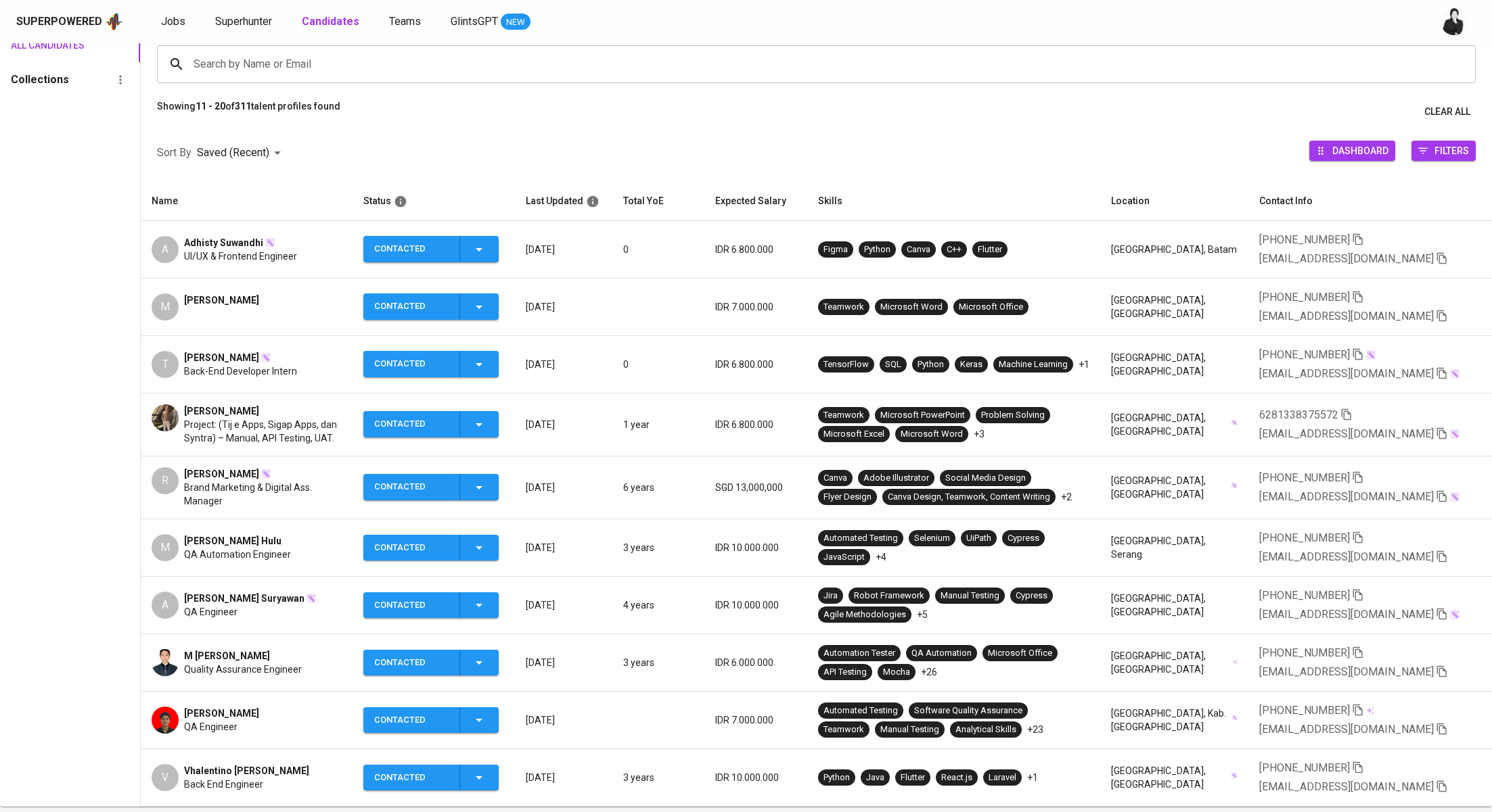
scroll to position [95, 0]
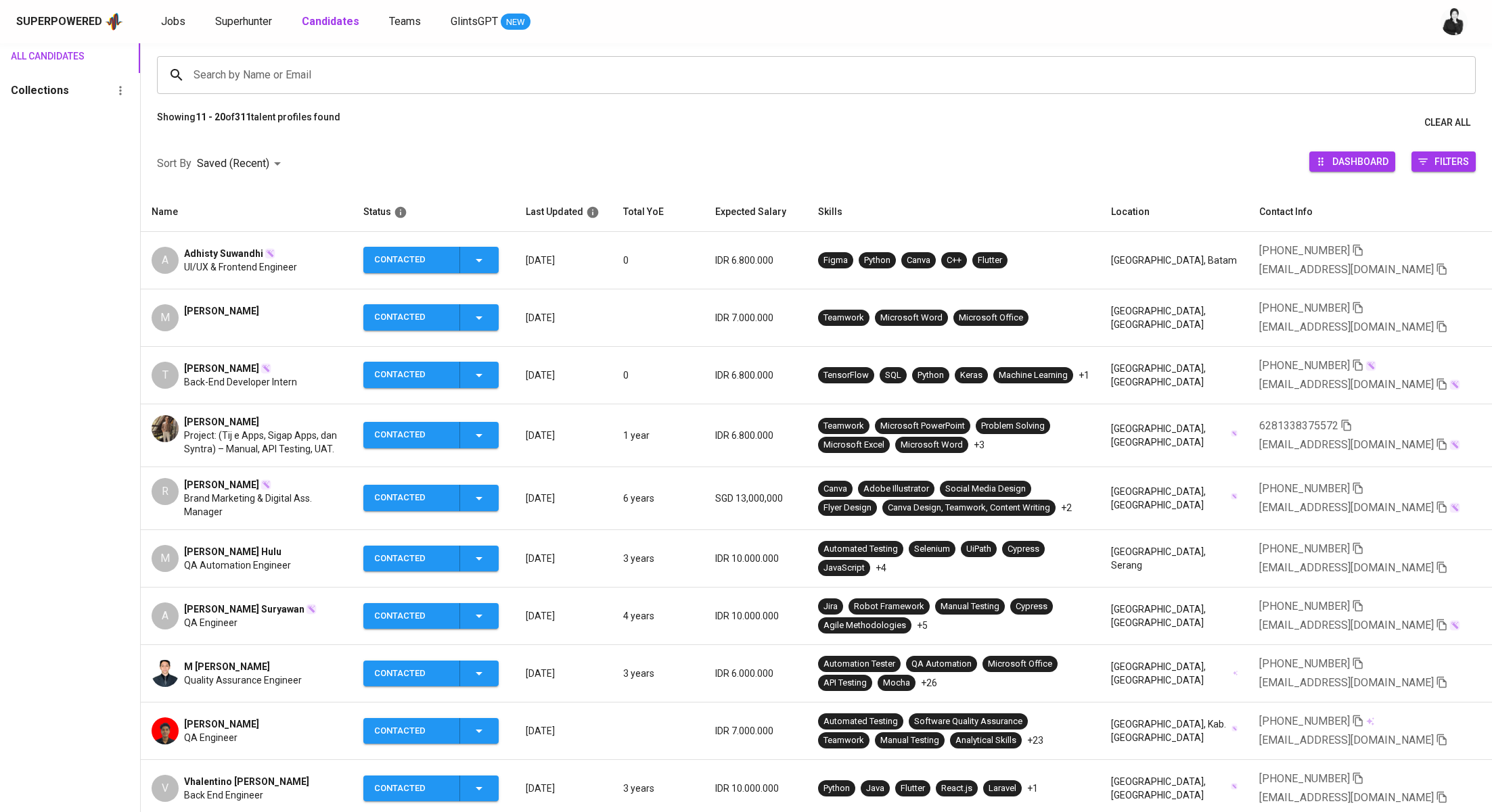
click at [265, 555] on span "Meiman Ryland Hulu" at bounding box center [233, 552] width 98 height 13
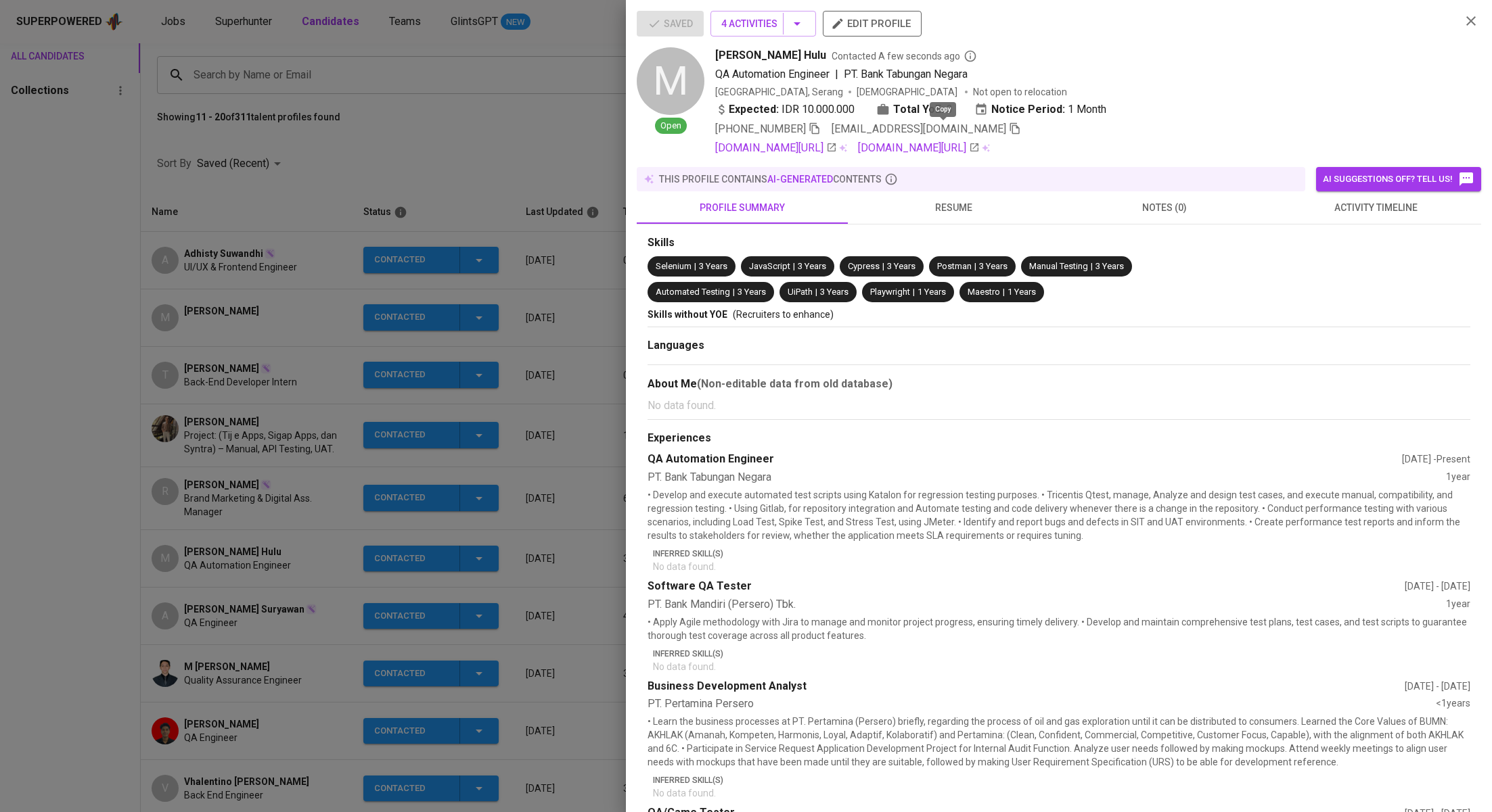
click at [1008, 130] on icon "button" at bounding box center [1014, 128] width 12 height 12
click at [548, 136] on div at bounding box center [746, 406] width 1492 height 812
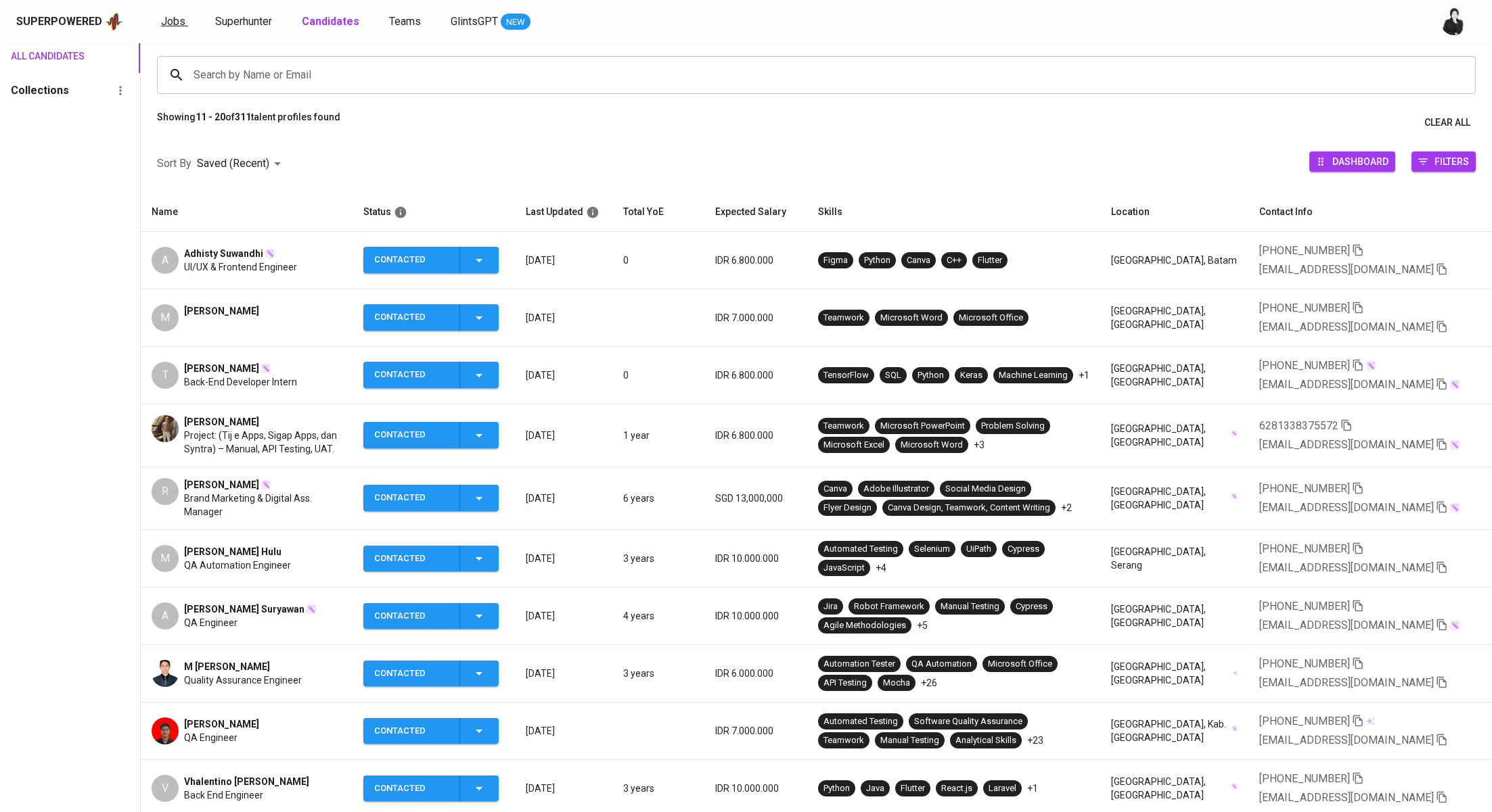
click at [179, 13] on link "Jobs" at bounding box center [174, 22] width 27 height 17
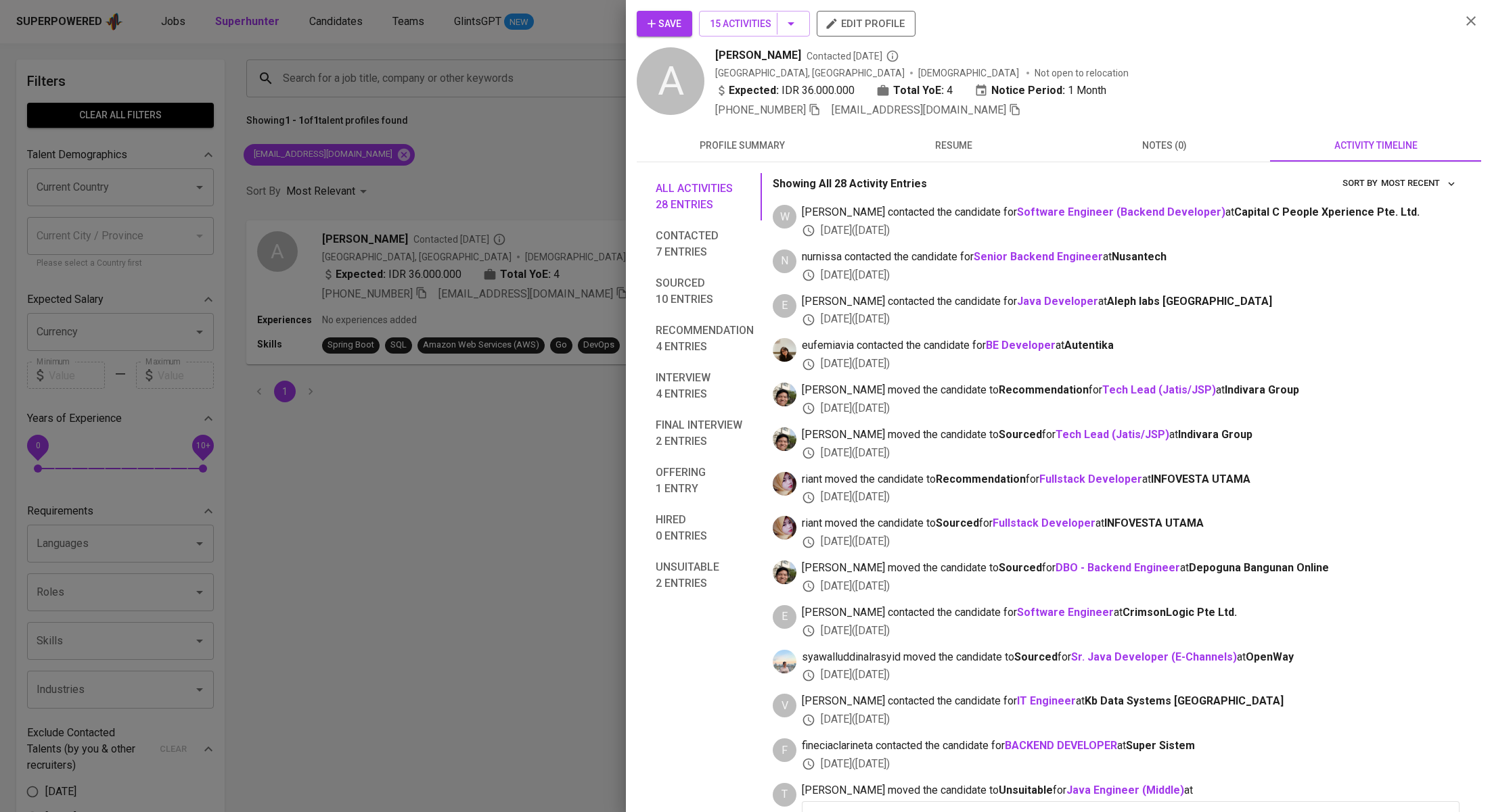
click at [413, 130] on div at bounding box center [746, 406] width 1492 height 812
